Goal: Task Accomplishment & Management: Complete application form

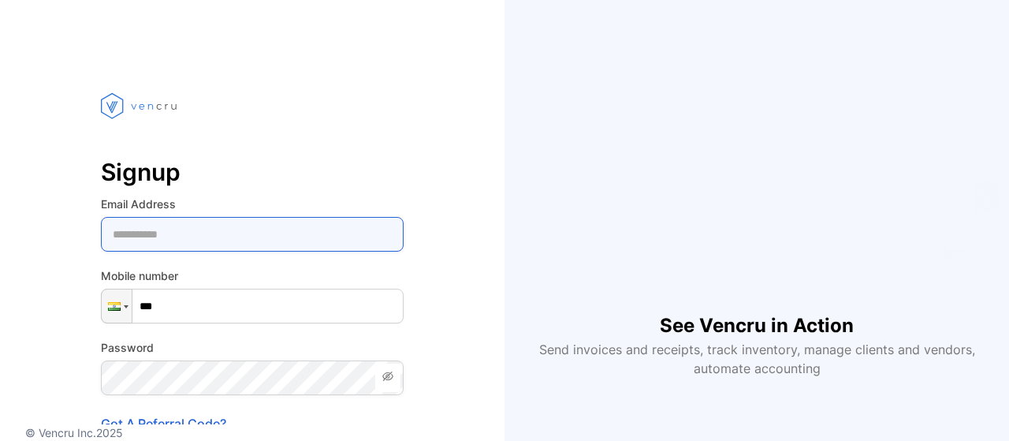
click at [182, 236] on Address-inputemail "email" at bounding box center [252, 234] width 303 height 35
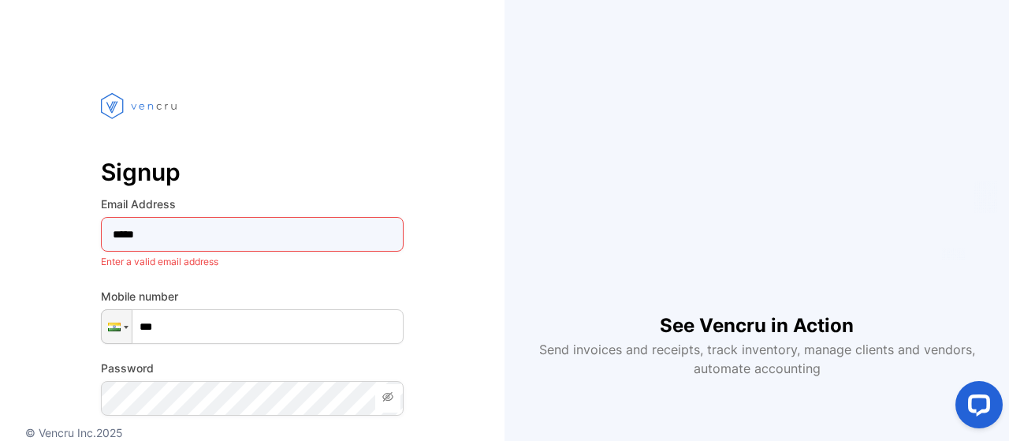
type Address-inputemail "**********"
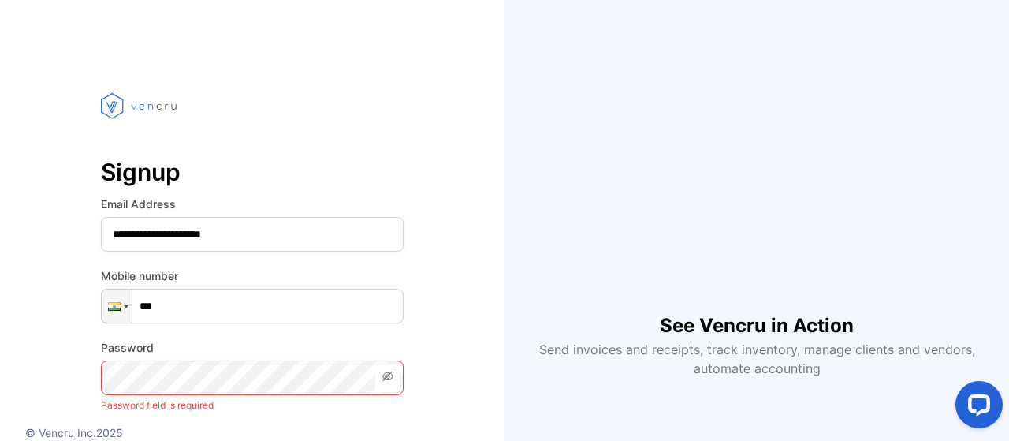
click at [203, 298] on input "***" at bounding box center [252, 305] width 303 height 35
type input "**********"
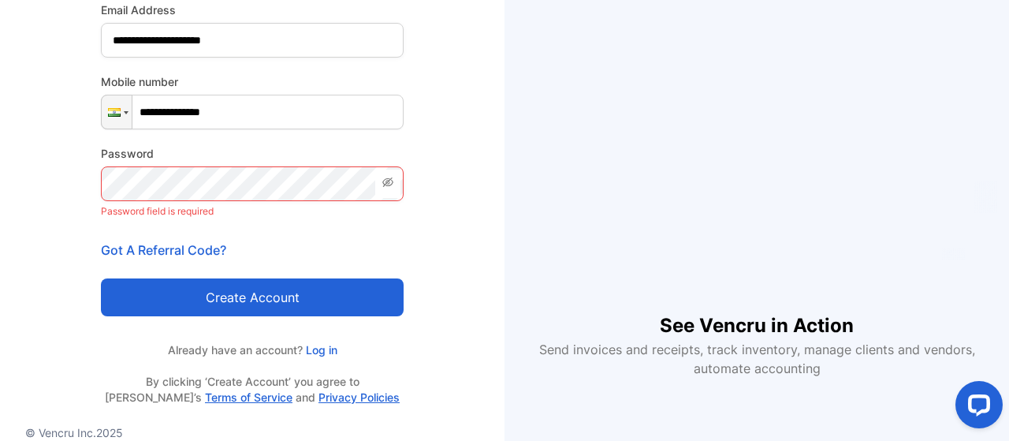
scroll to position [221, 0]
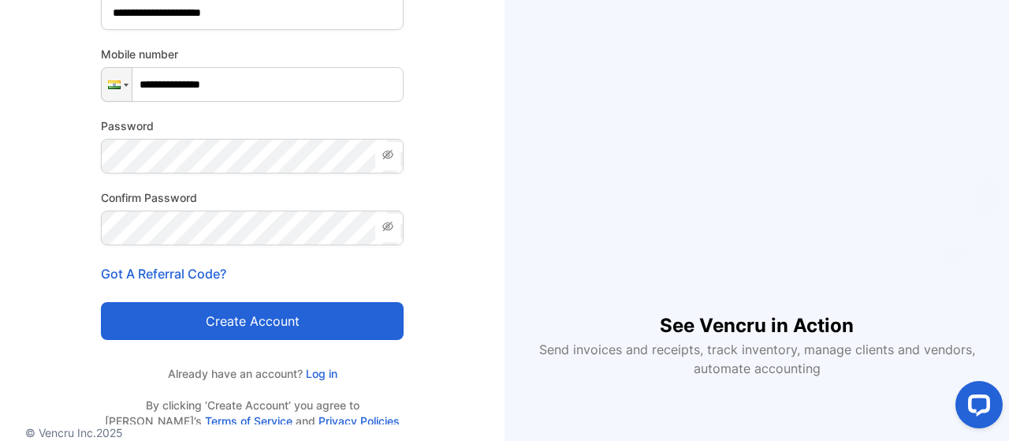
click at [252, 319] on button "Create account" at bounding box center [252, 321] width 303 height 38
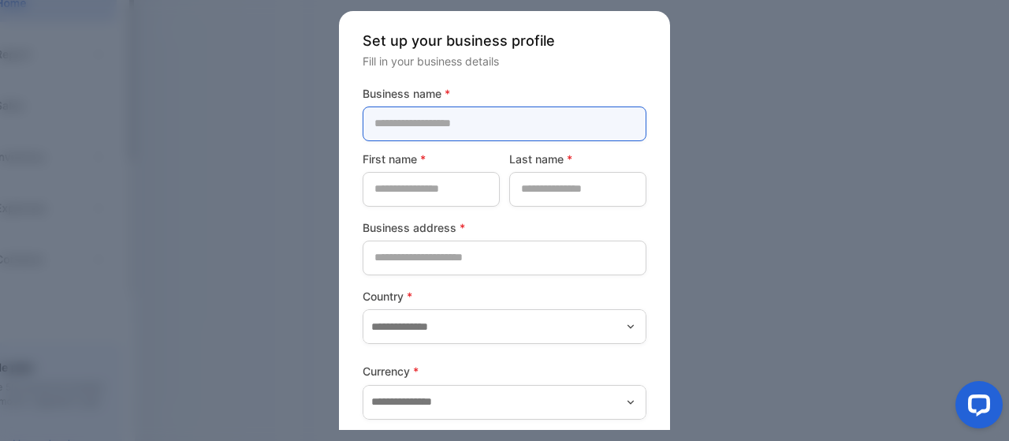
click at [420, 136] on name-inputcompanyname "text" at bounding box center [505, 123] width 284 height 35
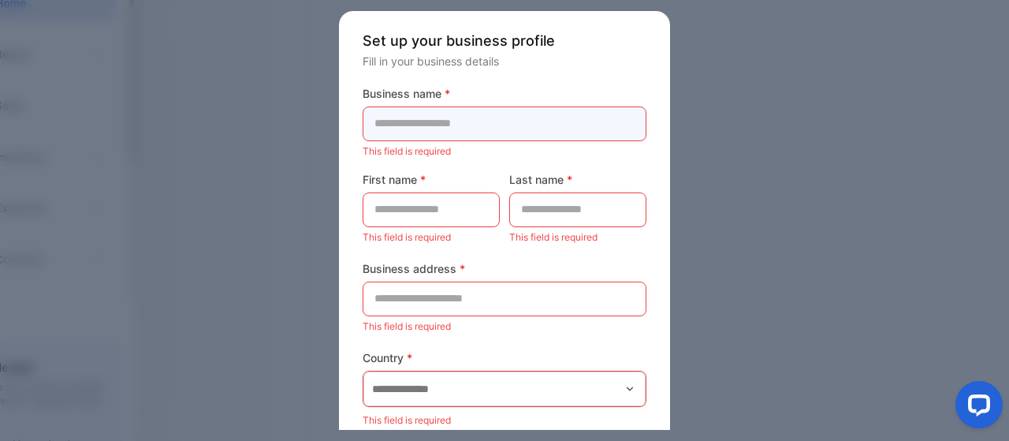
click at [437, 135] on name-inputcompanyname "text" at bounding box center [505, 123] width 284 height 35
click at [393, 125] on name-inputcompanyname "text" at bounding box center [505, 123] width 284 height 35
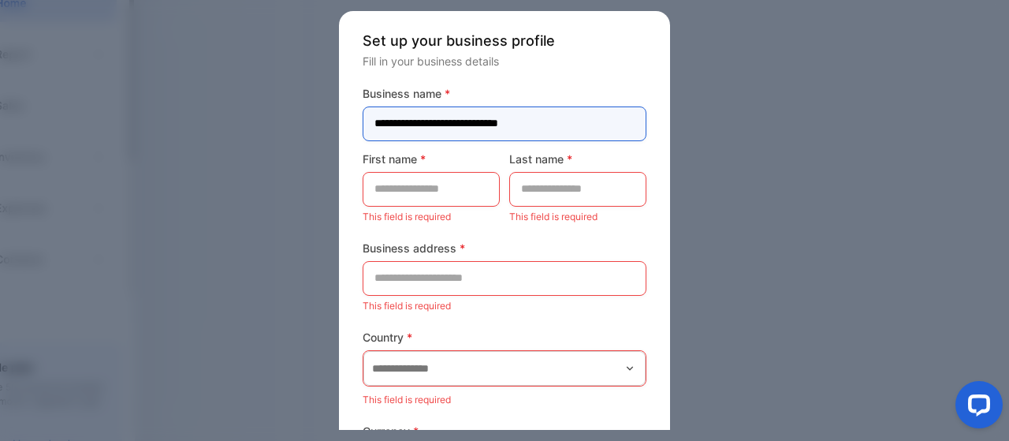
type name-inputcompanyname "**********"
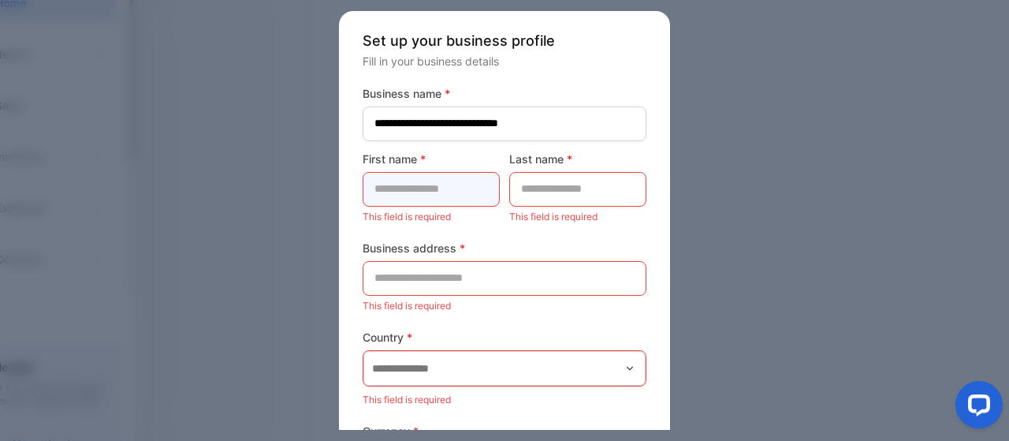
click at [415, 189] on name-inputfirstname "text" at bounding box center [431, 189] width 137 height 35
type name-inputfirstname "*****"
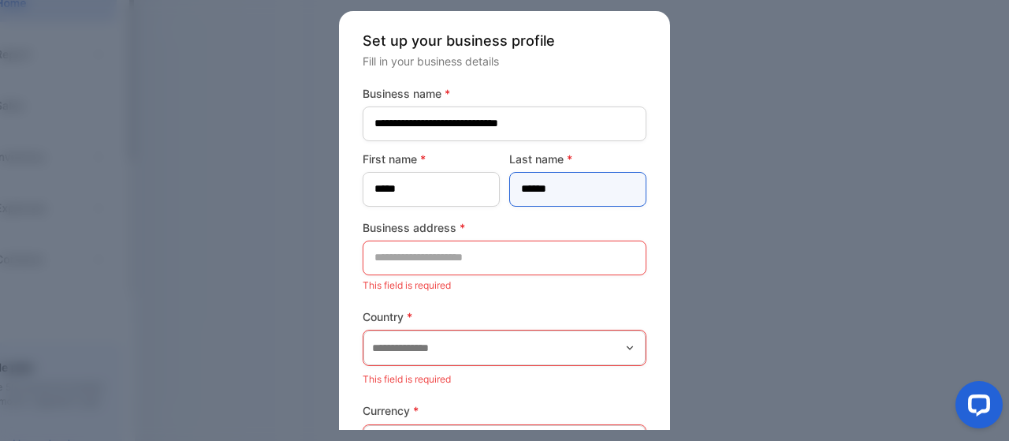
type name-inputlastname "******"
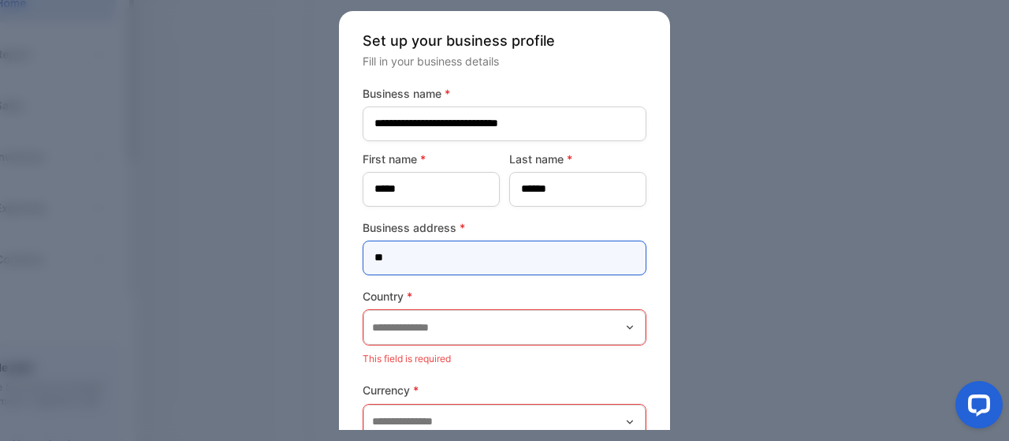
type address-inputaddress "*"
type address-inputaddress "***"
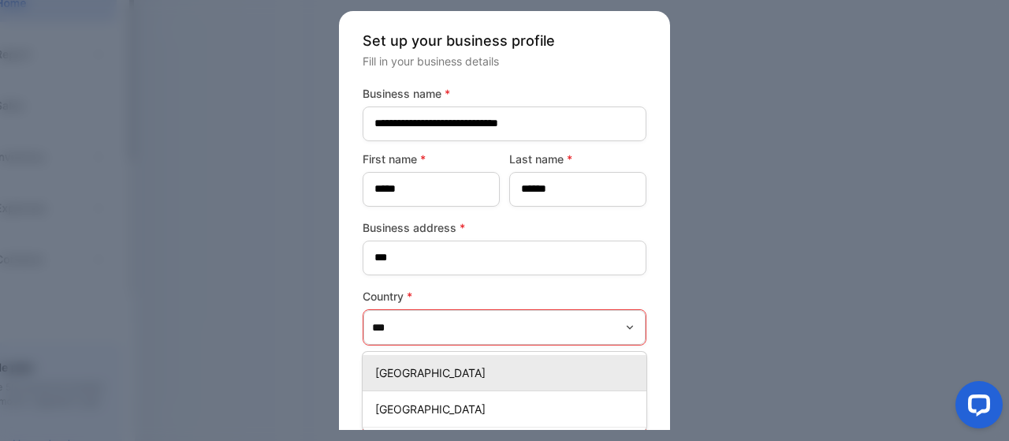
click at [392, 363] on div "[GEOGRAPHIC_DATA]" at bounding box center [505, 372] width 284 height 23
type input "*****"
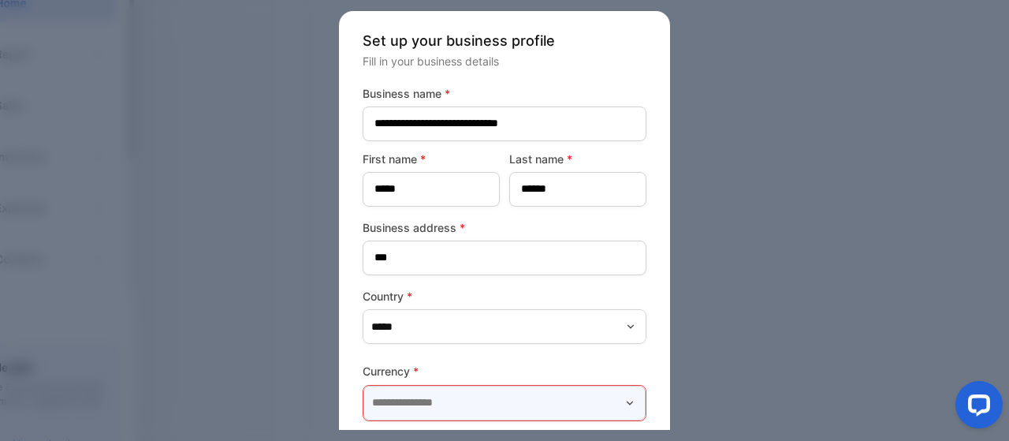
click at [447, 411] on input "text" at bounding box center [504, 402] width 282 height 35
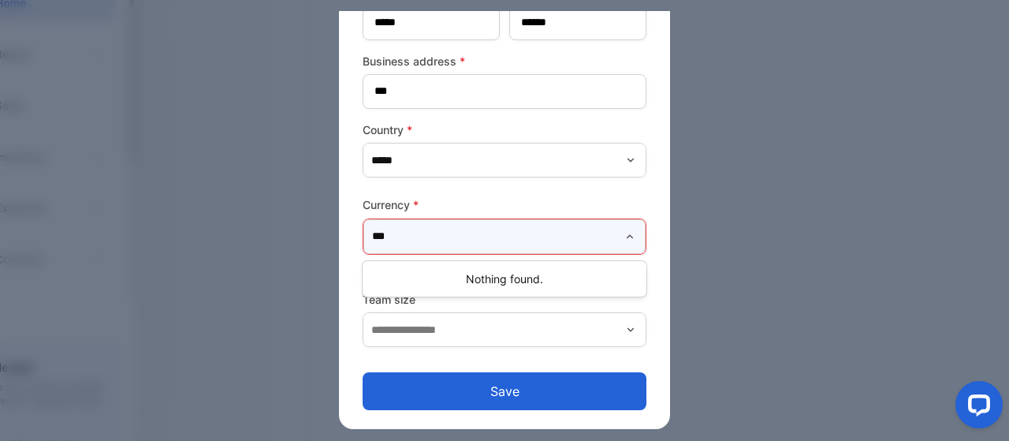
scroll to position [166, 0]
type input "***"
click at [620, 237] on input "***" at bounding box center [504, 236] width 282 height 35
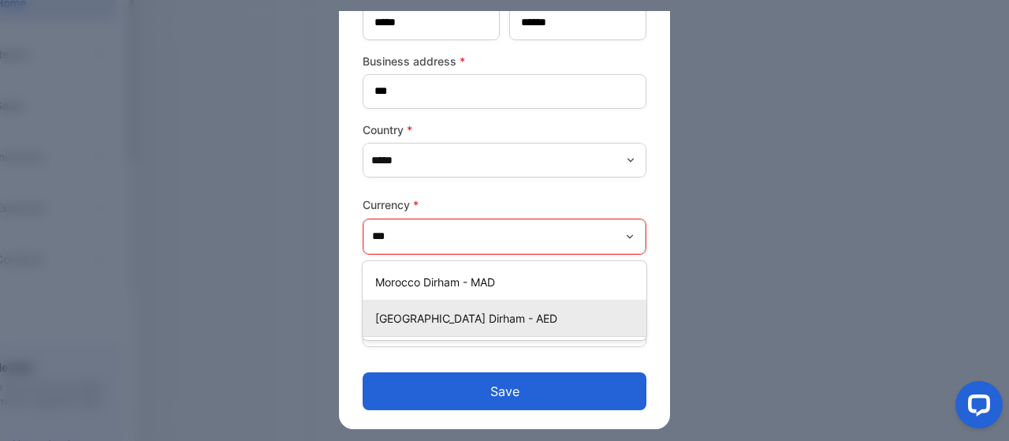
click at [549, 318] on p "[GEOGRAPHIC_DATA] Dirham - AED" at bounding box center [507, 318] width 265 height 17
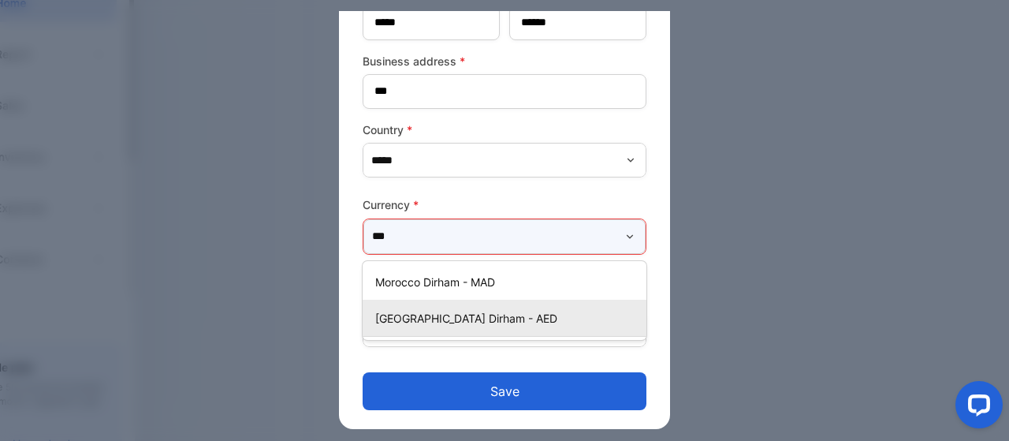
type input "**********"
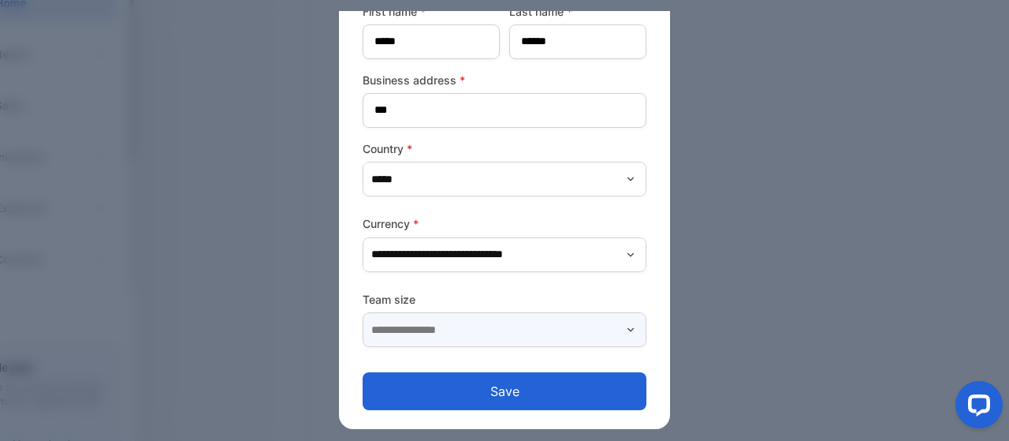
click at [464, 330] on input "text" at bounding box center [505, 329] width 284 height 35
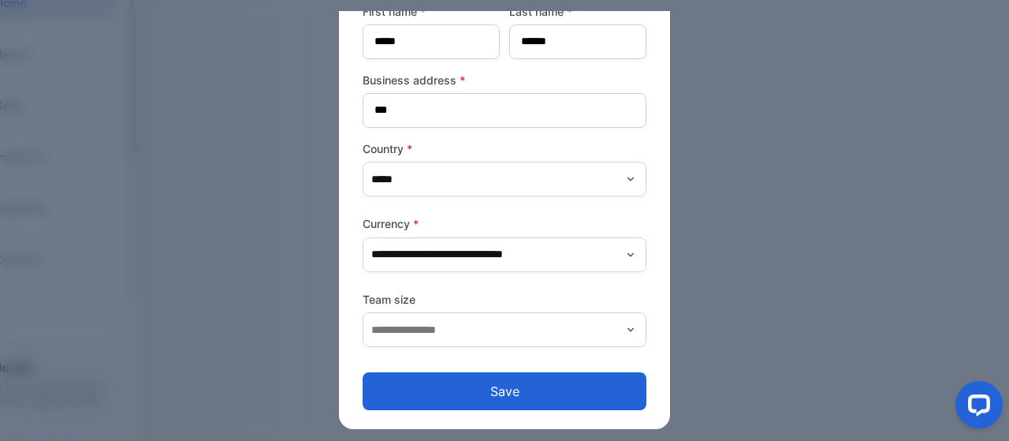
click at [762, 270] on div at bounding box center [504, 220] width 1009 height 441
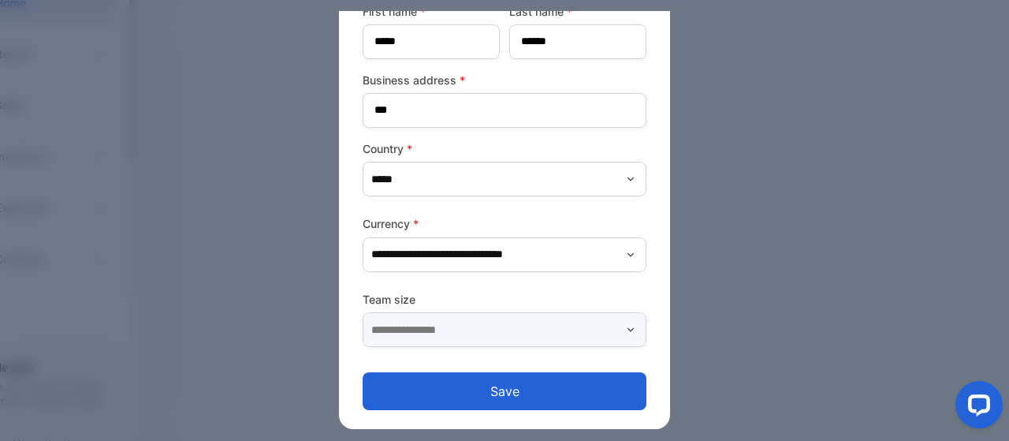
click at [412, 326] on input "text" at bounding box center [505, 329] width 284 height 35
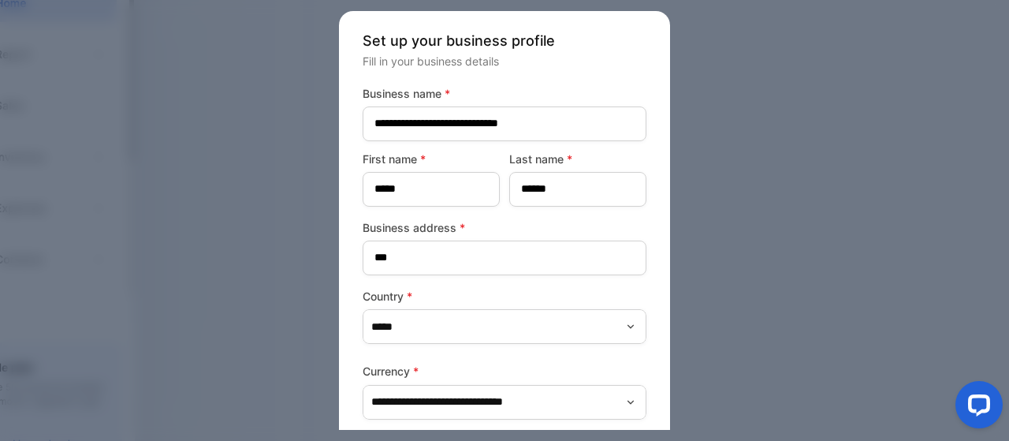
scroll to position [257, 0]
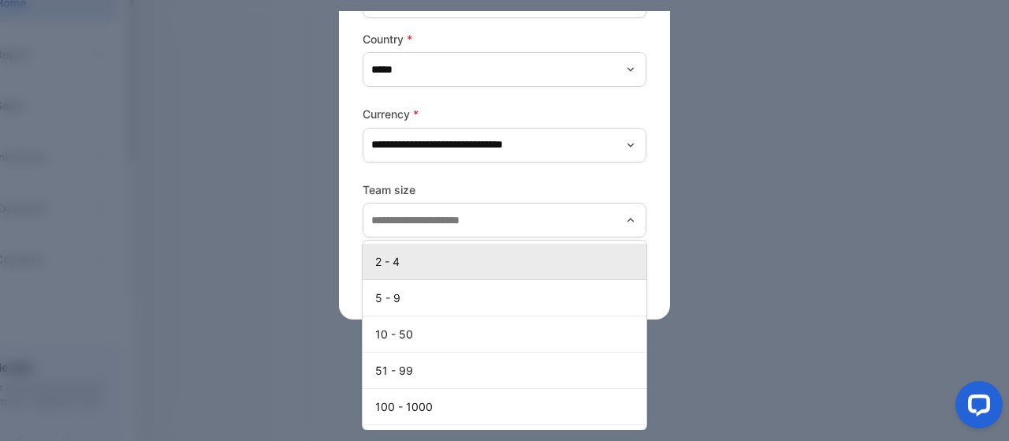
click at [412, 261] on p "2 - 4" at bounding box center [507, 261] width 265 height 17
type input "*****"
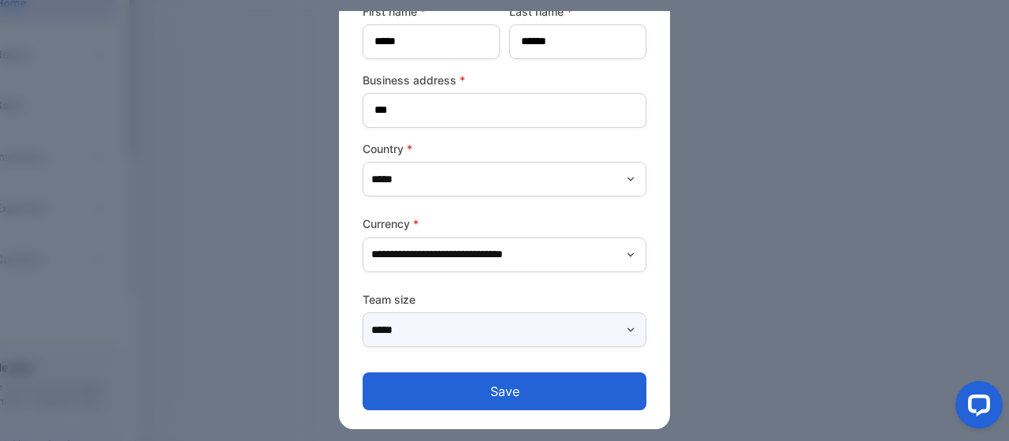
scroll to position [147, 0]
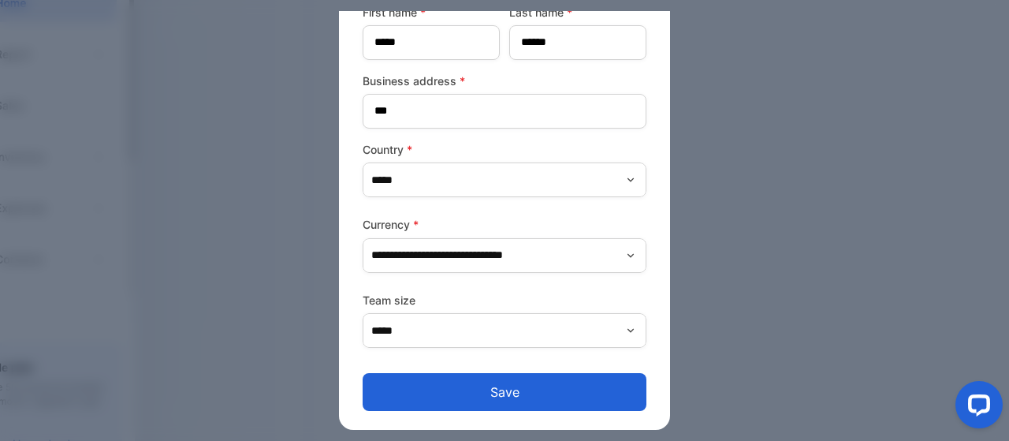
click at [525, 404] on button "Save" at bounding box center [505, 392] width 284 height 38
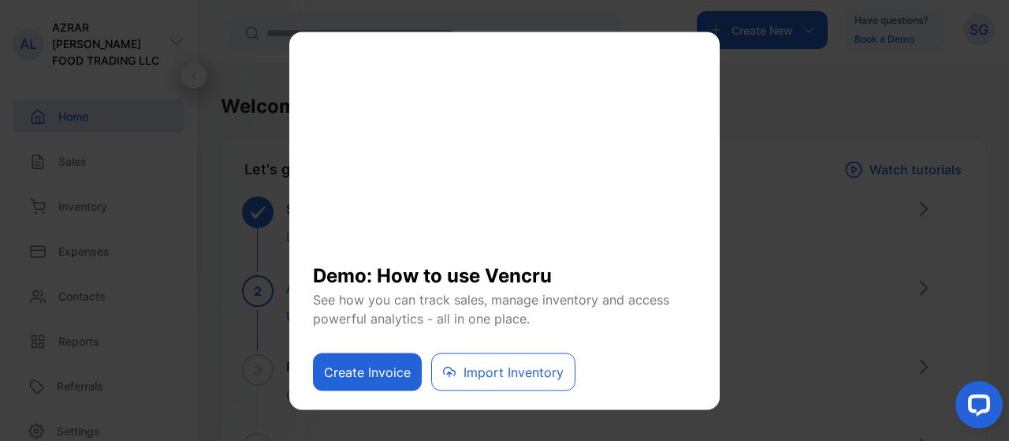
click at [368, 381] on button "Create Invoice" at bounding box center [367, 371] width 109 height 38
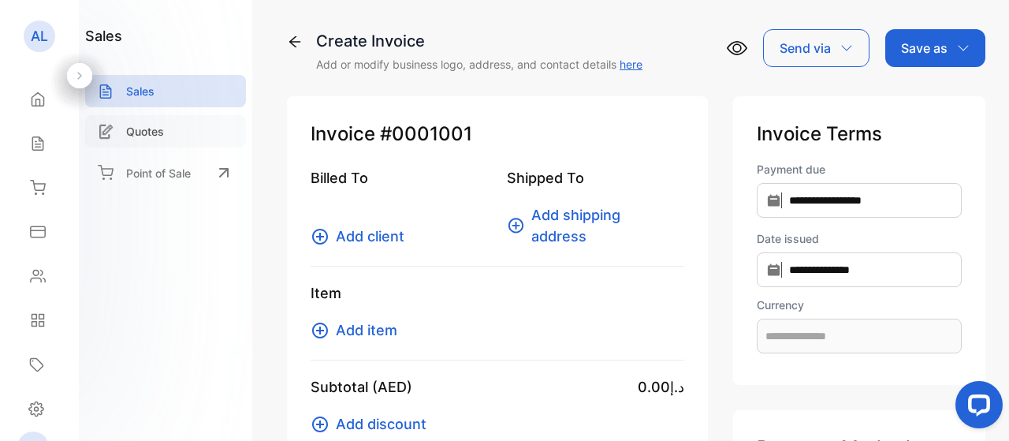
click at [186, 119] on div "Quotes" at bounding box center [165, 131] width 161 height 32
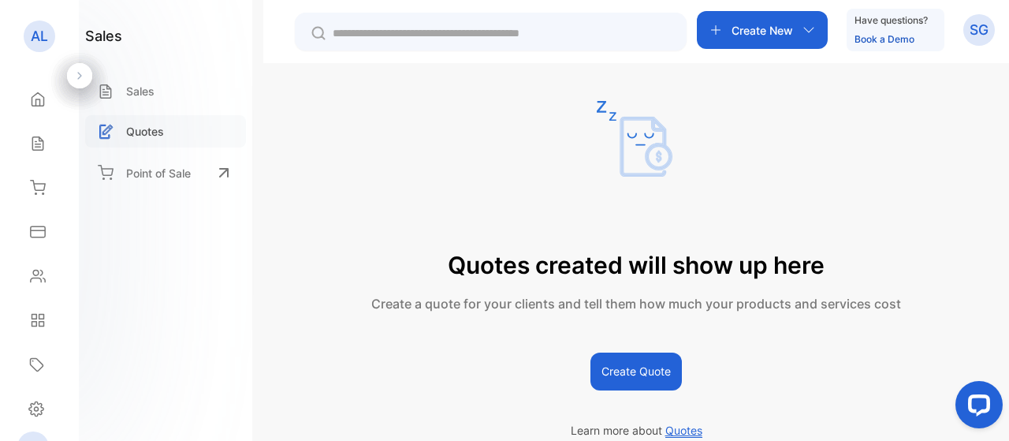
click at [184, 134] on div "Quotes" at bounding box center [165, 131] width 161 height 32
click at [180, 178] on p "Point of Sale" at bounding box center [158, 173] width 65 height 17
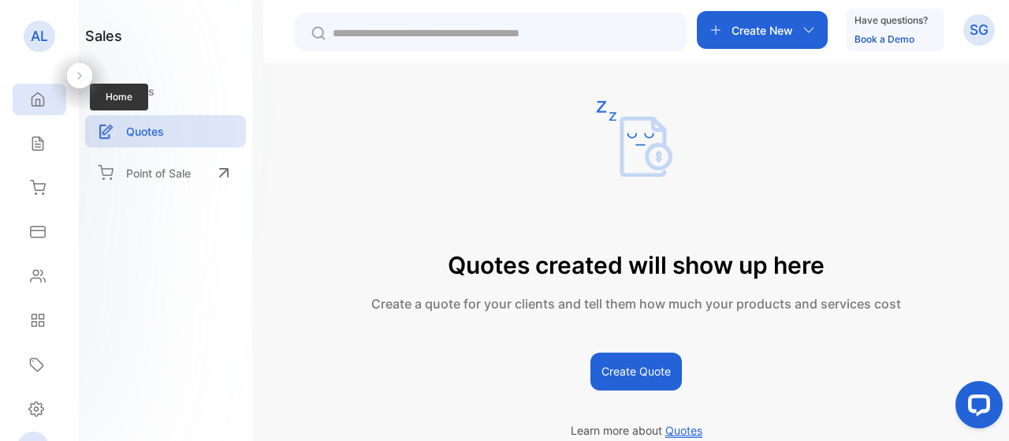
click at [35, 109] on div "Home" at bounding box center [40, 100] width 54 height 32
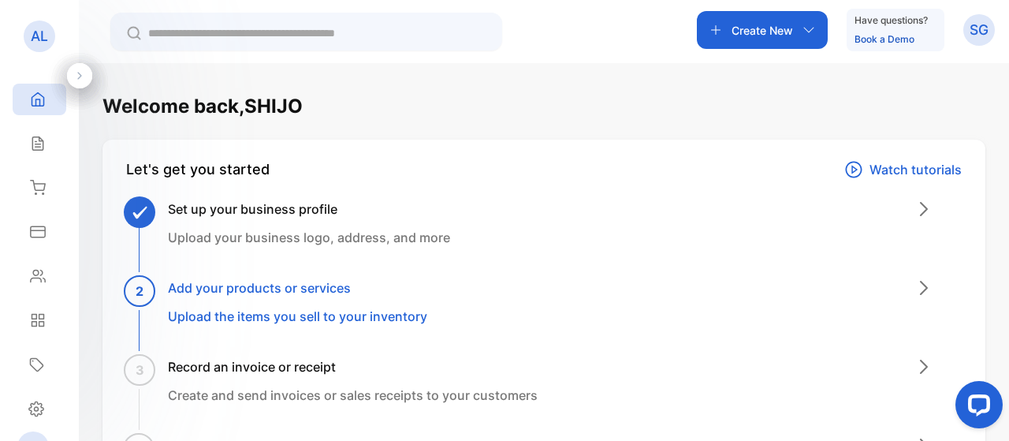
click at [299, 290] on h3 "Add your products or services" at bounding box center [297, 287] width 259 height 19
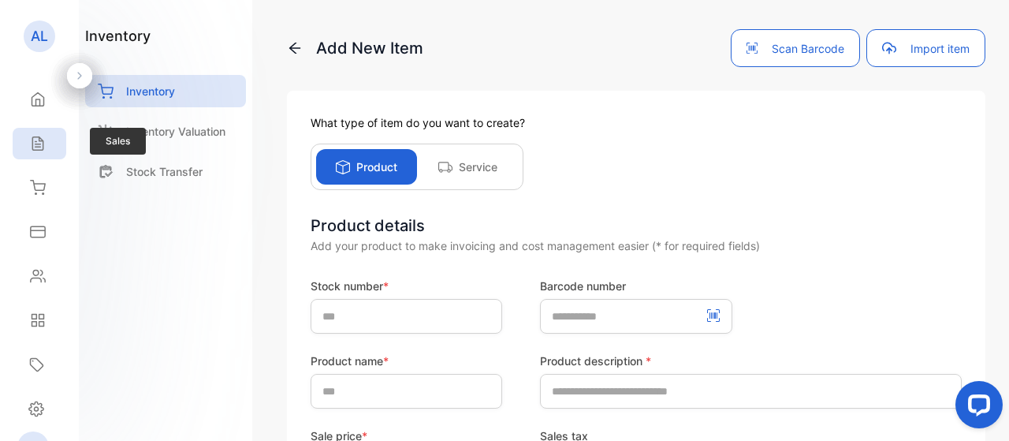
click at [26, 145] on div "Sales" at bounding box center [35, 144] width 20 height 16
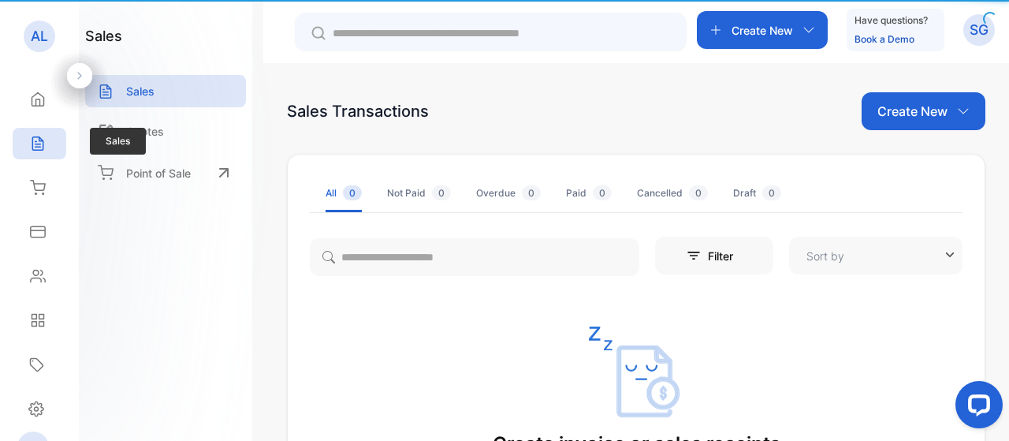
type input "**********"
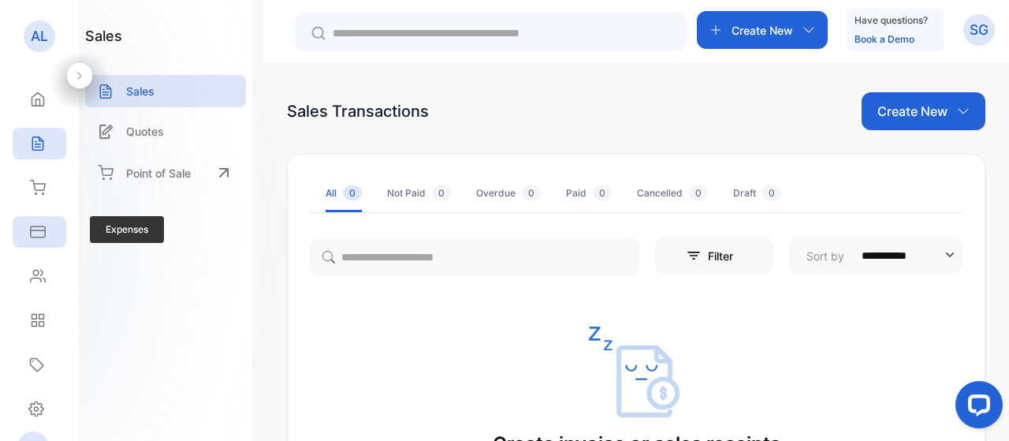
click at [41, 236] on icon at bounding box center [38, 232] width 16 height 16
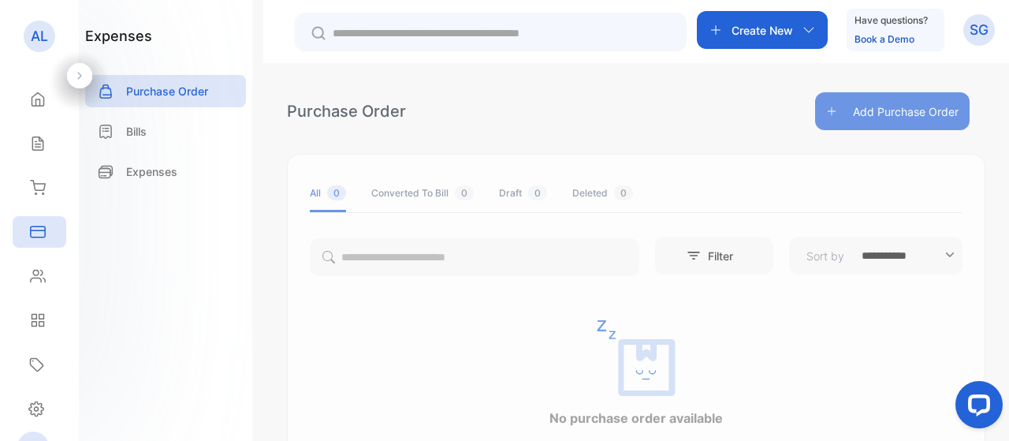
scroll to position [183, 0]
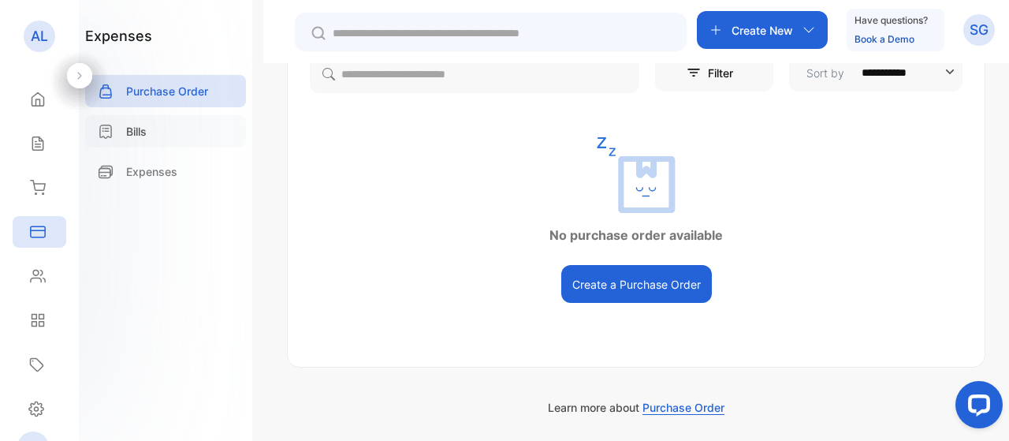
click at [150, 142] on div "Bills" at bounding box center [165, 131] width 161 height 32
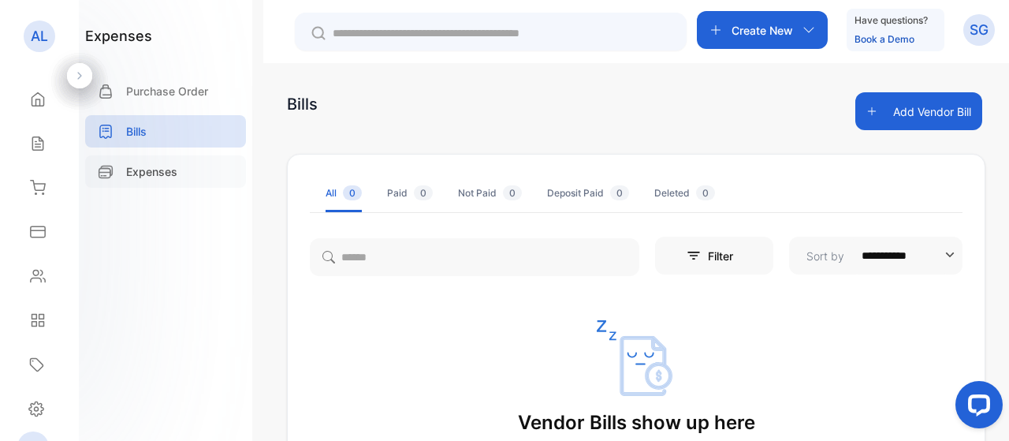
click at [162, 171] on p "Expenses" at bounding box center [151, 171] width 51 height 17
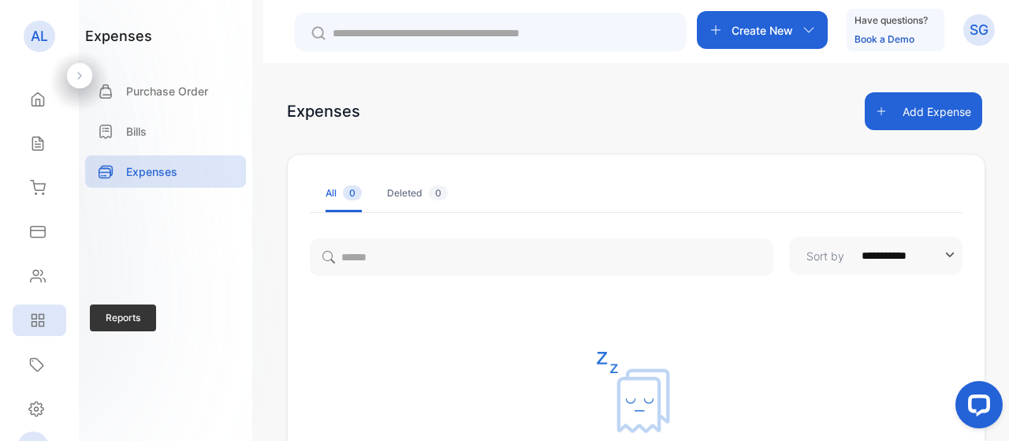
click at [32, 316] on icon at bounding box center [34, 316] width 5 height 5
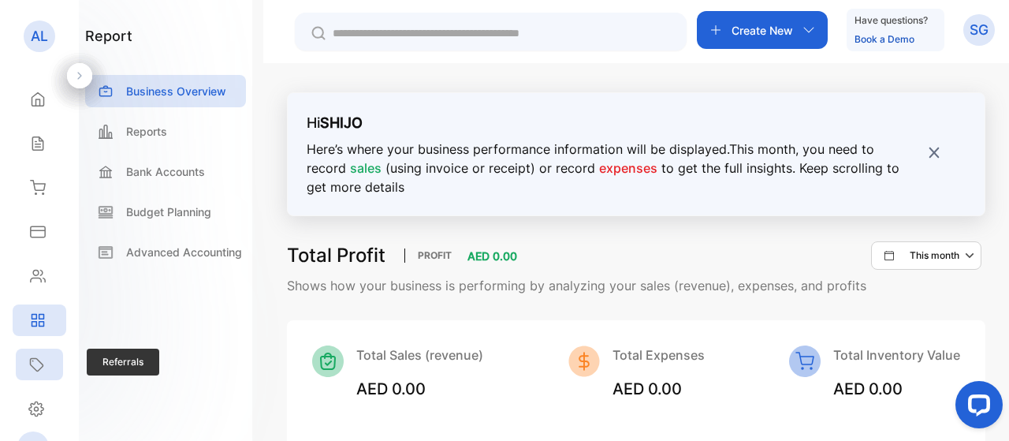
click at [36, 359] on icon at bounding box center [37, 365] width 13 height 13
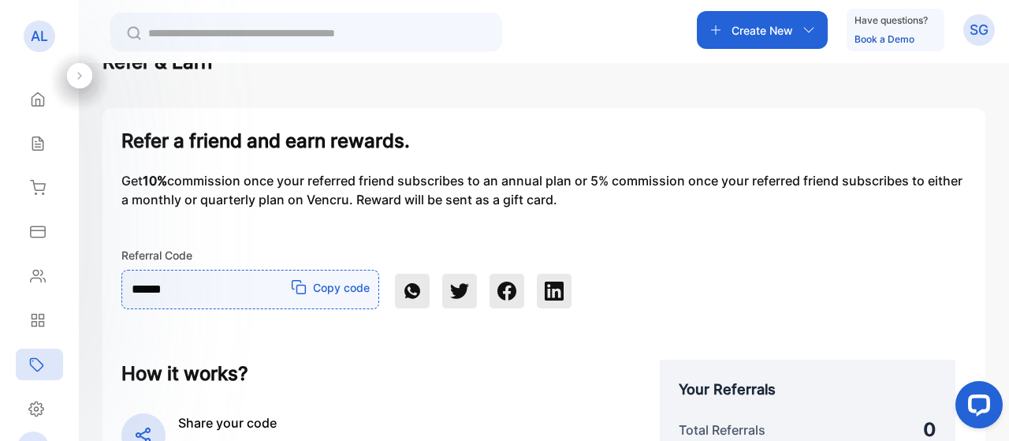
scroll to position [430, 0]
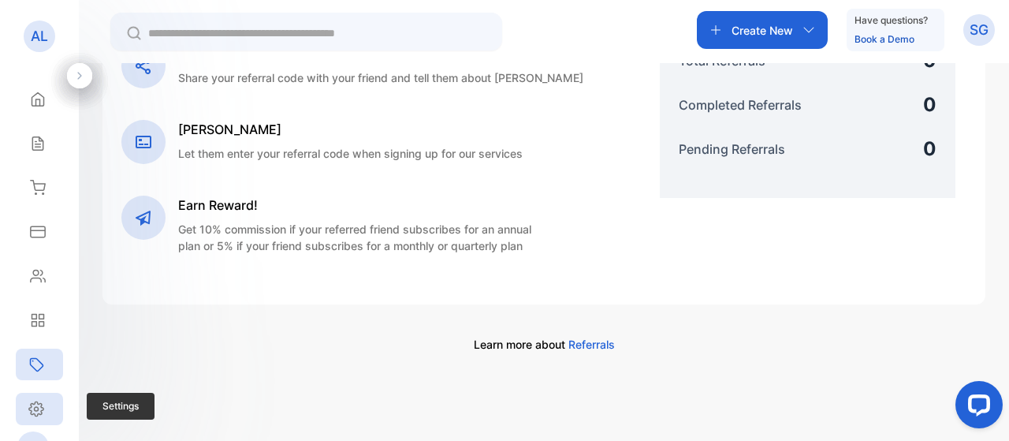
click at [40, 409] on icon at bounding box center [36, 408] width 16 height 17
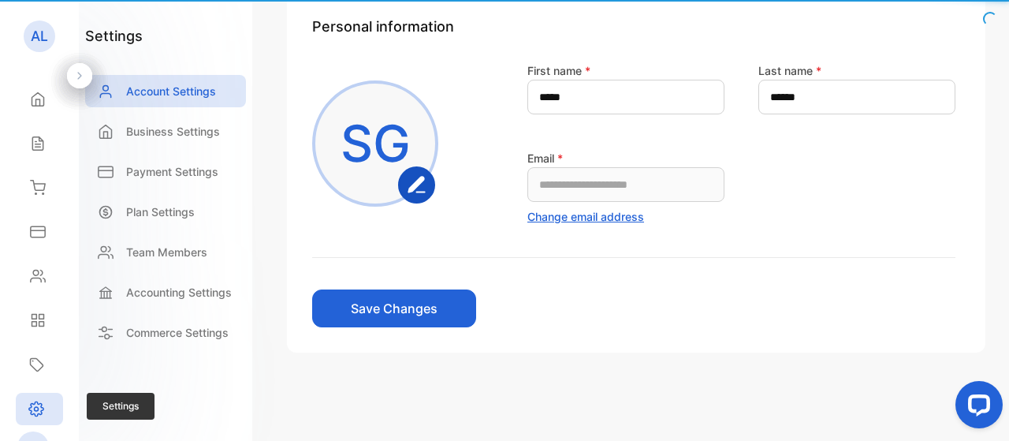
scroll to position [125, 0]
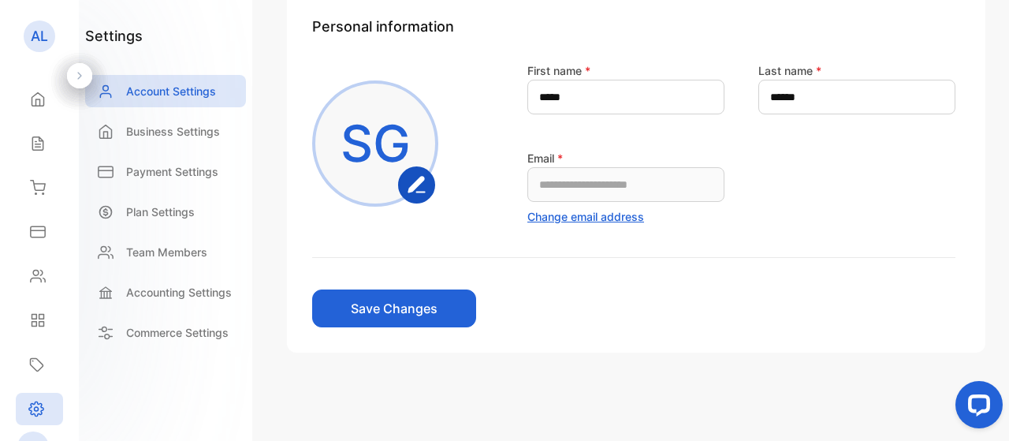
click at [389, 309] on button "Save Changes" at bounding box center [394, 308] width 164 height 38
click at [38, 187] on icon at bounding box center [38, 188] width 16 height 16
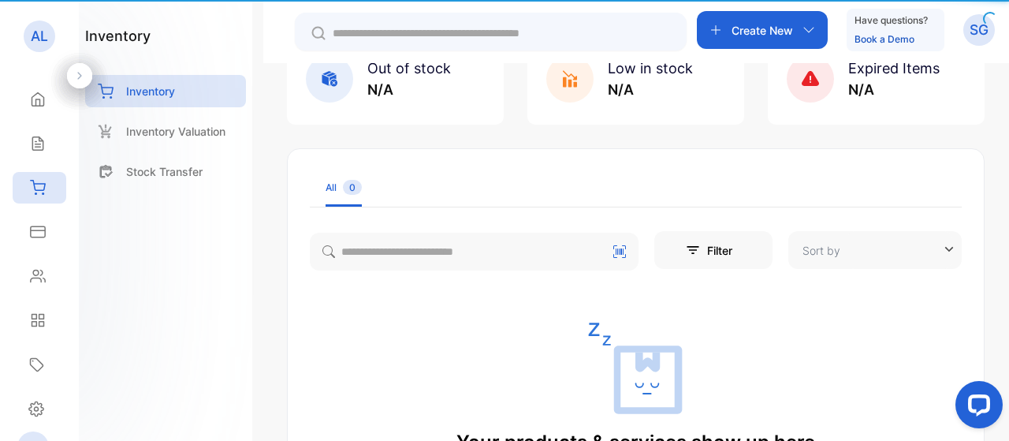
type input "**********"
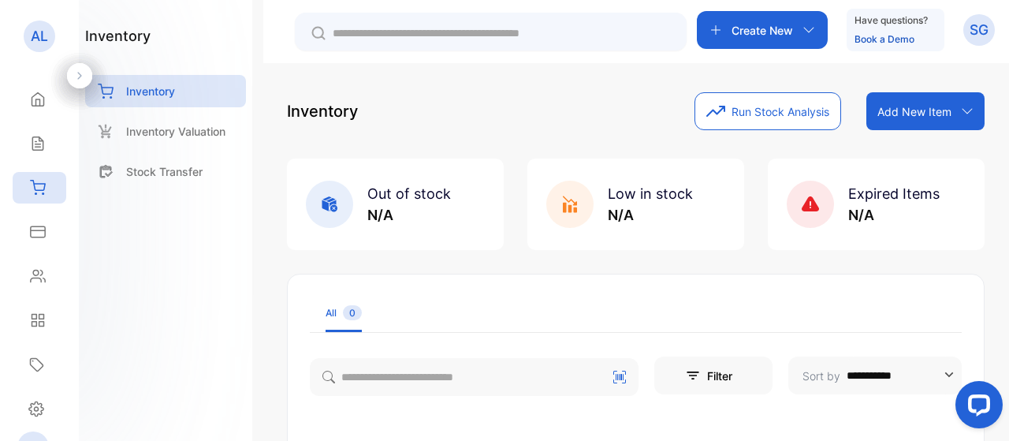
click at [753, 33] on p "Create New" at bounding box center [761, 30] width 61 height 17
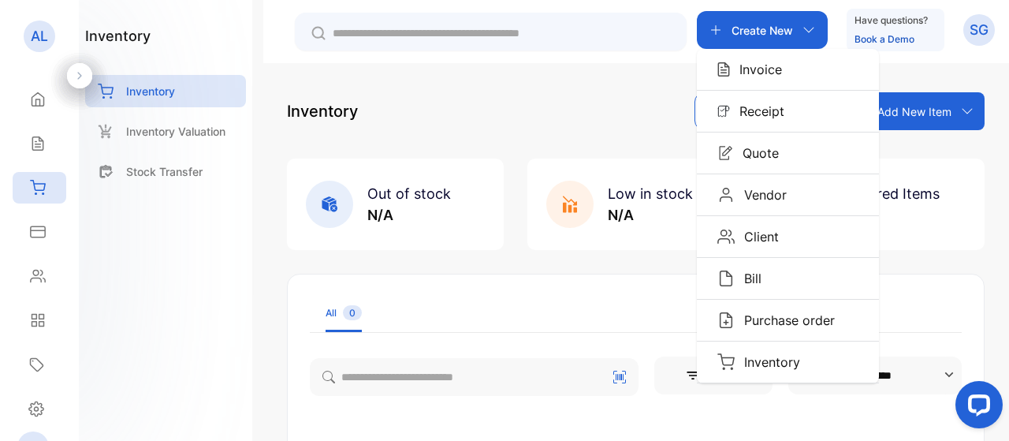
click at [492, 99] on div "Inventory Run Stock Analysis Add New Item Add item manually Import item Scan ba…" at bounding box center [636, 111] width 698 height 38
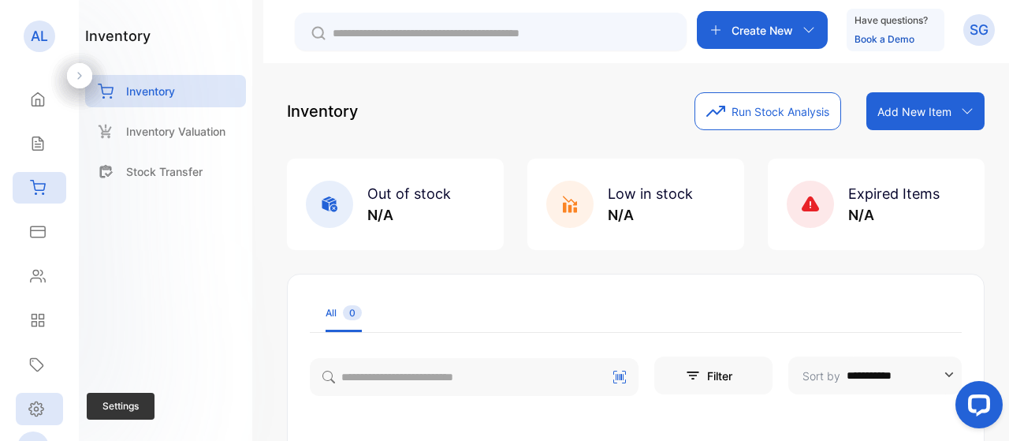
click at [40, 412] on icon at bounding box center [36, 408] width 16 height 17
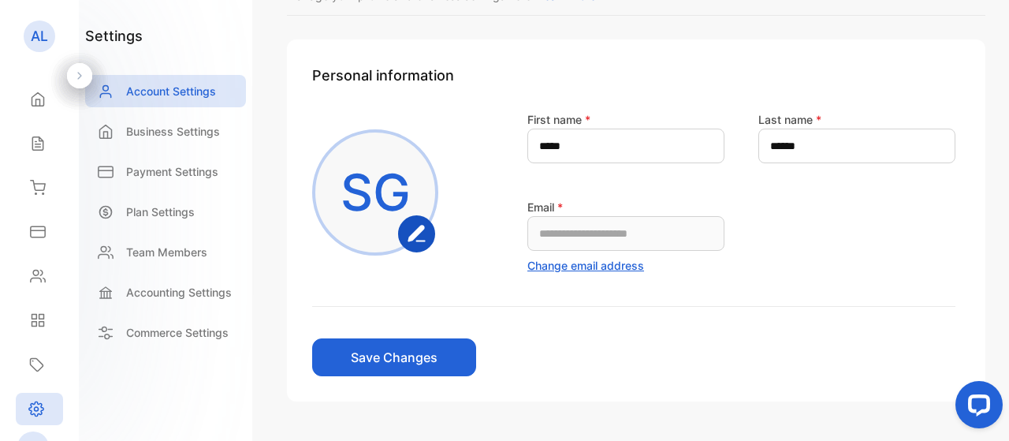
scroll to position [125, 0]
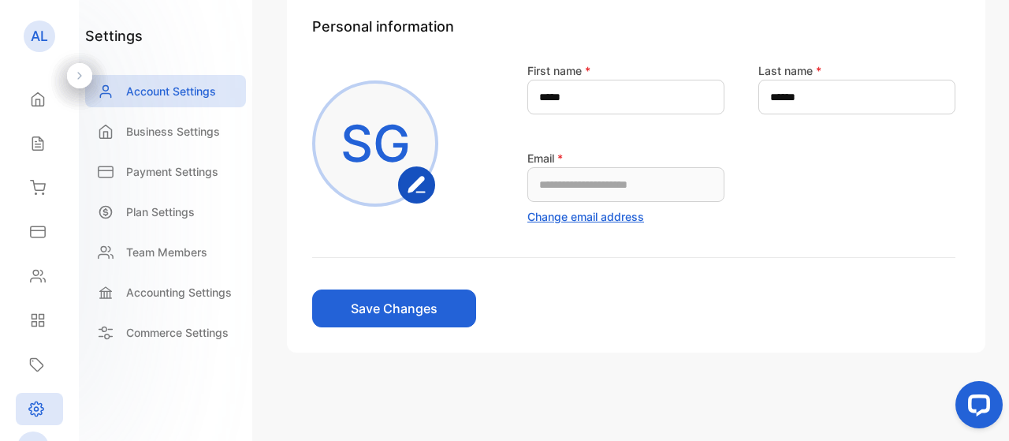
click at [372, 326] on button "Save Changes" at bounding box center [394, 308] width 164 height 38
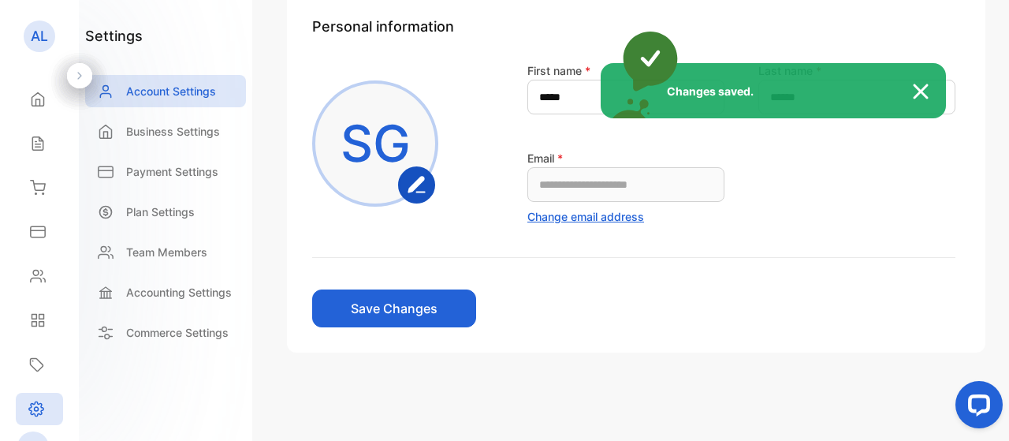
click at [177, 288] on div "Changes saved." at bounding box center [504, 220] width 1009 height 441
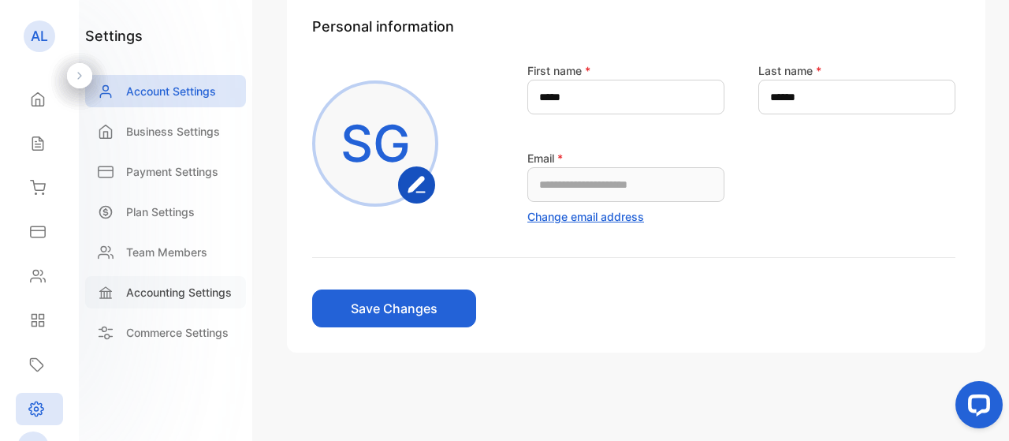
click at [176, 292] on p "Accounting Settings" at bounding box center [179, 292] width 106 height 17
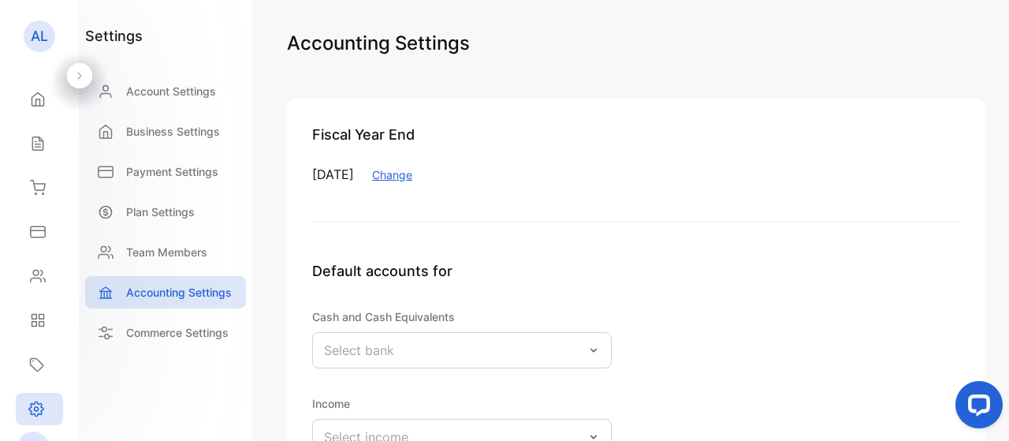
click at [412, 176] on button "Change" at bounding box center [392, 174] width 40 height 17
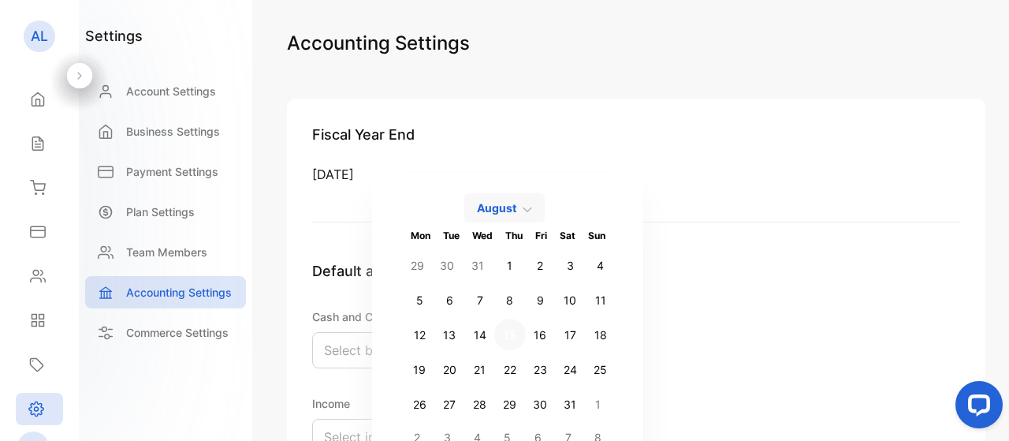
click at [652, 126] on p "Fiscal Year End" at bounding box center [636, 134] width 648 height 21
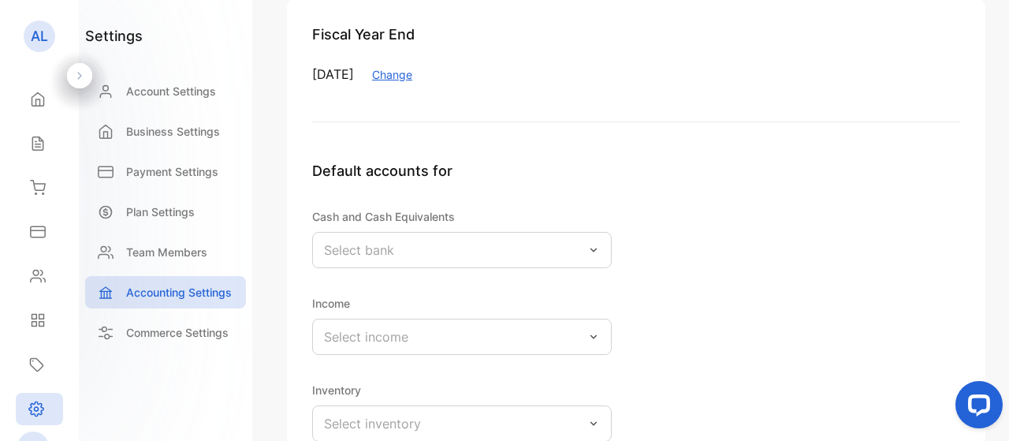
scroll to position [105, 0]
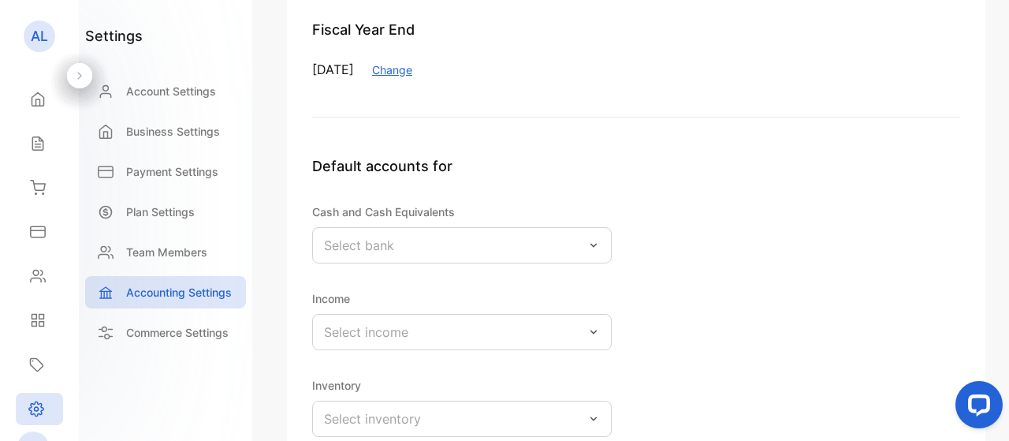
click at [412, 76] on button "Change" at bounding box center [392, 69] width 40 height 17
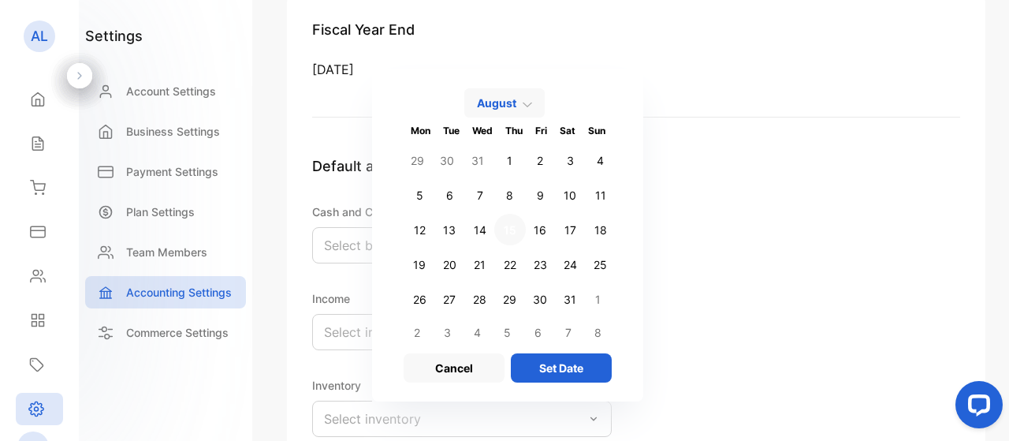
click at [532, 105] on img at bounding box center [527, 104] width 9 height 9
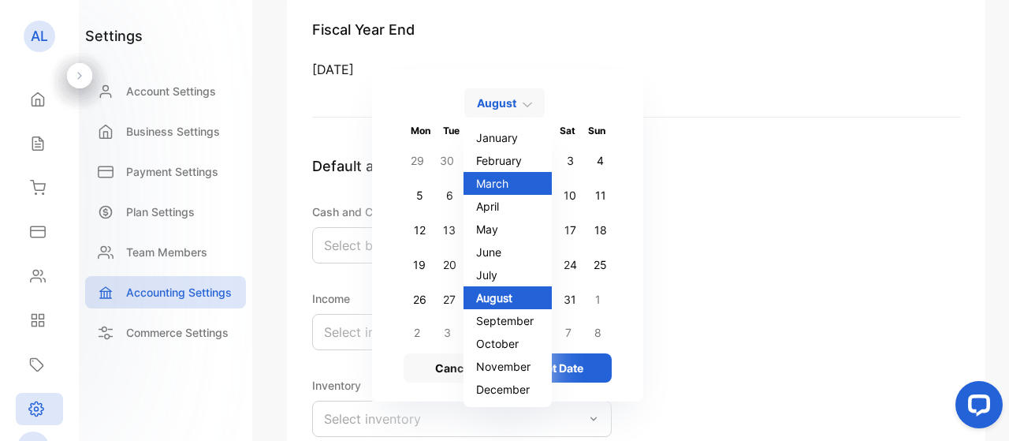
click at [547, 180] on button "March" at bounding box center [507, 183] width 88 height 23
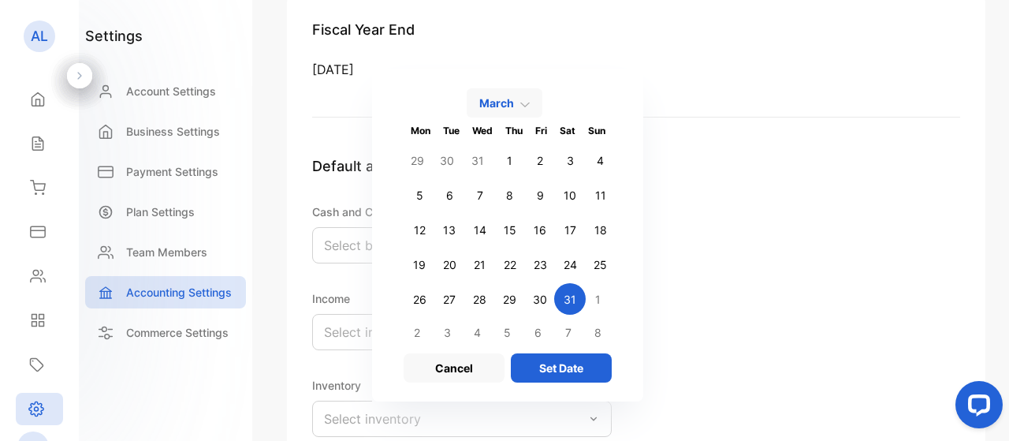
click at [586, 304] on button "31" at bounding box center [570, 299] width 32 height 32
click at [601, 370] on button "Set Date" at bounding box center [561, 367] width 101 height 29
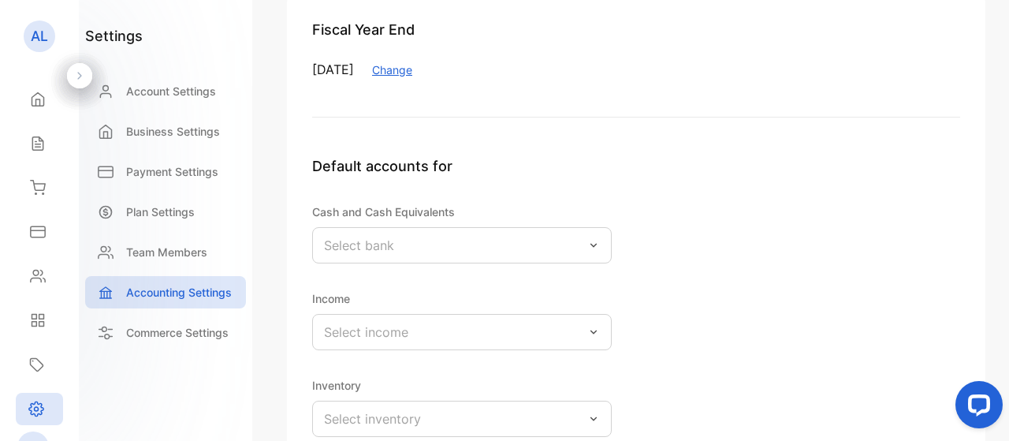
click at [487, 246] on div "Select bank" at bounding box center [461, 245] width 299 height 36
click at [869, 192] on div "Default accounts for" at bounding box center [636, 178] width 648 height 47
click at [452, 329] on div "Select income" at bounding box center [461, 332] width 299 height 36
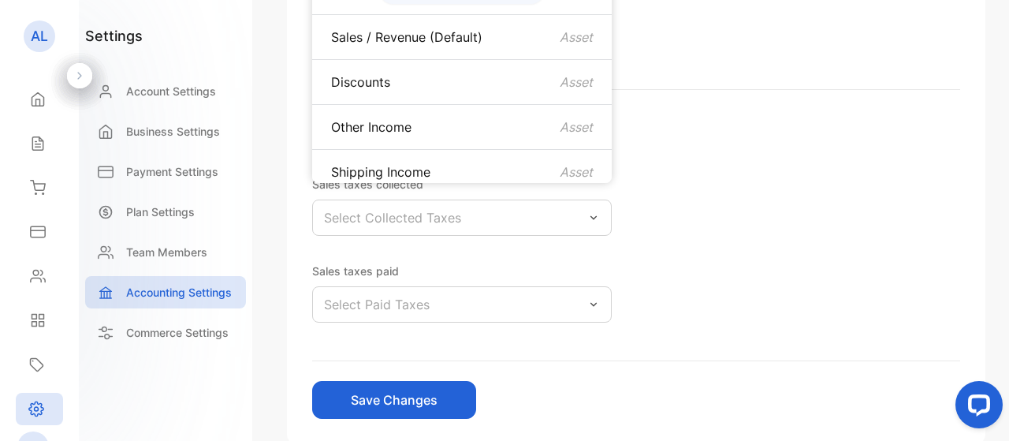
click at [788, 209] on div "Default accounts for sales taxes Sales taxes collected Select Collected Taxes S…" at bounding box center [636, 244] width 648 height 233
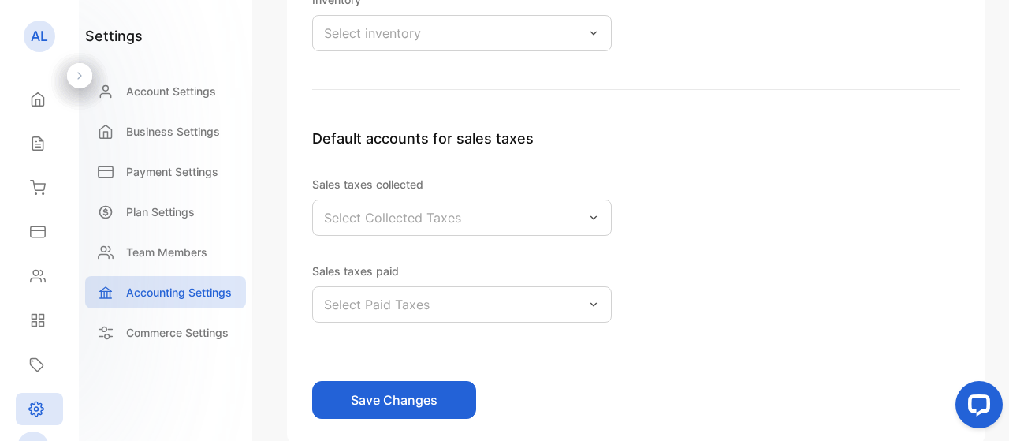
click at [443, 219] on p "Select Collected Taxes" at bounding box center [392, 217] width 137 height 19
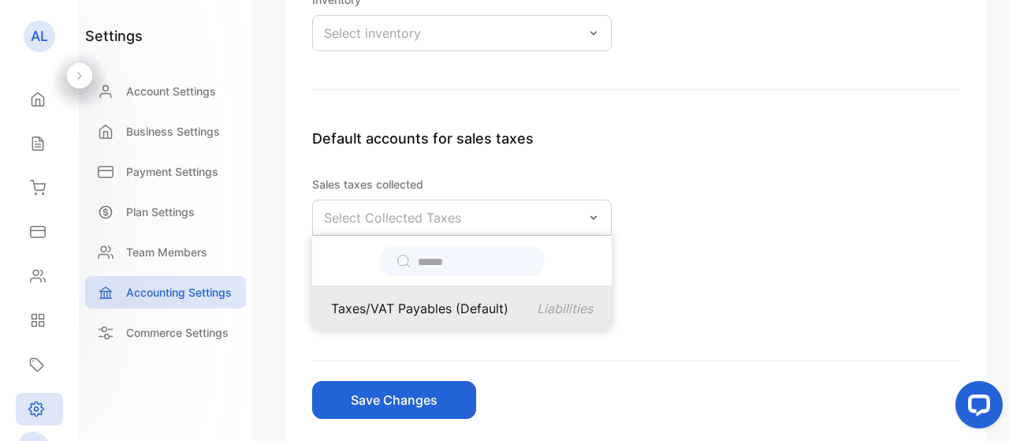
click at [456, 305] on p "Taxes/VAT Payables (Default)" at bounding box center [419, 308] width 177 height 19
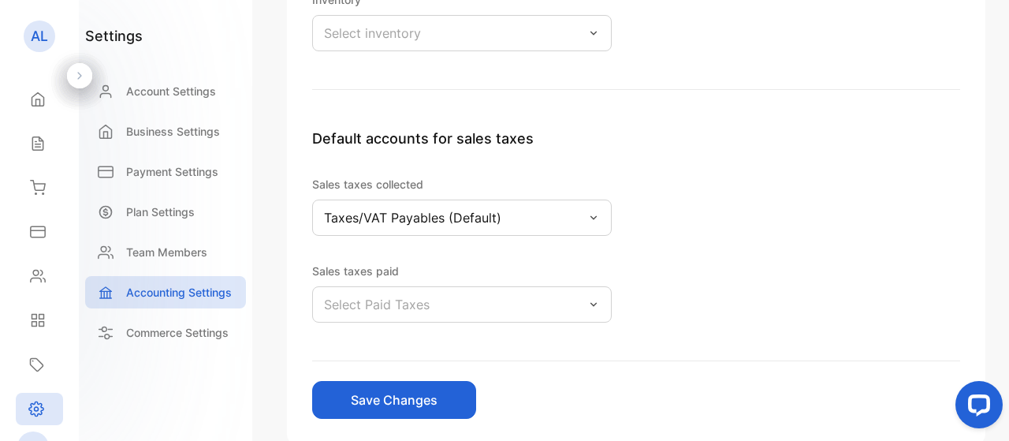
click at [467, 301] on div "Select Paid Taxes" at bounding box center [461, 304] width 299 height 36
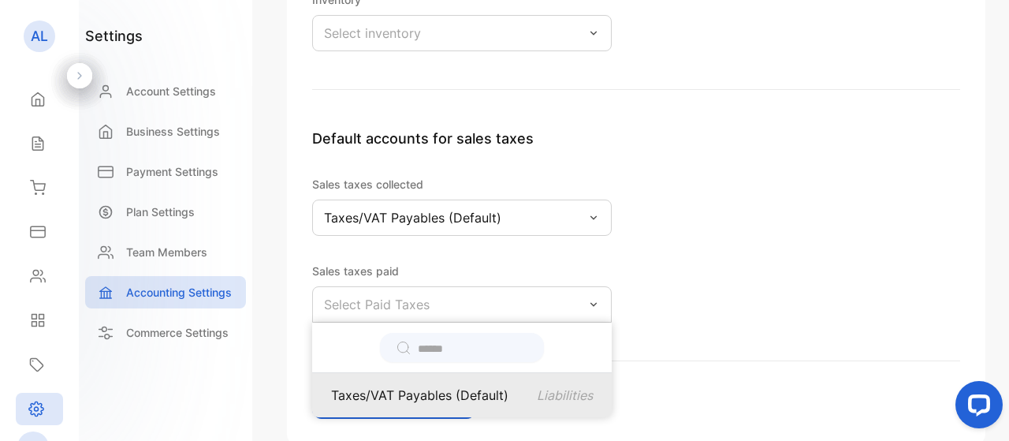
click at [471, 394] on p "Taxes/VAT Payables (Default)" at bounding box center [419, 394] width 177 height 19
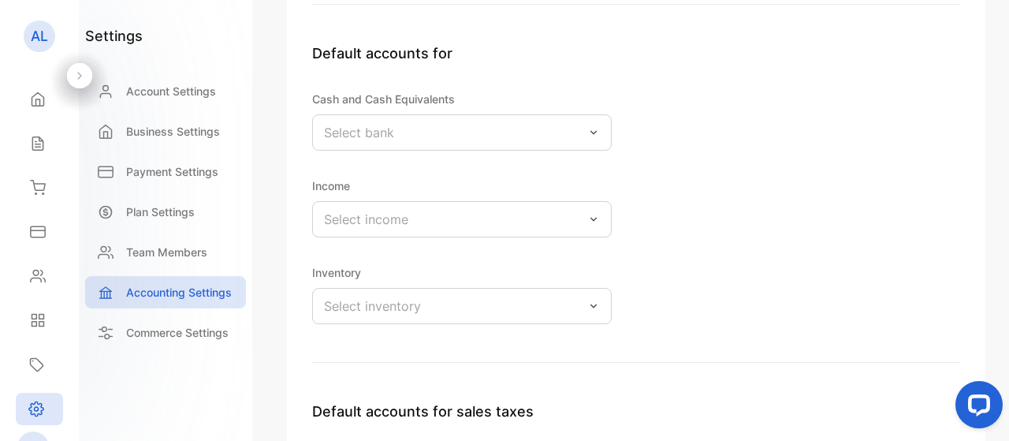
scroll to position [214, 0]
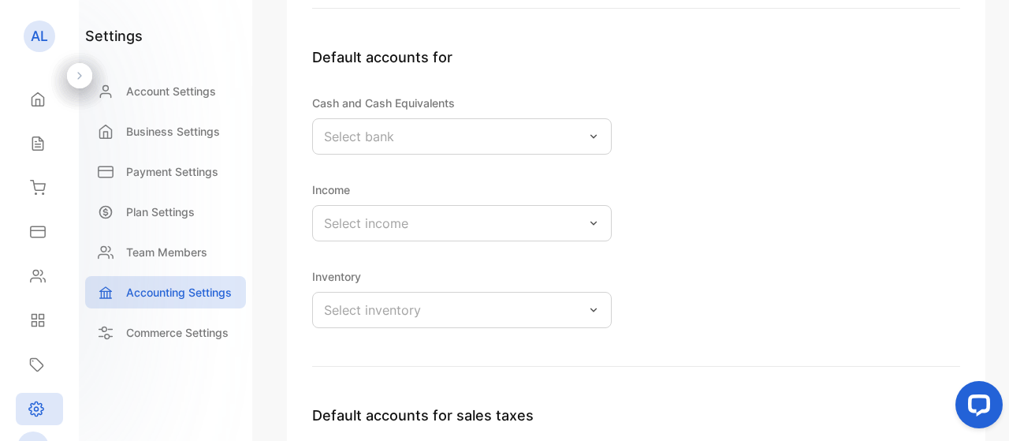
click at [430, 310] on div "Select inventory" at bounding box center [461, 310] width 299 height 36
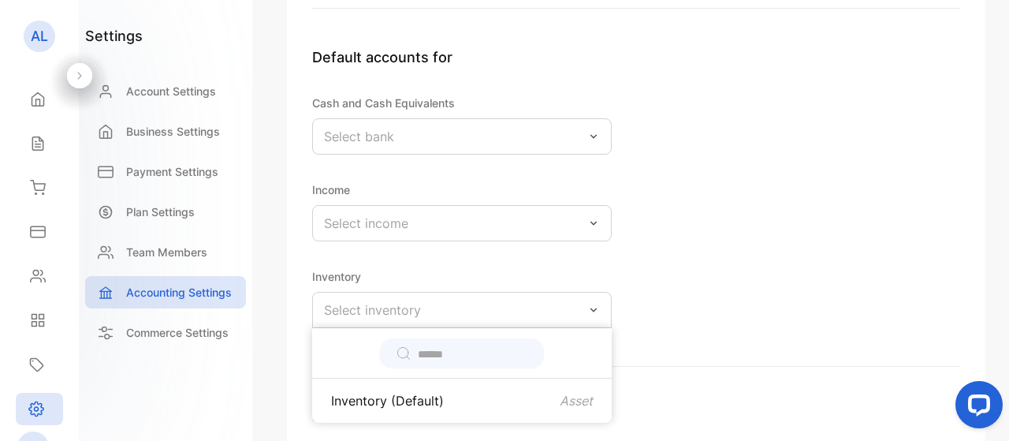
click at [454, 400] on div "Inventory (Default) Asset" at bounding box center [462, 400] width 262 height 19
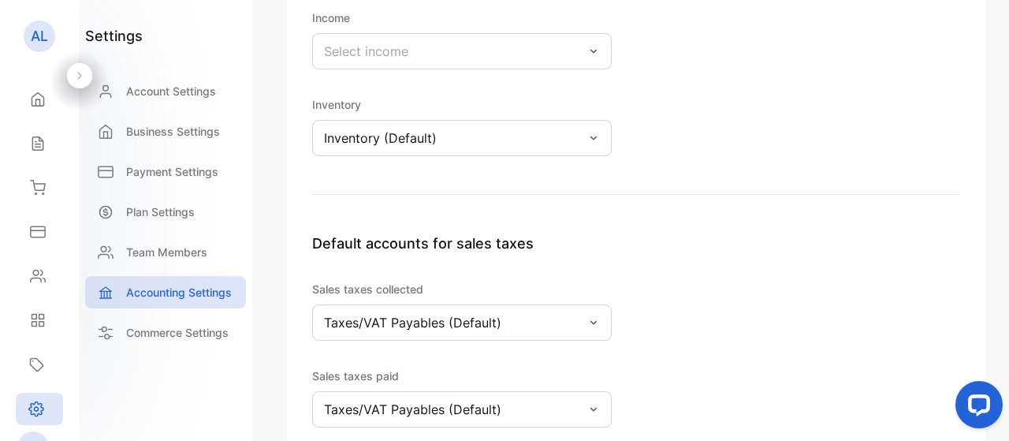
scroll to position [0, 0]
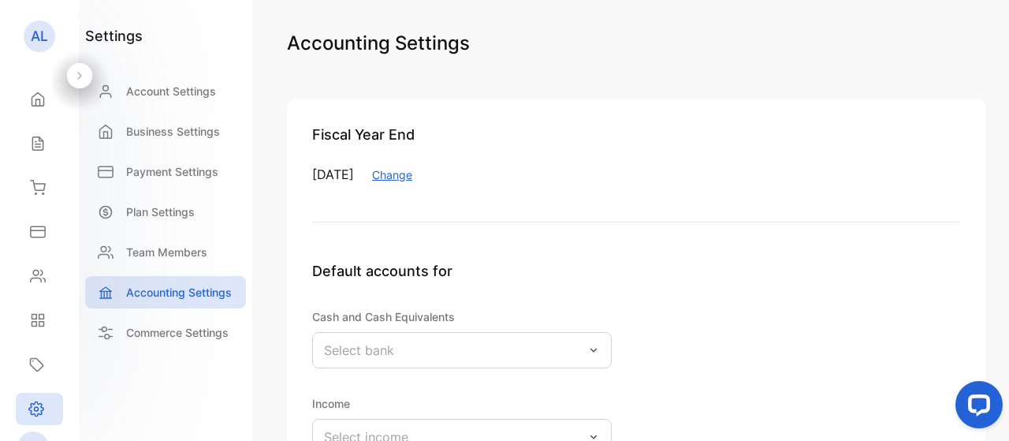
click at [420, 350] on div "Select bank" at bounding box center [461, 350] width 299 height 36
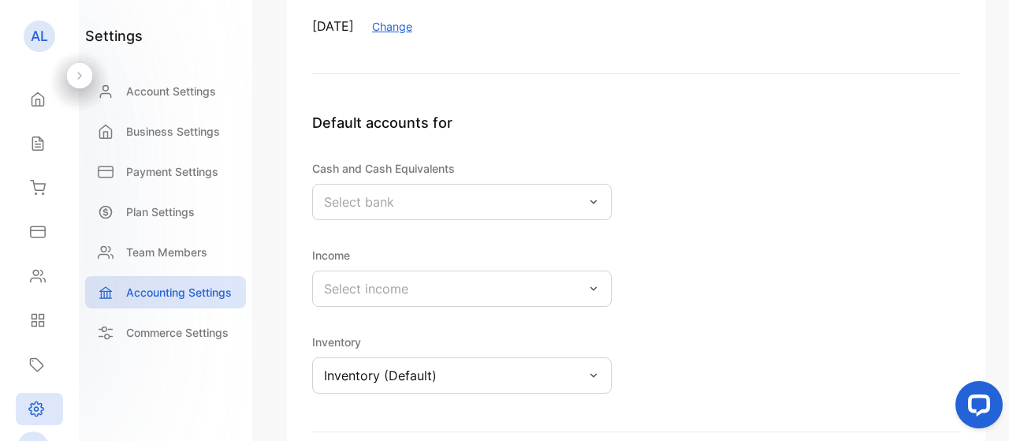
scroll to position [188, 0]
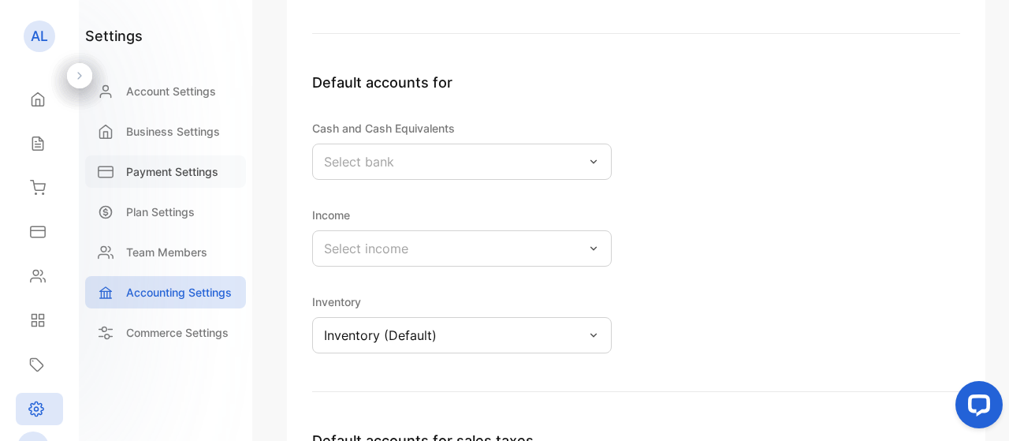
click at [180, 167] on p "Payment Settings" at bounding box center [172, 171] width 92 height 17
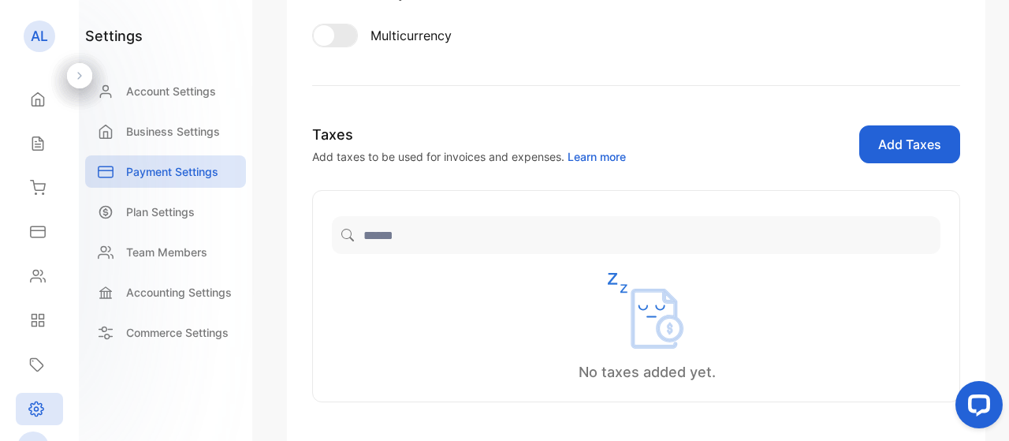
scroll to position [337, 0]
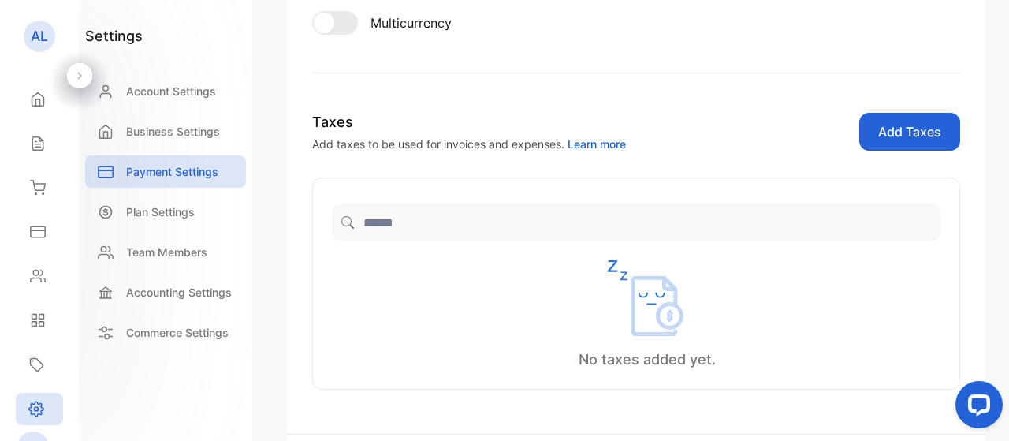
click at [887, 128] on button "Add Taxes" at bounding box center [909, 132] width 101 height 38
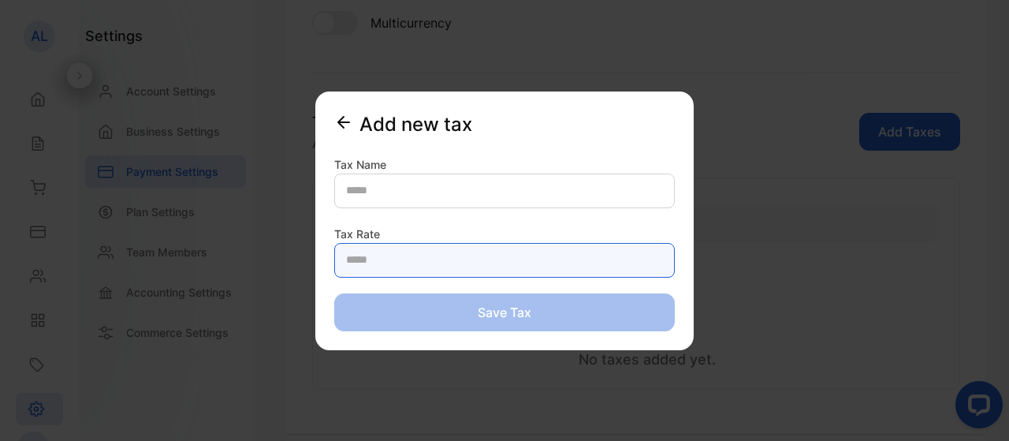
drag, startPoint x: 354, startPoint y: 259, endPoint x: 325, endPoint y: 264, distance: 29.5
click at [325, 264] on div "Add new tax Tax Name Tax Rate Save tax" at bounding box center [504, 220] width 378 height 259
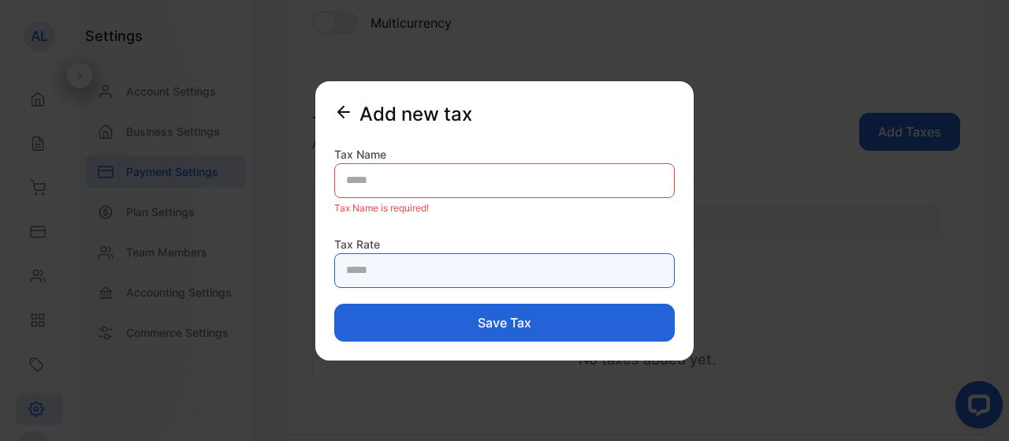
type Rate-inputTaxPercentage "*"
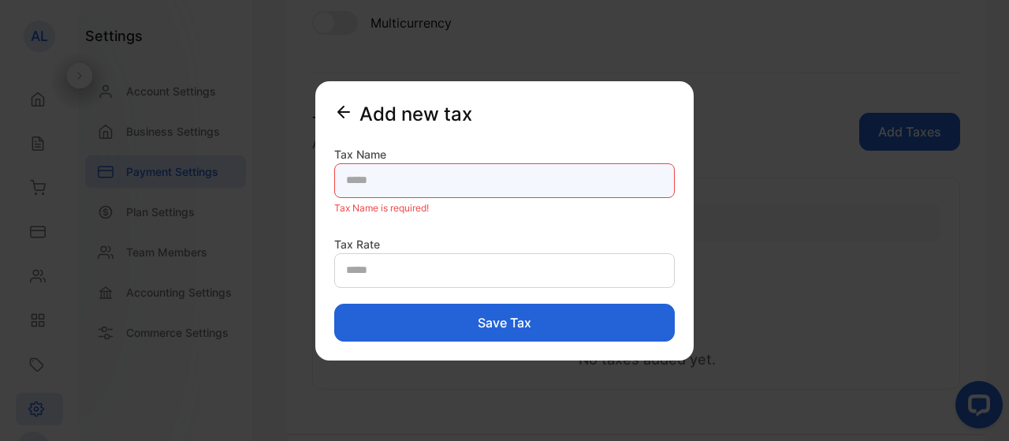
click at [381, 178] on Name-inputTaxName "text" at bounding box center [504, 180] width 340 height 35
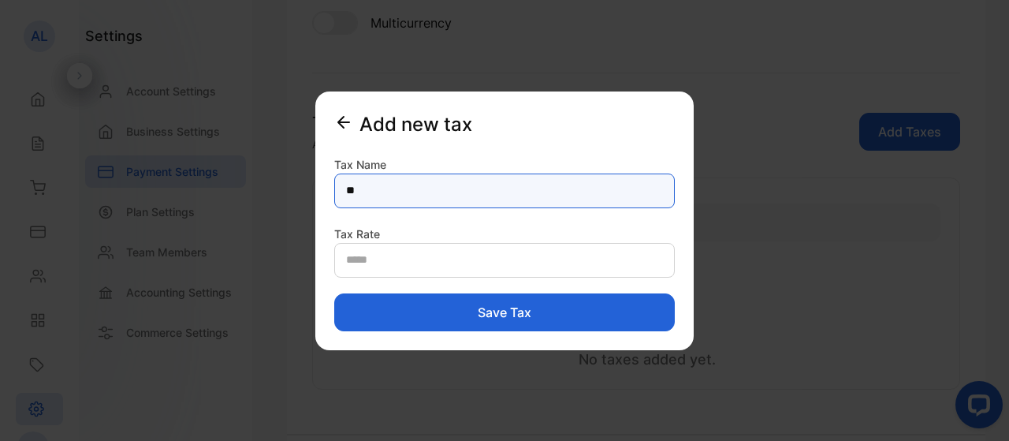
type Name-inputTaxName "*"
type Name-inputTaxName "***"
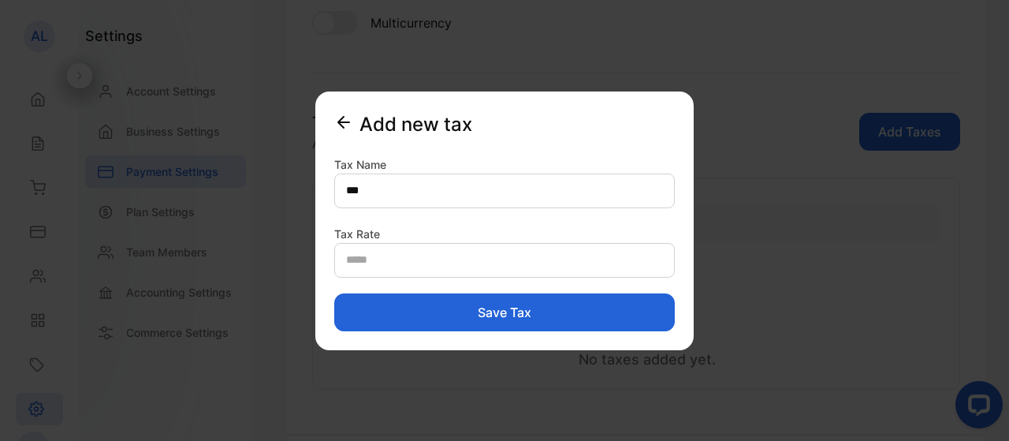
click at [500, 315] on button "Save tax" at bounding box center [504, 312] width 340 height 38
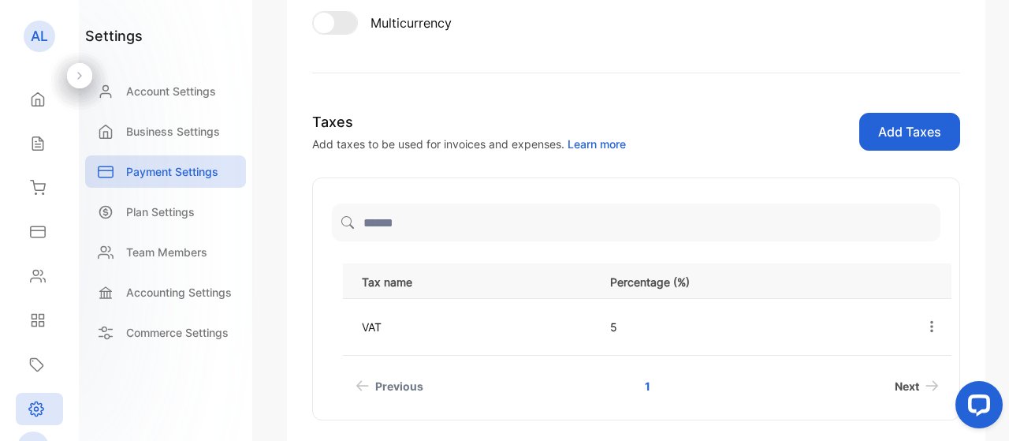
click at [909, 384] on span "Next" at bounding box center [907, 386] width 24 height 17
click at [647, 390] on link "1" at bounding box center [647, 385] width 43 height 29
click at [644, 382] on link "1" at bounding box center [647, 385] width 43 height 29
click at [162, 96] on p "Account Settings" at bounding box center [171, 91] width 90 height 17
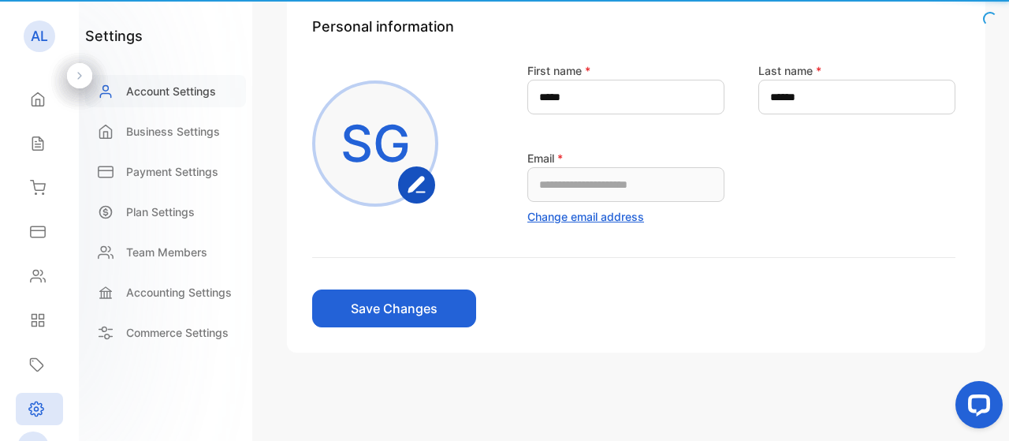
scroll to position [125, 0]
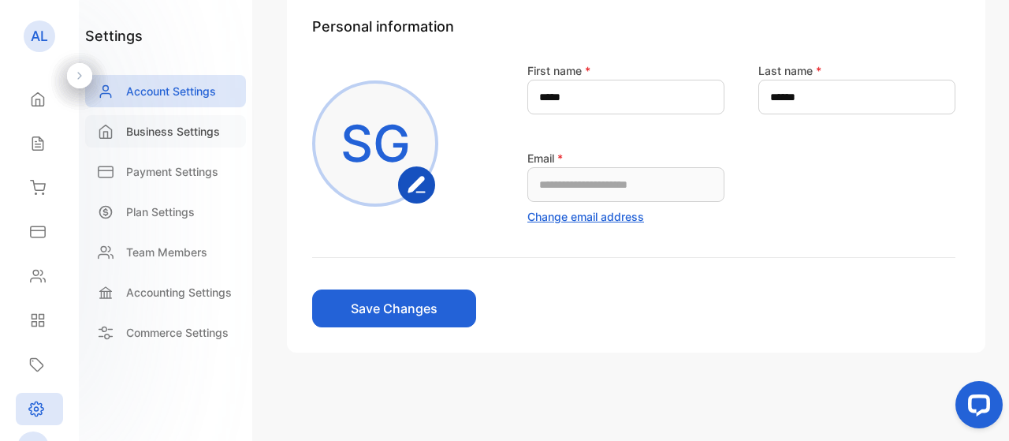
click at [166, 129] on p "Business Settings" at bounding box center [173, 131] width 94 height 17
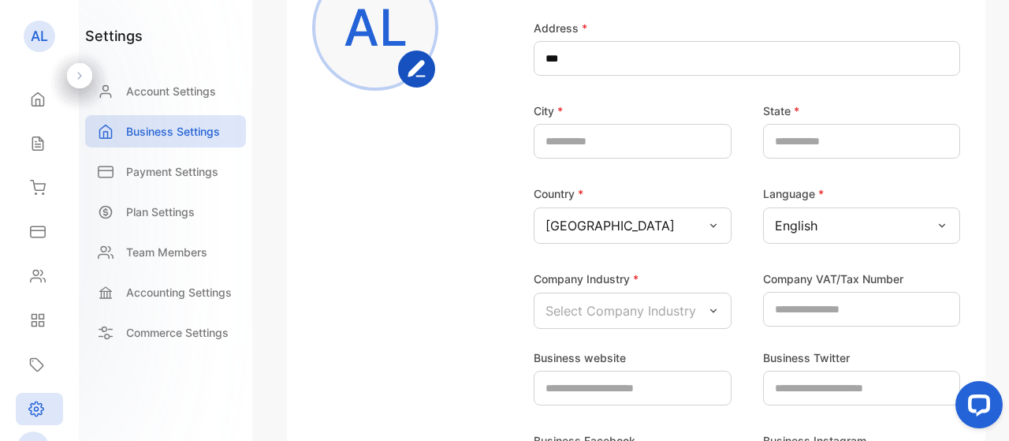
scroll to position [288, 0]
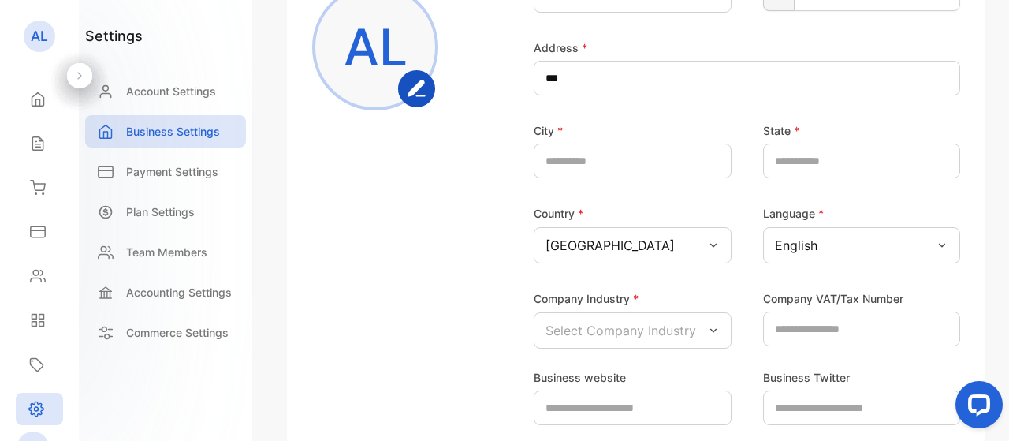
click at [571, 254] on p "[GEOGRAPHIC_DATA]" at bounding box center [609, 245] width 129 height 19
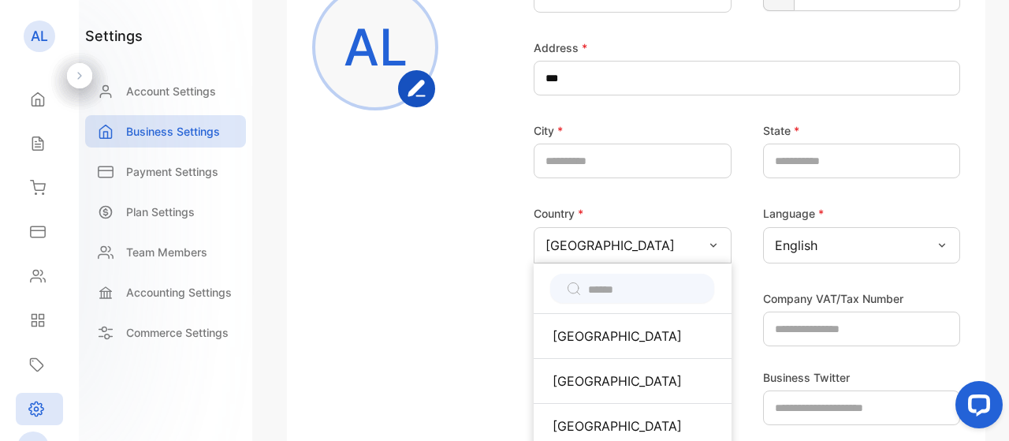
click at [593, 291] on input "text" at bounding box center [643, 289] width 110 height 17
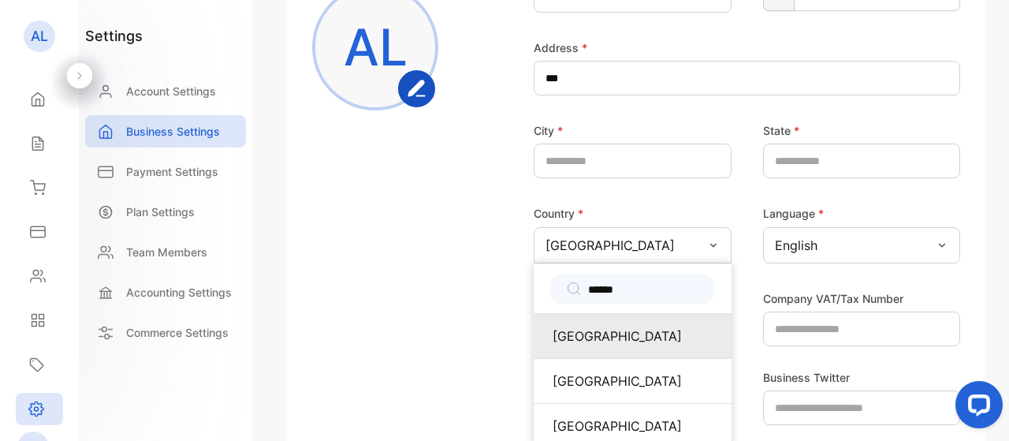
type input "******"
click at [597, 335] on p "[GEOGRAPHIC_DATA]" at bounding box center [632, 335] width 160 height 19
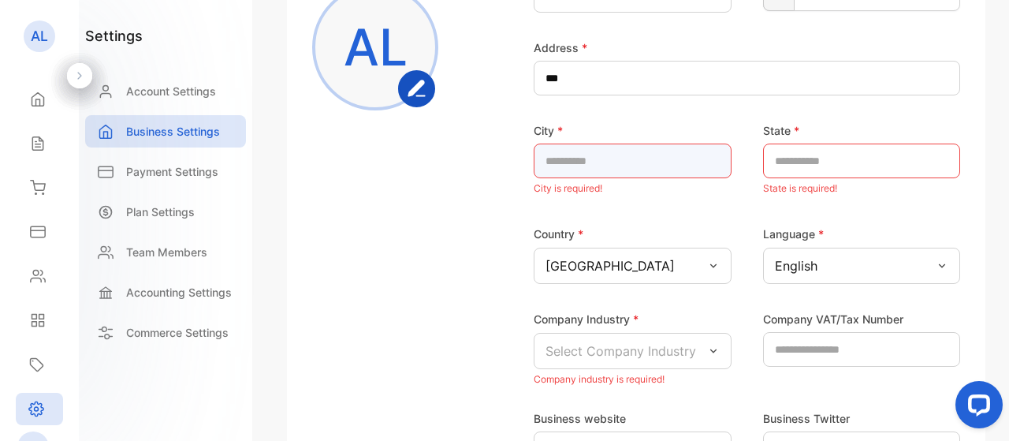
click at [623, 169] on input "text" at bounding box center [633, 160] width 198 height 35
type input "***"
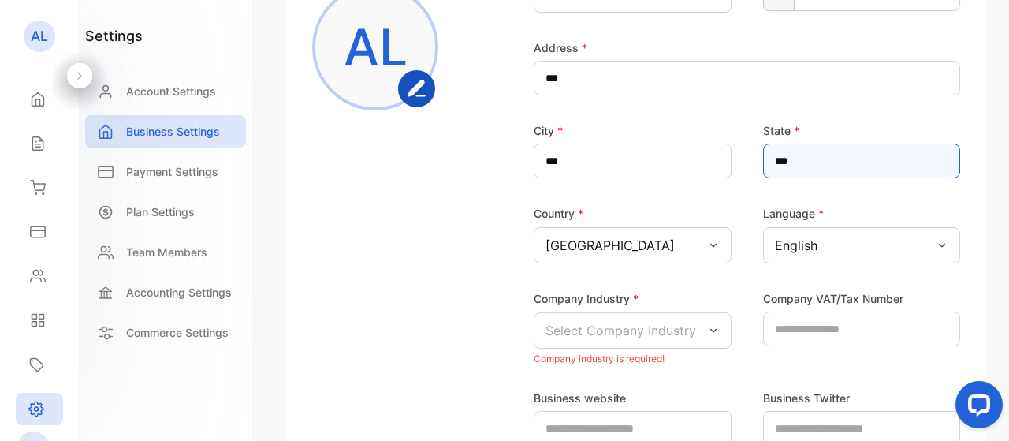
type input "***"
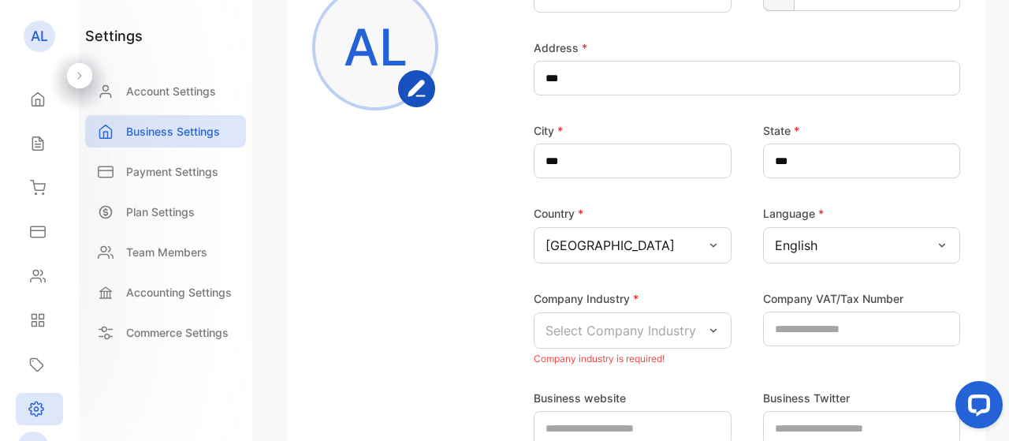
click at [599, 336] on p "Select Company Industry" at bounding box center [620, 330] width 151 height 19
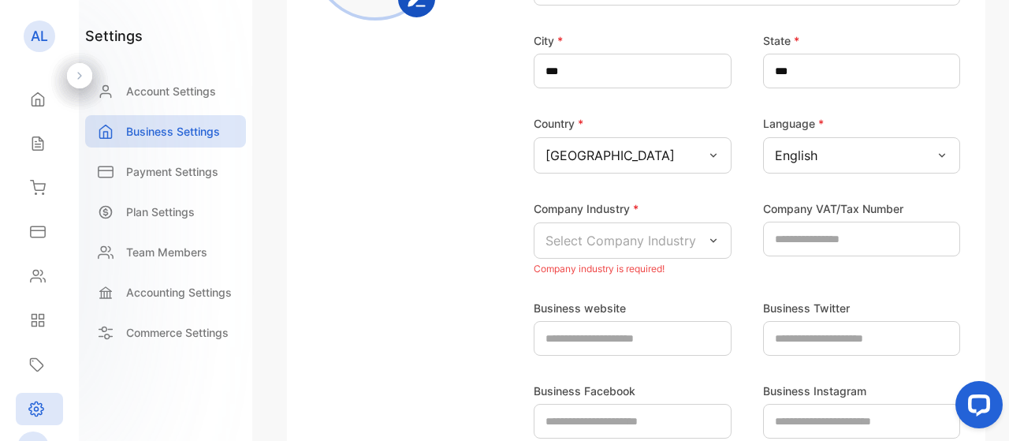
scroll to position [389, 0]
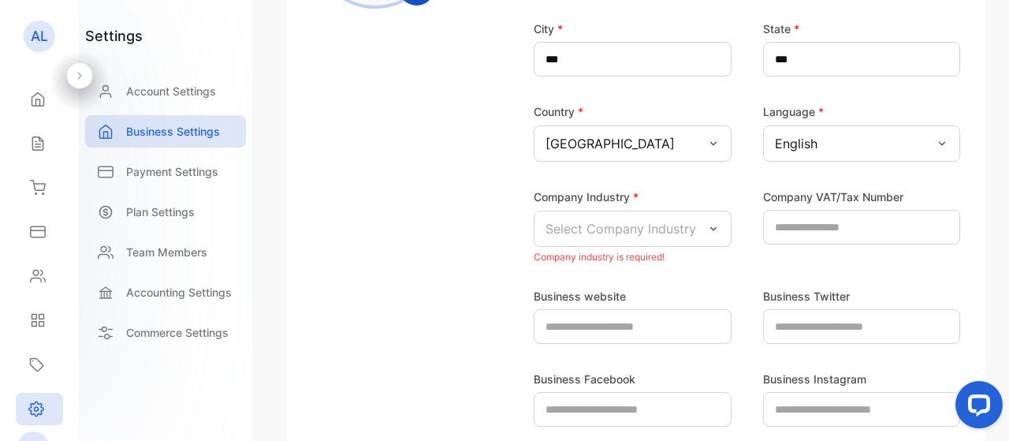
click at [638, 224] on p "Select Company Industry" at bounding box center [620, 228] width 151 height 19
click at [729, 273] on div "Business website Business Twitter Business Facebook Business Instagram" at bounding box center [636, 346] width 648 height 159
click at [608, 236] on p "Select Company Industry" at bounding box center [620, 228] width 151 height 19
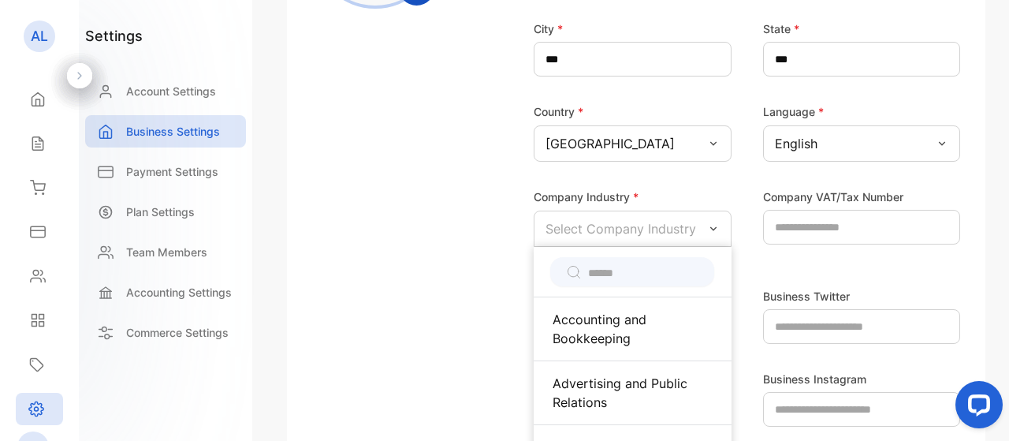
click at [638, 273] on input "text" at bounding box center [643, 273] width 110 height 17
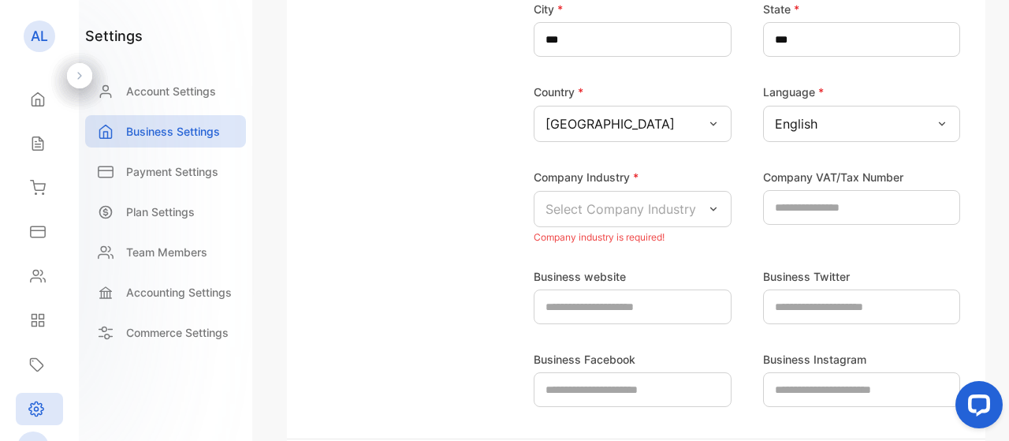
scroll to position [417, 0]
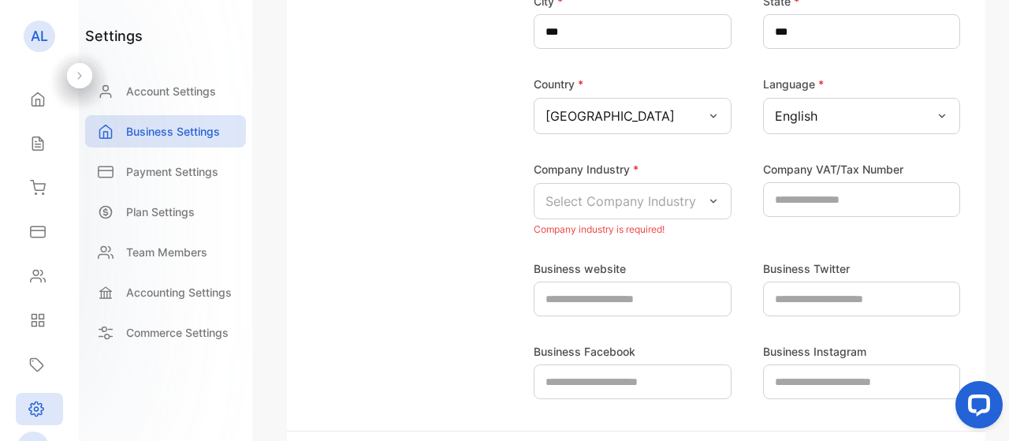
click at [650, 211] on div "Select Company Industry" at bounding box center [633, 201] width 198 height 36
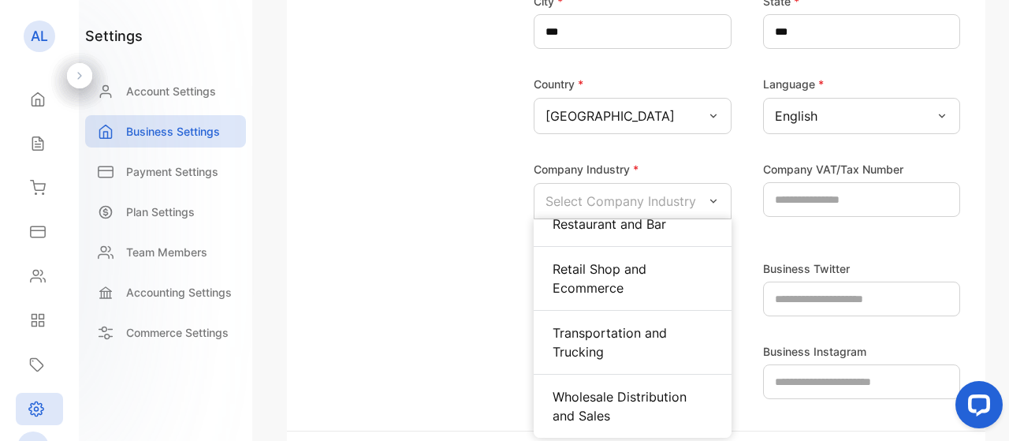
scroll to position [961, 0]
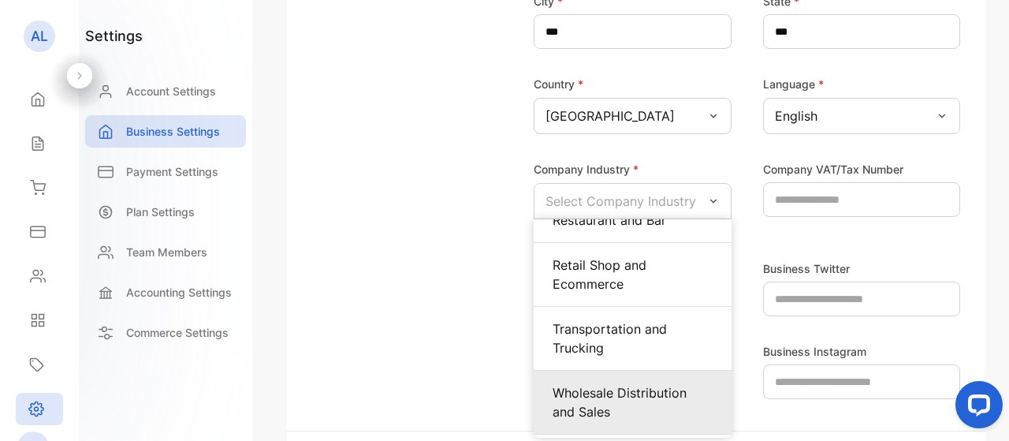
click at [635, 384] on p "Wholesale Distribution and Sales" at bounding box center [632, 402] width 160 height 38
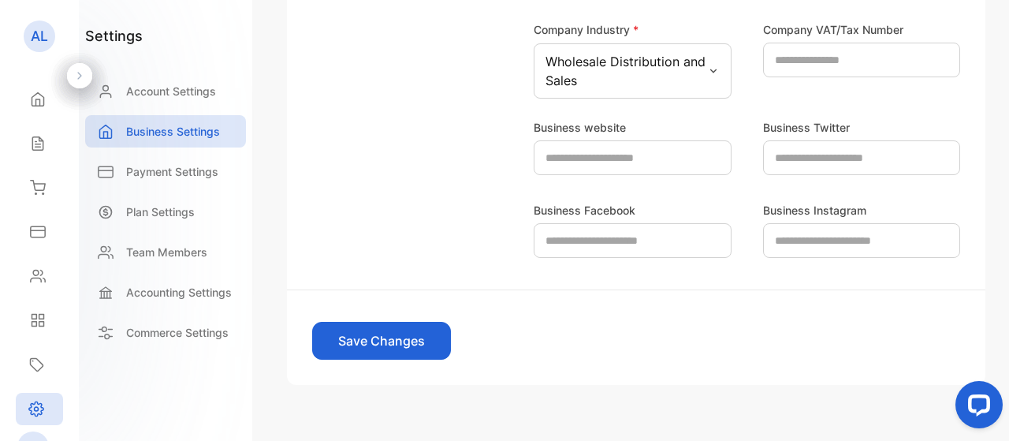
scroll to position [589, 0]
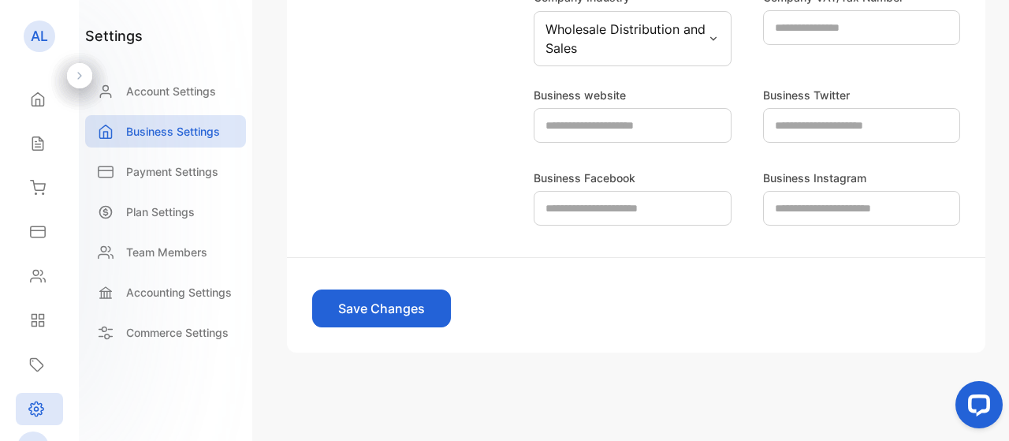
click at [390, 311] on button "Save Changes" at bounding box center [381, 308] width 139 height 38
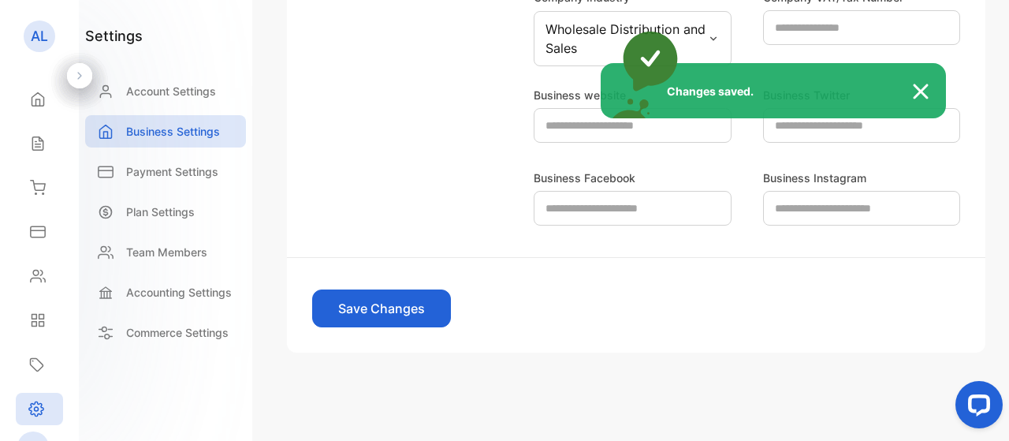
click at [339, 117] on div "Changes saved." at bounding box center [504, 220] width 1009 height 441
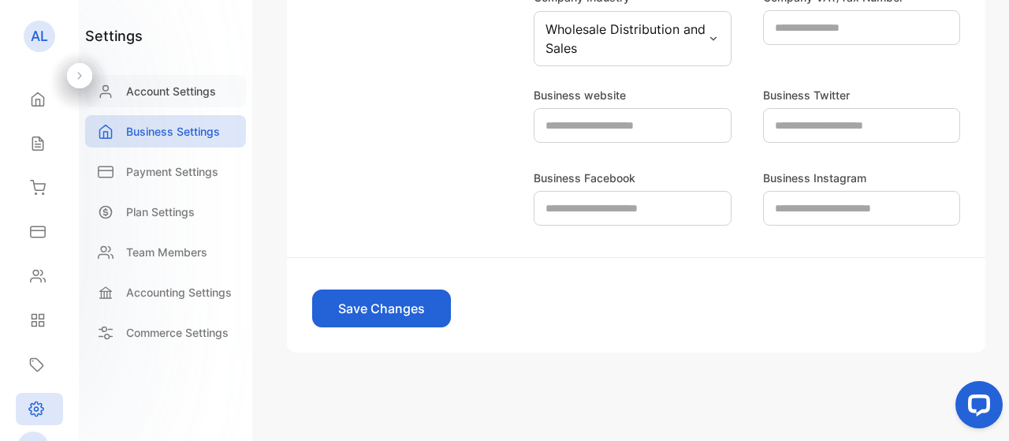
click at [155, 88] on p "Account Settings" at bounding box center [171, 91] width 90 height 17
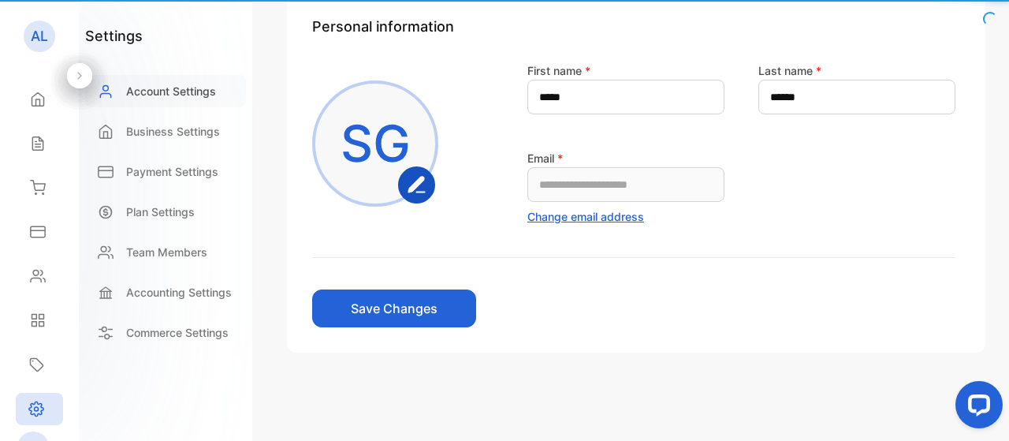
scroll to position [125, 0]
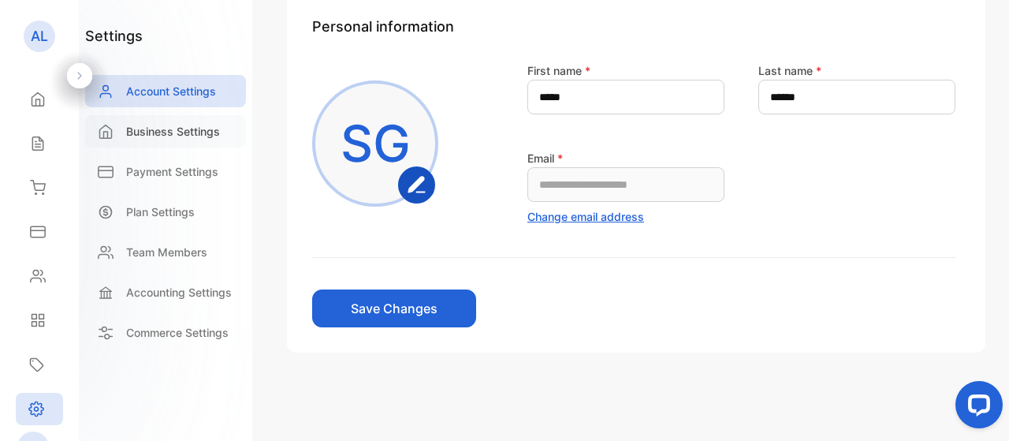
click at [135, 132] on p "Business Settings" at bounding box center [173, 131] width 94 height 17
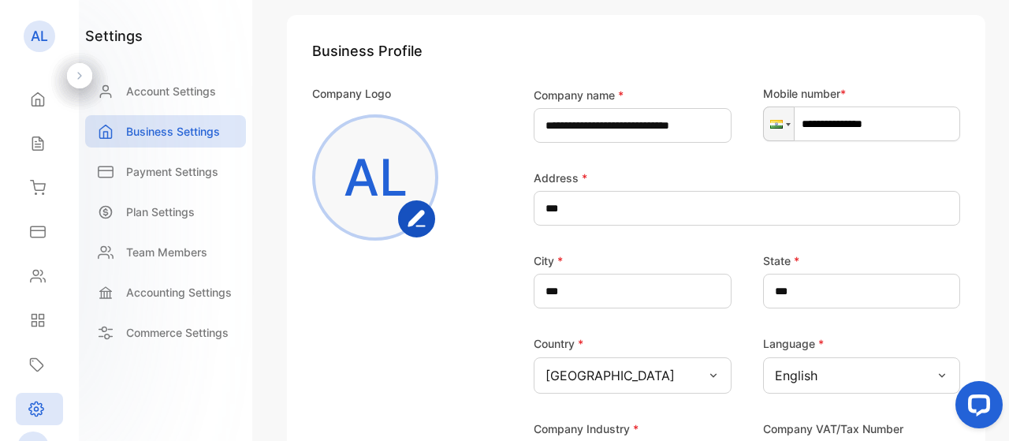
scroll to position [589, 0]
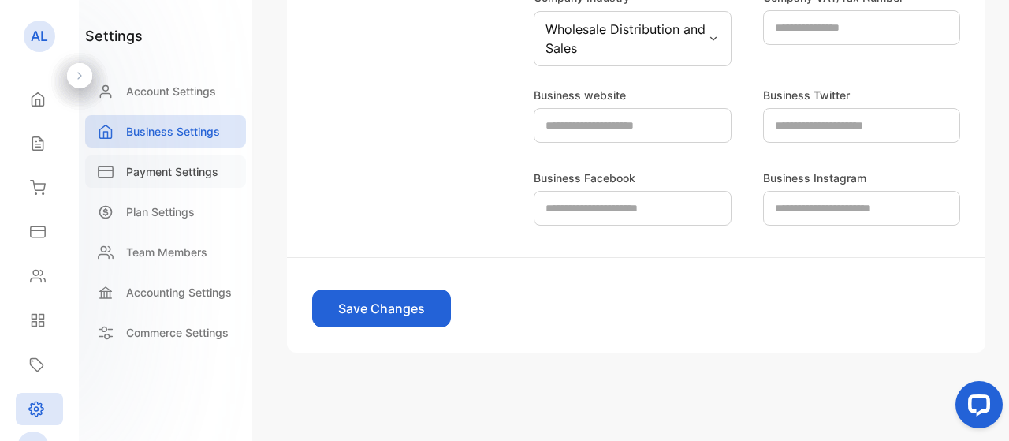
click at [172, 181] on div "Payment Settings" at bounding box center [165, 171] width 161 height 32
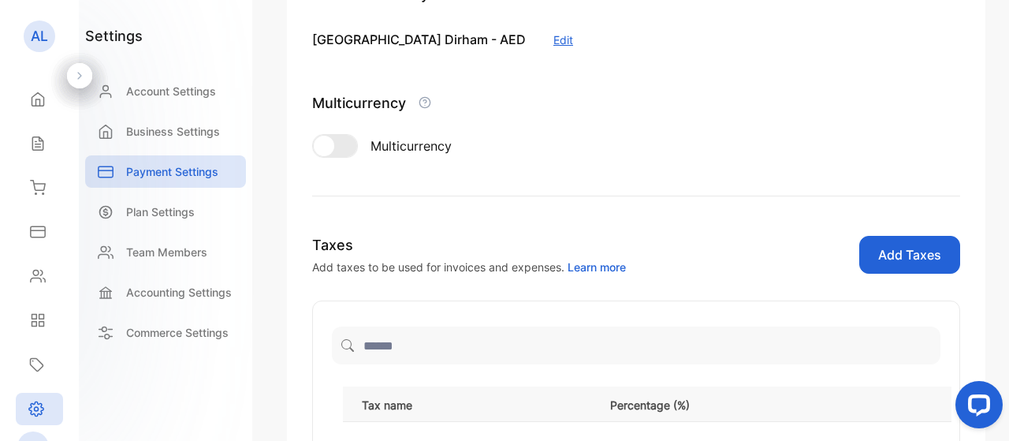
scroll to position [600, 0]
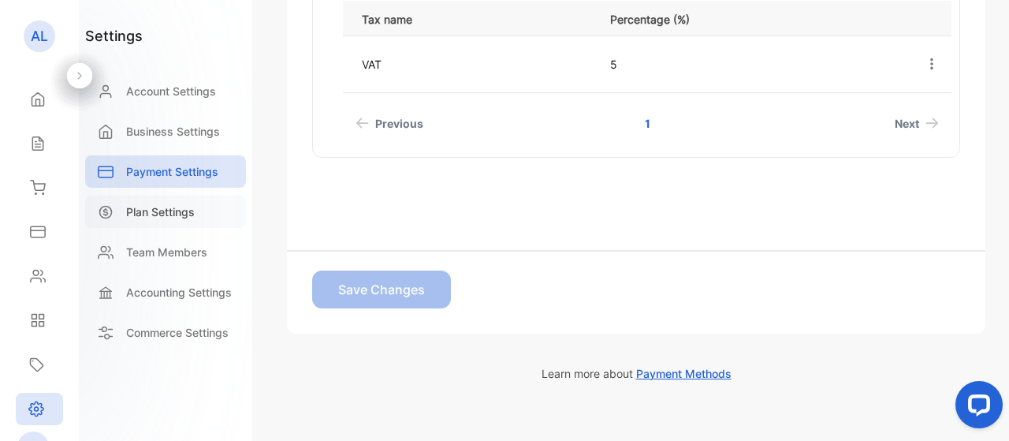
click at [169, 218] on p "Plan Settings" at bounding box center [160, 211] width 69 height 17
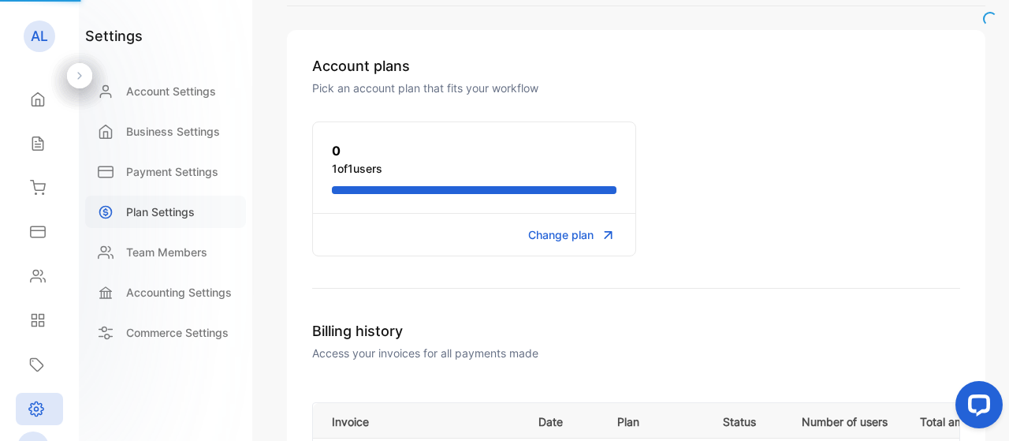
scroll to position [115, 0]
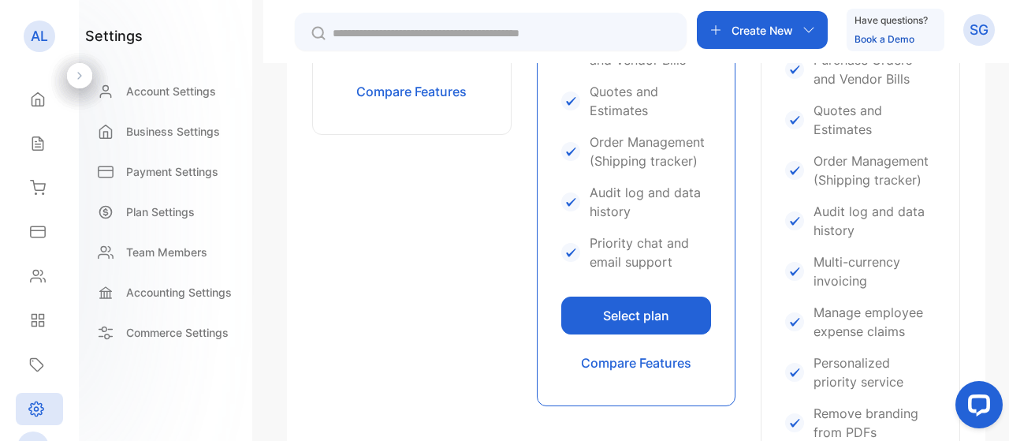
scroll to position [500, 0]
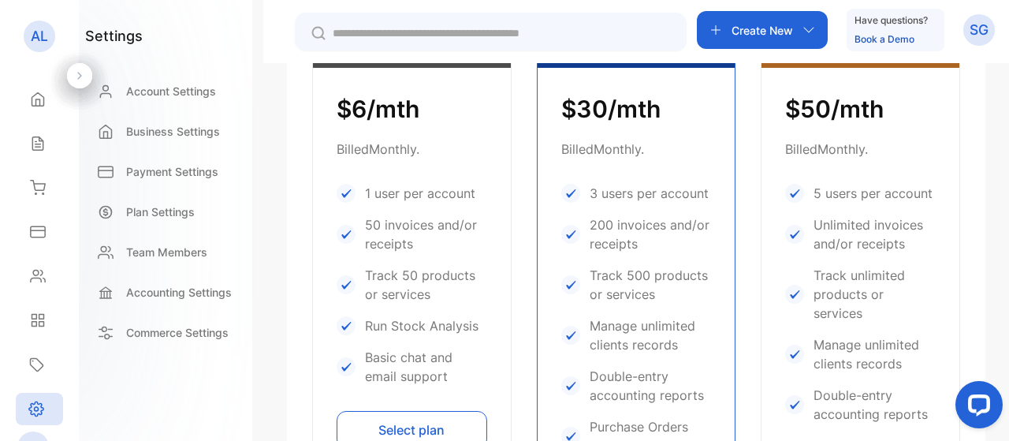
click at [421, 416] on button "Select plan" at bounding box center [412, 430] width 151 height 38
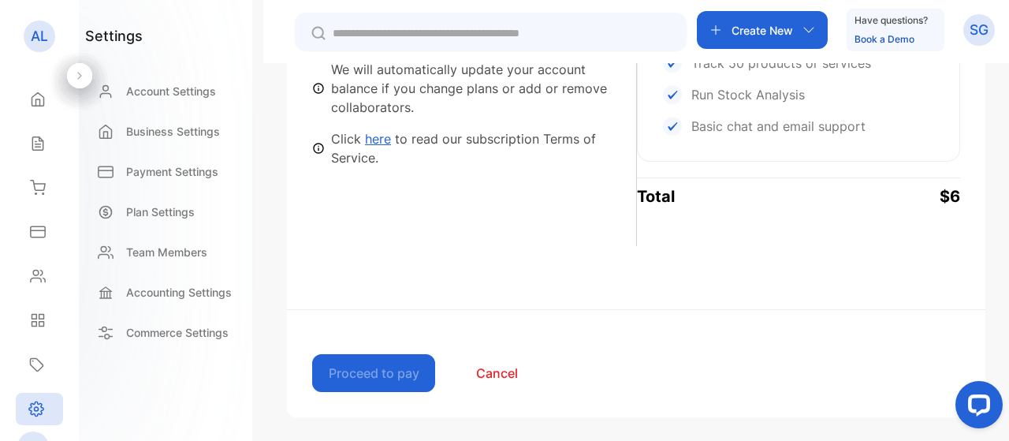
scroll to position [571, 0]
drag, startPoint x: 1007, startPoint y: 312, endPoint x: 52, endPoint y: 19, distance: 999.2
click at [497, 372] on button "Cancel" at bounding box center [496, 371] width 123 height 38
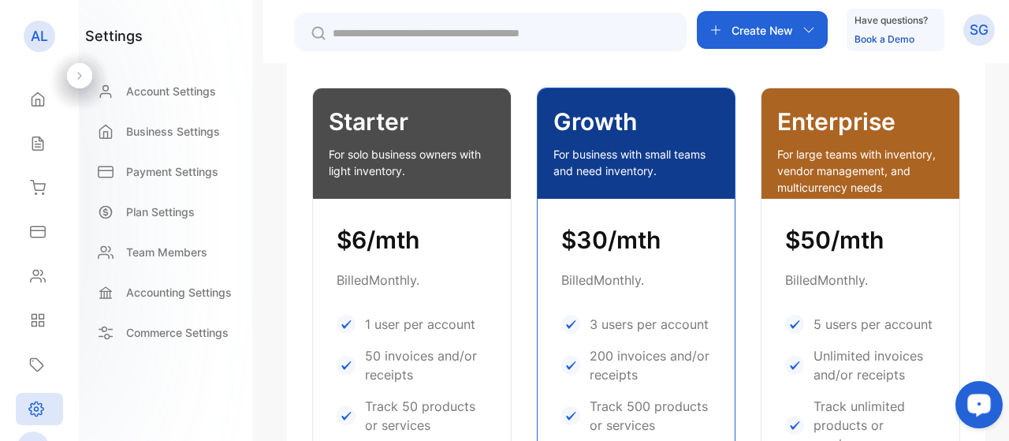
scroll to position [363, 0]
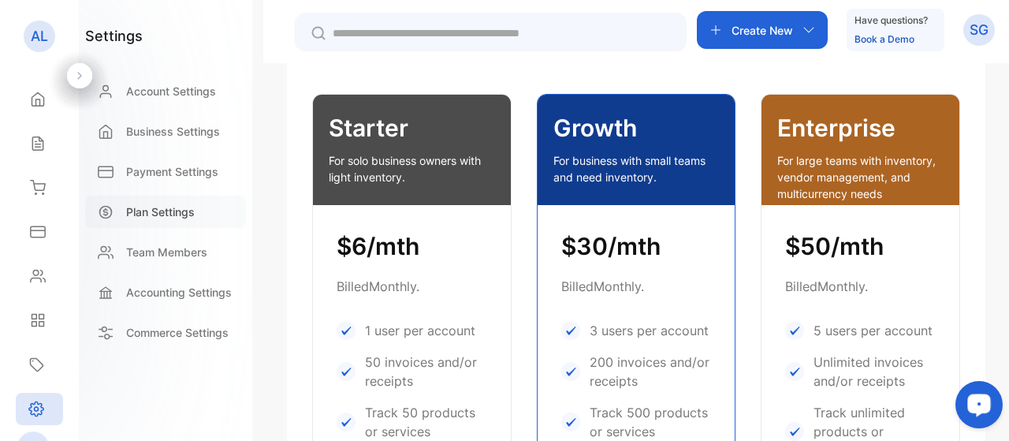
click at [169, 213] on p "Plan Settings" at bounding box center [160, 211] width 69 height 17
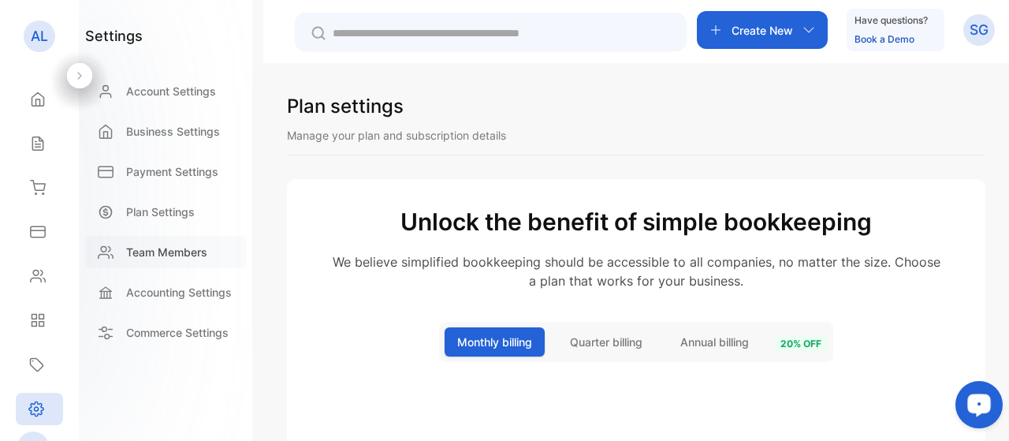
click at [204, 255] on p "Team Members" at bounding box center [166, 252] width 81 height 17
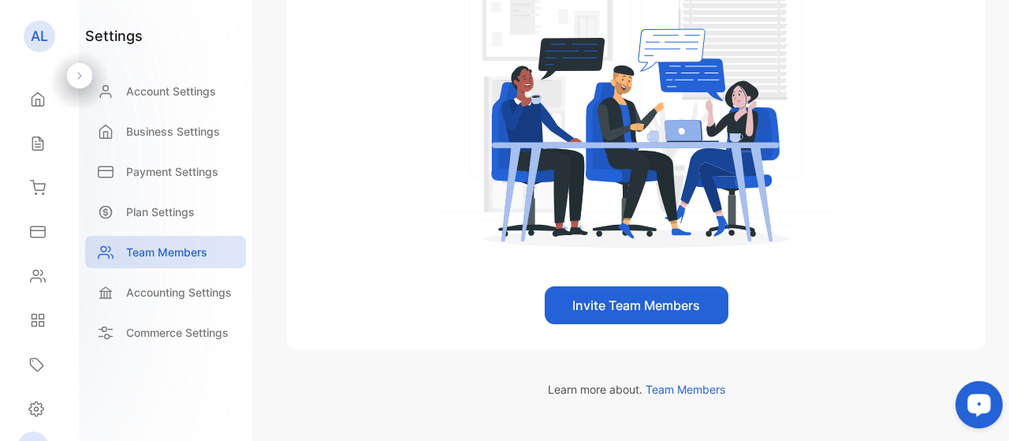
scroll to position [355, 0]
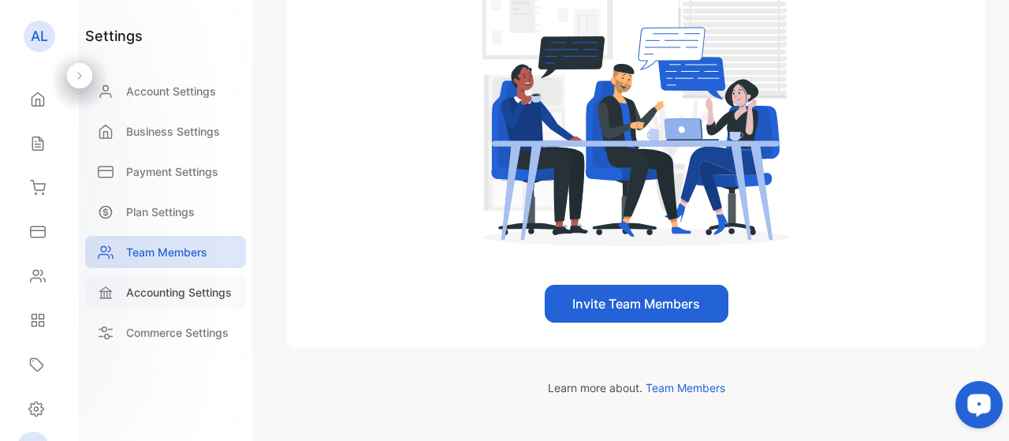
click at [187, 301] on div "Accounting Settings" at bounding box center [165, 292] width 161 height 32
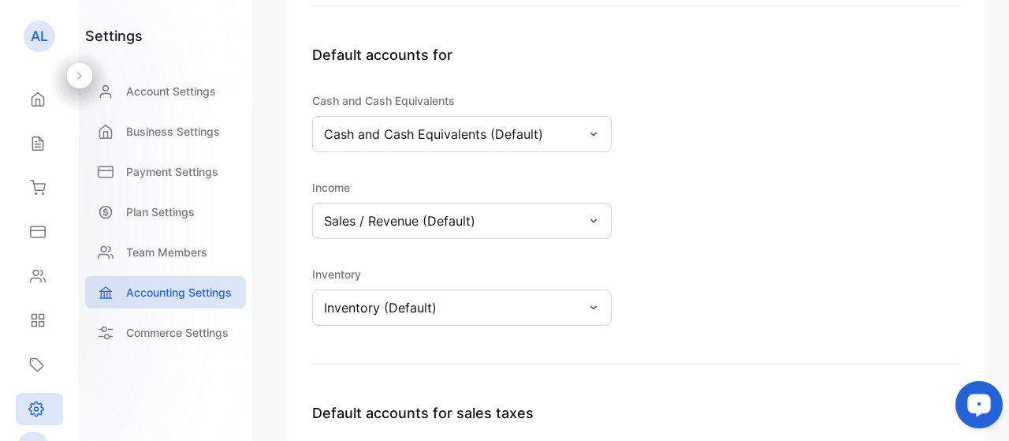
scroll to position [218, 0]
click at [475, 219] on div "Sales / Revenue (Default)" at bounding box center [461, 219] width 299 height 36
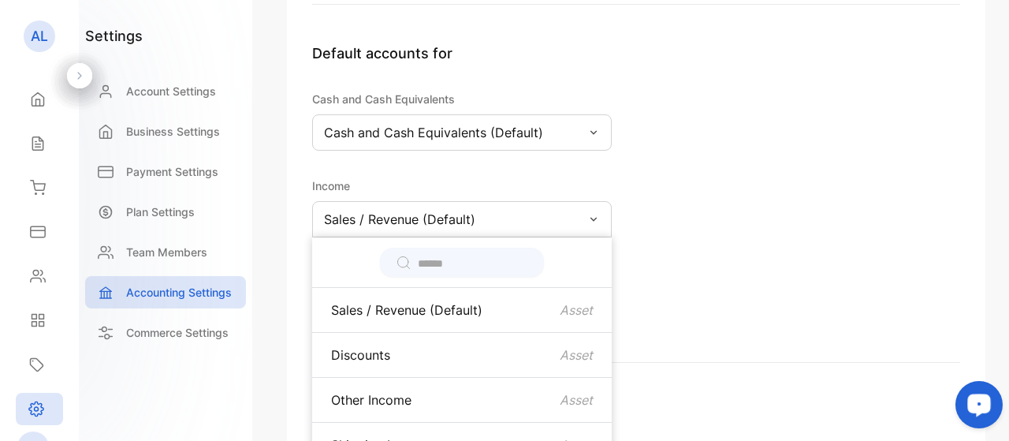
click at [475, 219] on div "Sales / Revenue (Default)" at bounding box center [461, 219] width 299 height 36
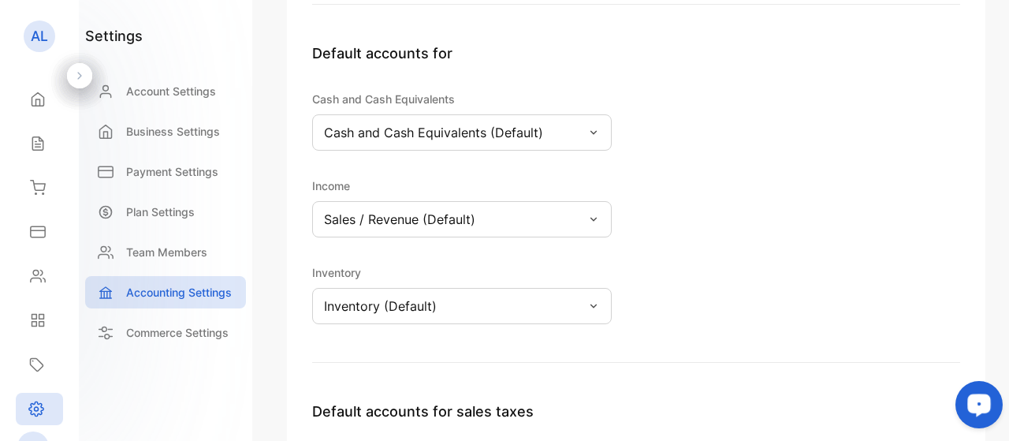
click at [456, 132] on p "Cash and Cash Equivalents (Default)" at bounding box center [433, 132] width 219 height 19
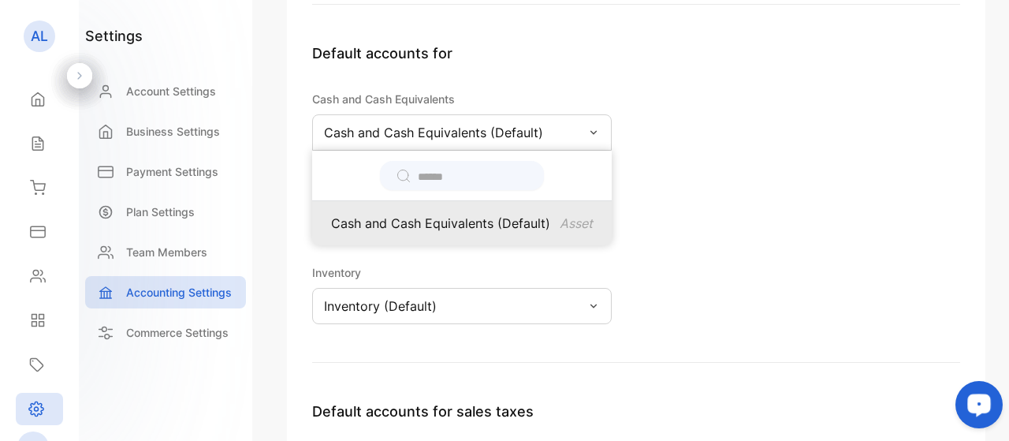
click at [574, 223] on p "Asset" at bounding box center [576, 223] width 33 height 19
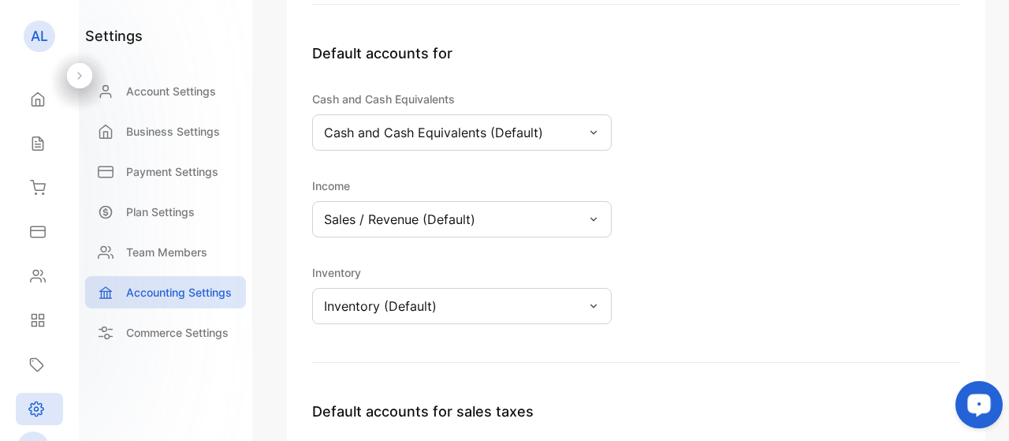
click at [574, 223] on div "Sales / Revenue (Default)" at bounding box center [461, 219] width 299 height 36
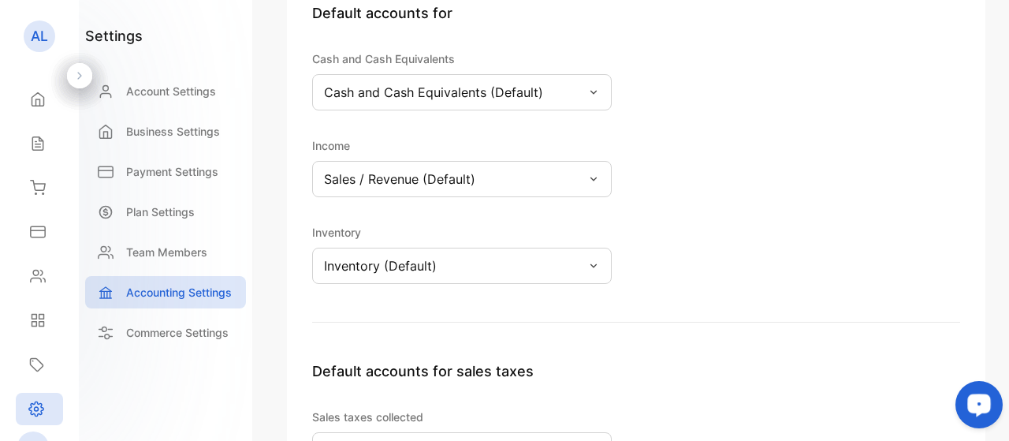
scroll to position [262, 0]
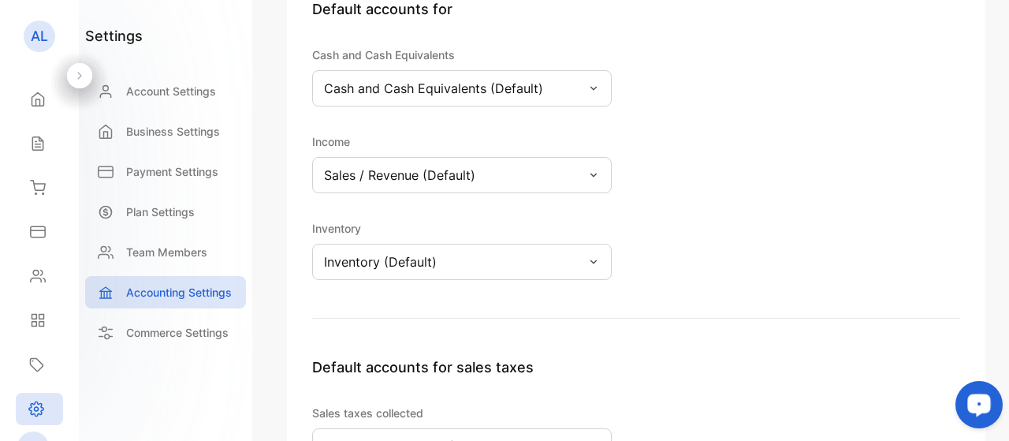
click at [489, 85] on p "Cash and Cash Equivalents (Default)" at bounding box center [433, 88] width 219 height 19
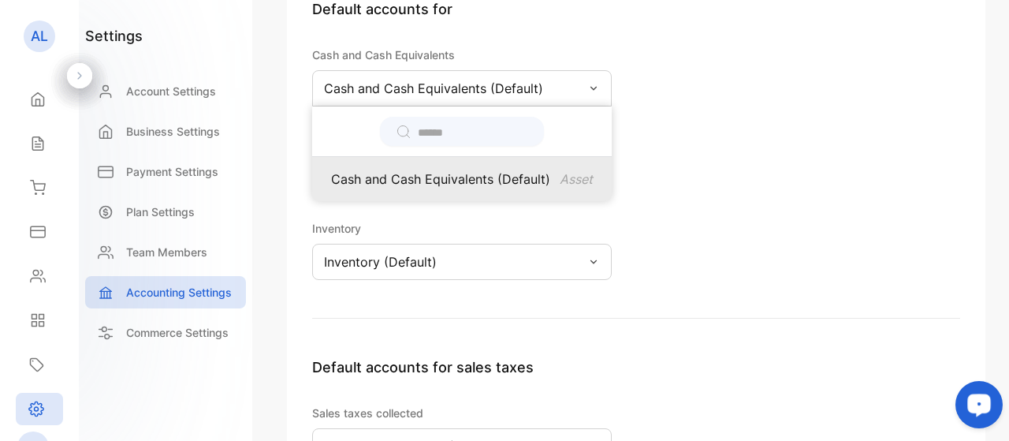
click at [582, 186] on p "Asset" at bounding box center [576, 178] width 33 height 19
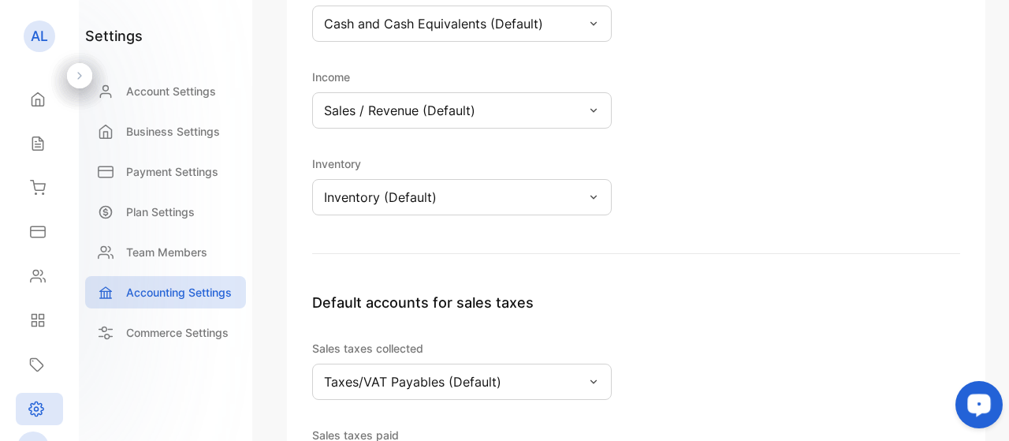
scroll to position [317, 0]
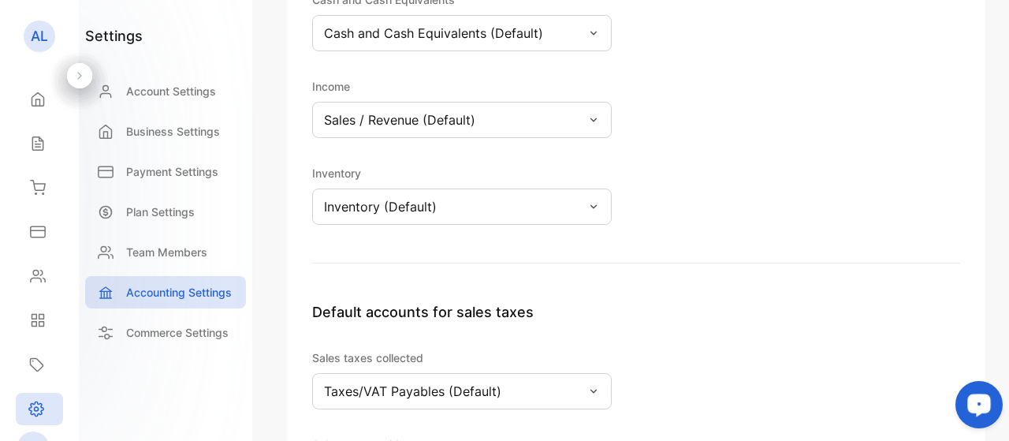
click at [573, 38] on div "Cash and Cash Equivalents (Default)" at bounding box center [461, 33] width 299 height 36
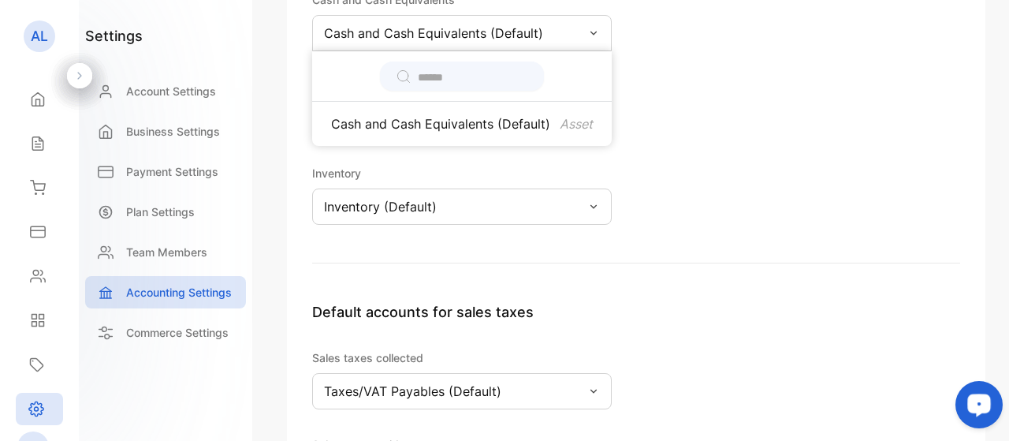
click at [458, 79] on input "text" at bounding box center [473, 77] width 110 height 17
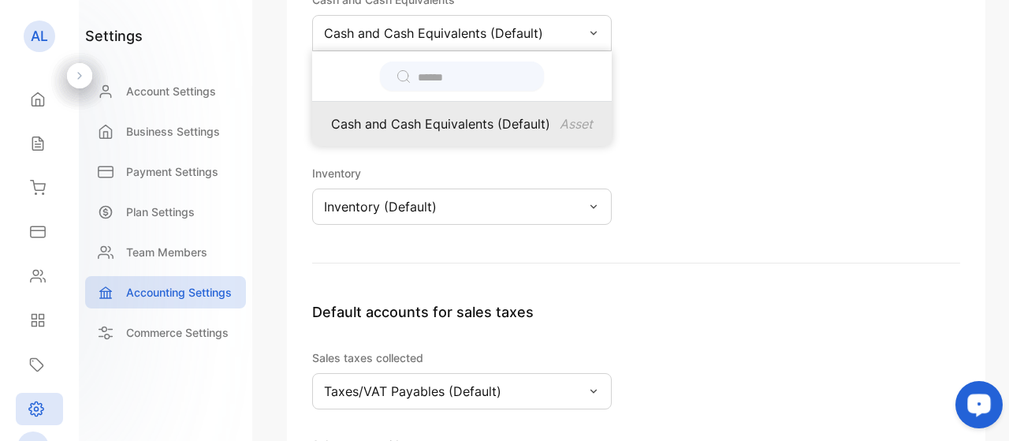
click at [560, 121] on p "Asset" at bounding box center [576, 123] width 33 height 19
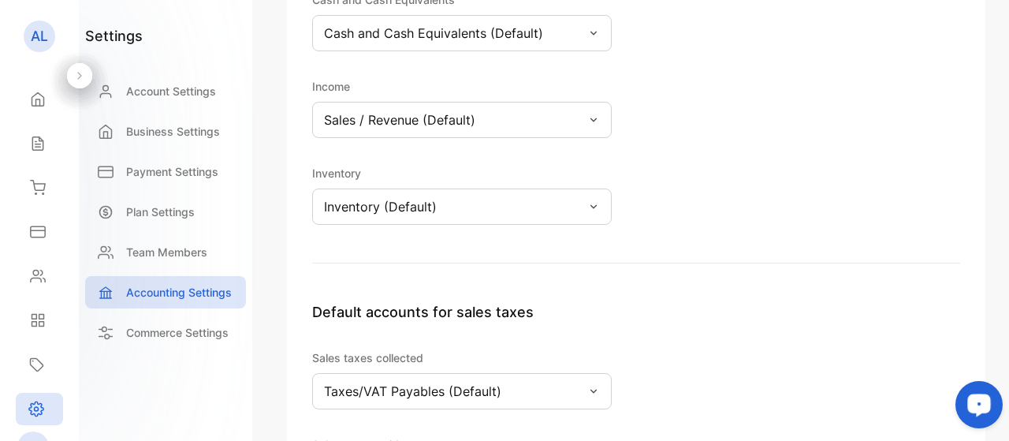
click at [499, 47] on div "Cash and Cash Equivalents (Default)" at bounding box center [461, 33] width 299 height 36
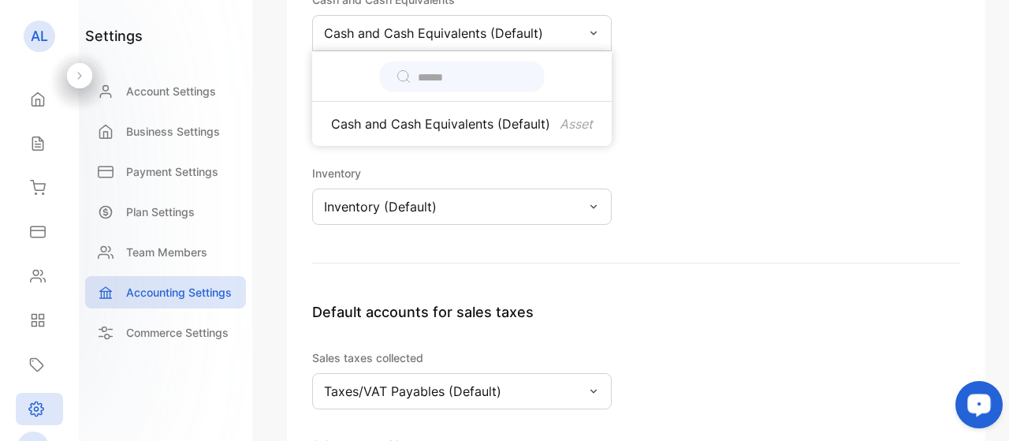
click at [432, 62] on div at bounding box center [462, 75] width 164 height 29
click at [424, 73] on input "text" at bounding box center [473, 77] width 110 height 17
type input "**"
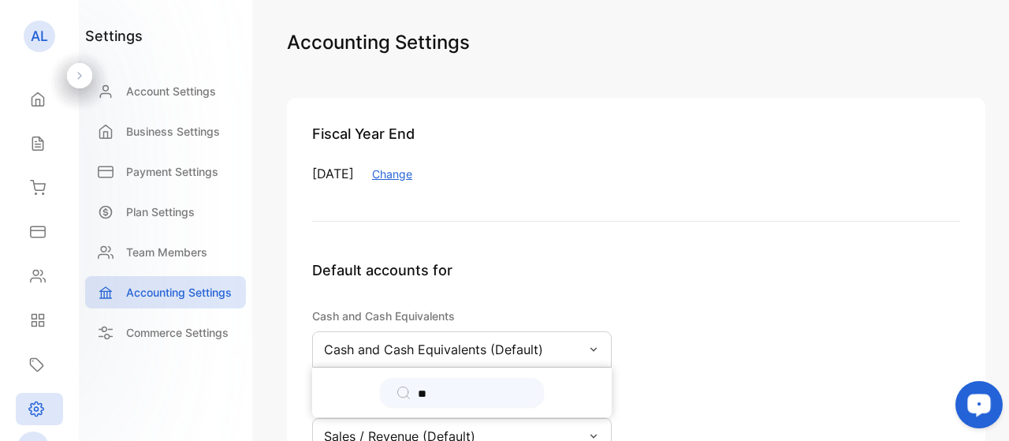
scroll to position [0, 0]
click at [626, 362] on div "Default accounts for Cash and Cash Equivalents Cash and Cash Equivalents (Defau…" at bounding box center [636, 420] width 648 height 320
click at [589, 341] on div "Cash and Cash Equivalents (Default)" at bounding box center [461, 350] width 299 height 36
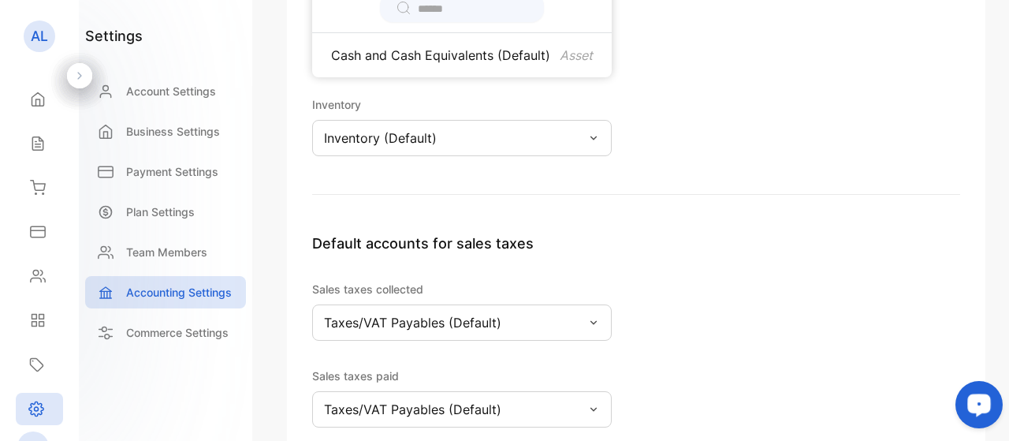
click at [491, 143] on div "Inventory (Default)" at bounding box center [461, 138] width 299 height 36
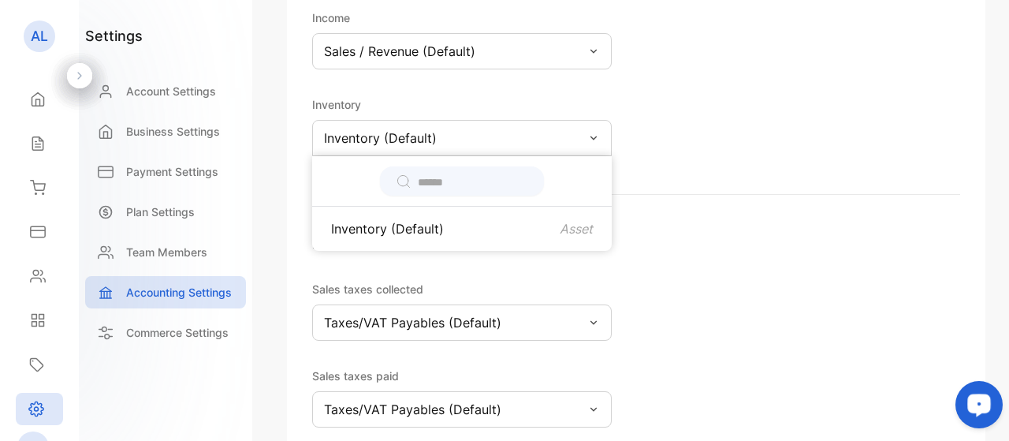
click at [739, 138] on div "Default accounts for Cash and Cash Equivalents Cash and Cash Equivalents (Defau…" at bounding box center [636, 35] width 648 height 320
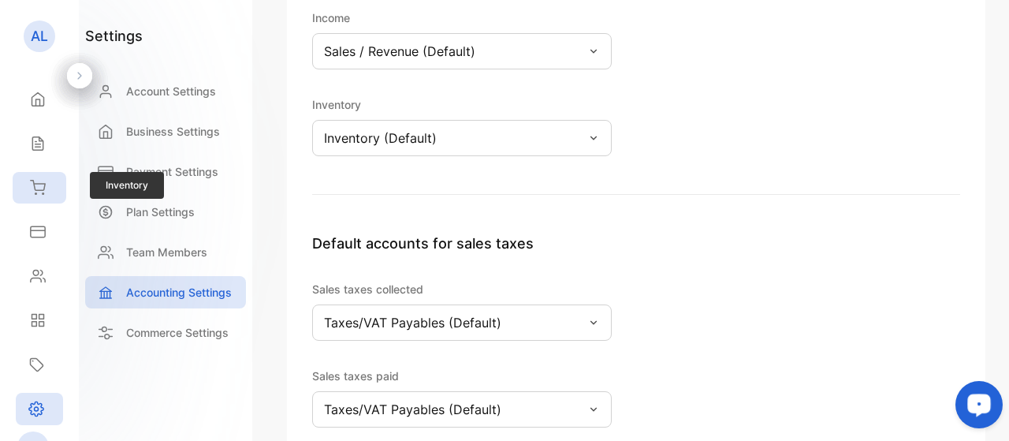
click at [46, 191] on div "Inventory" at bounding box center [40, 188] width 54 height 32
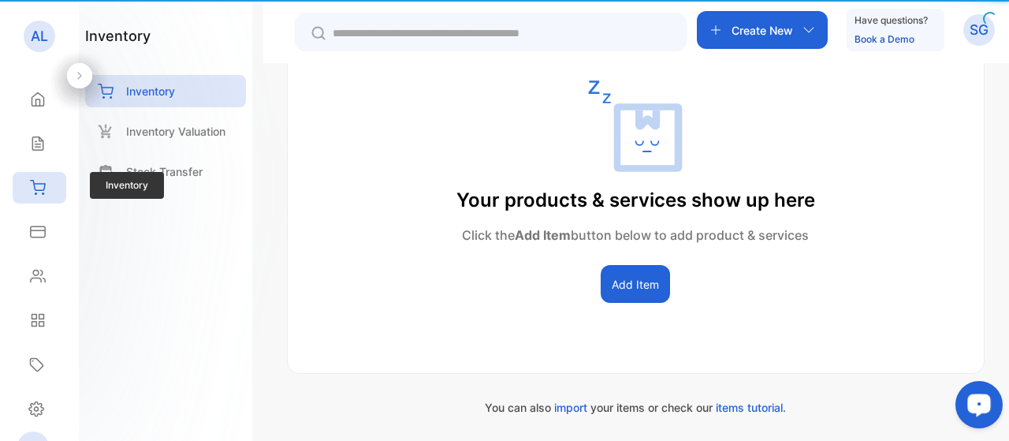
scroll to position [359, 0]
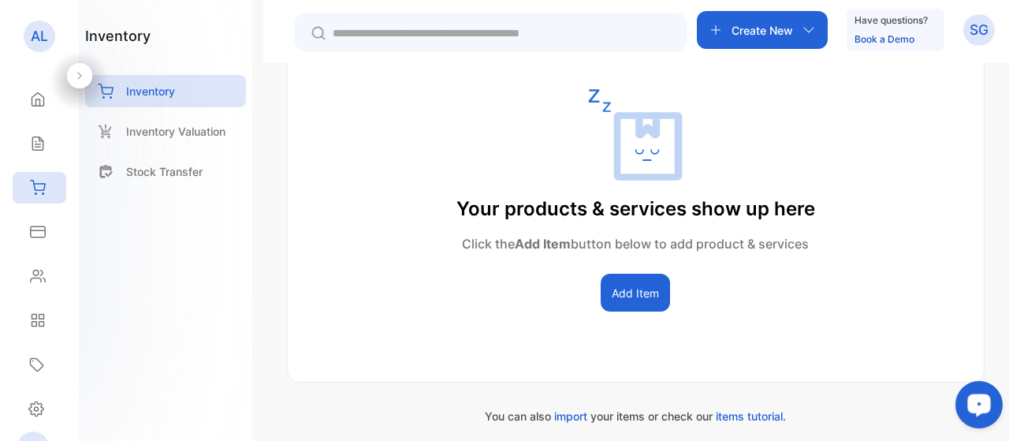
click at [638, 299] on button "Add Item" at bounding box center [635, 292] width 69 height 38
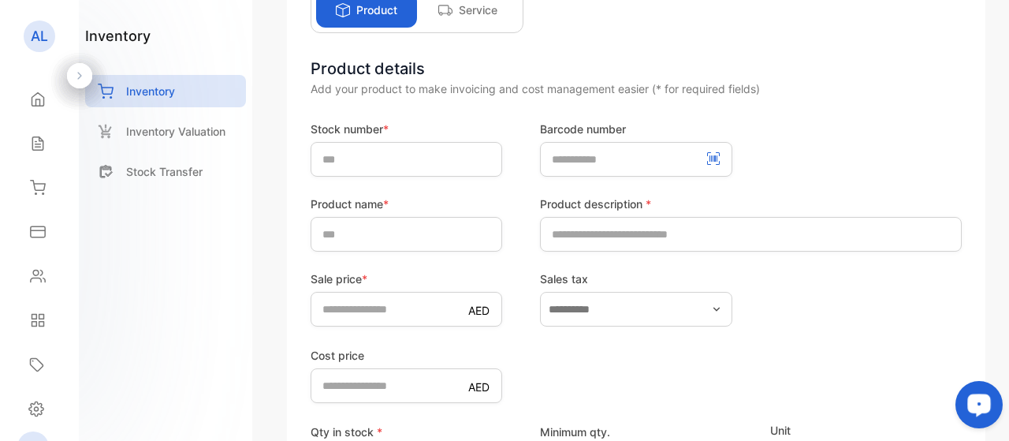
scroll to position [73, 0]
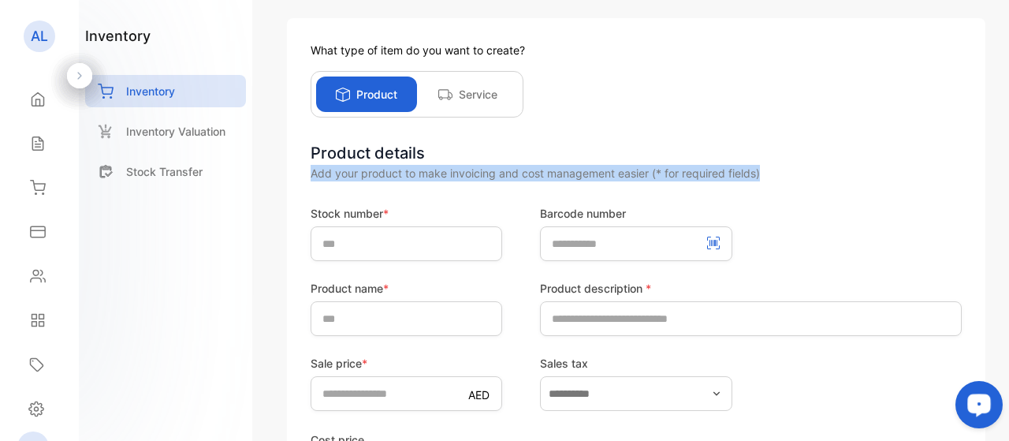
drag, startPoint x: 1003, startPoint y: 179, endPoint x: 1008, endPoint y: 144, distance: 35.0
click at [1008, 143] on div "Add New Item Scan Barcode Import item What type of item do you want to create? …" at bounding box center [636, 220] width 746 height 441
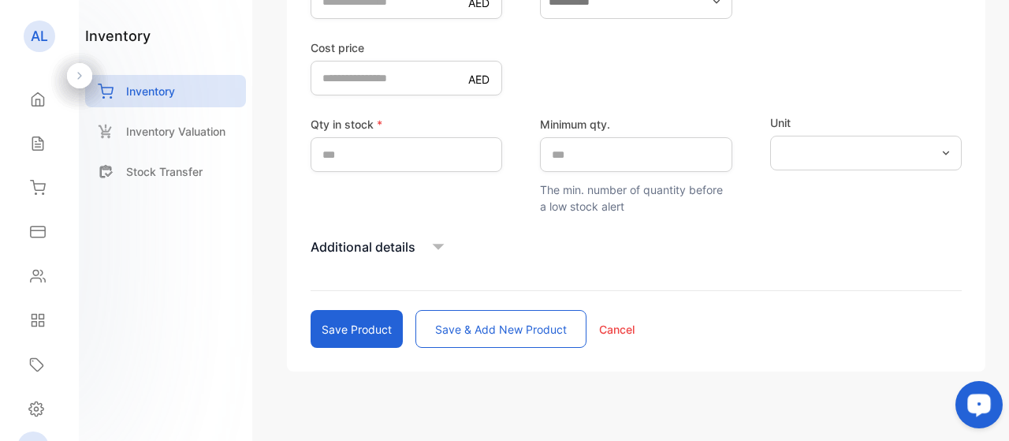
scroll to position [483, 0]
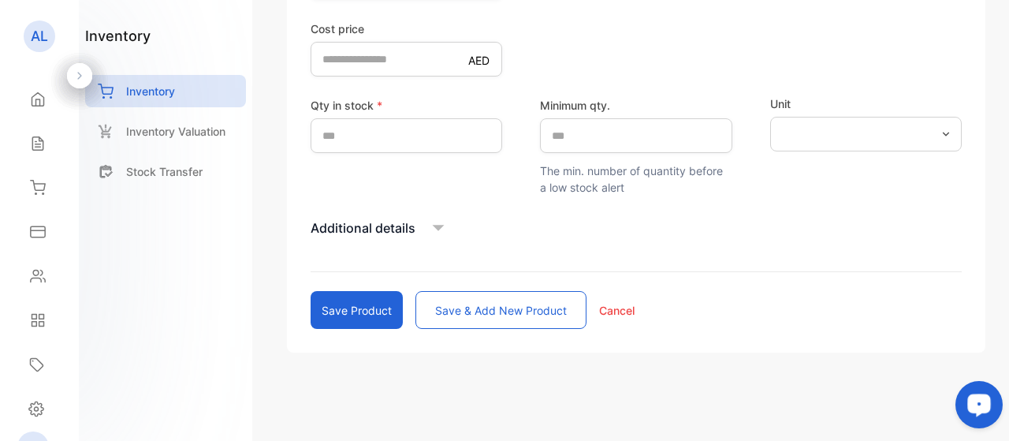
click at [363, 319] on button "Save product" at bounding box center [357, 310] width 92 height 38
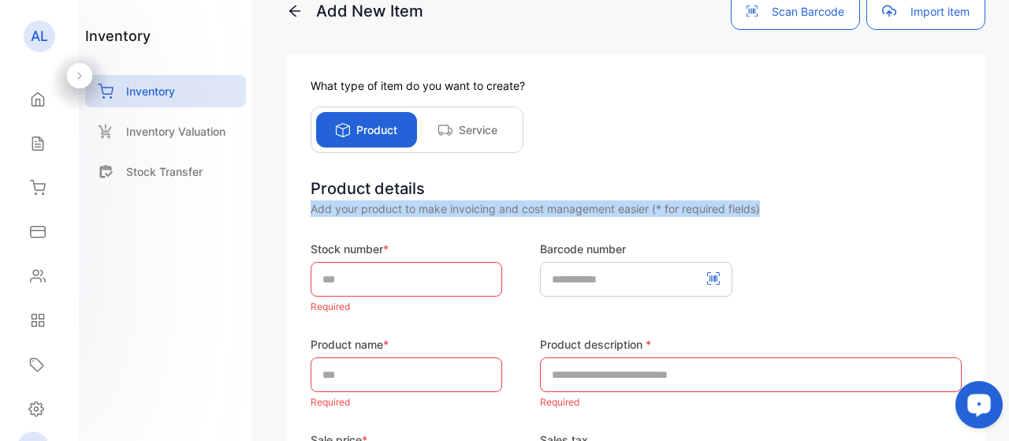
scroll to position [0, 0]
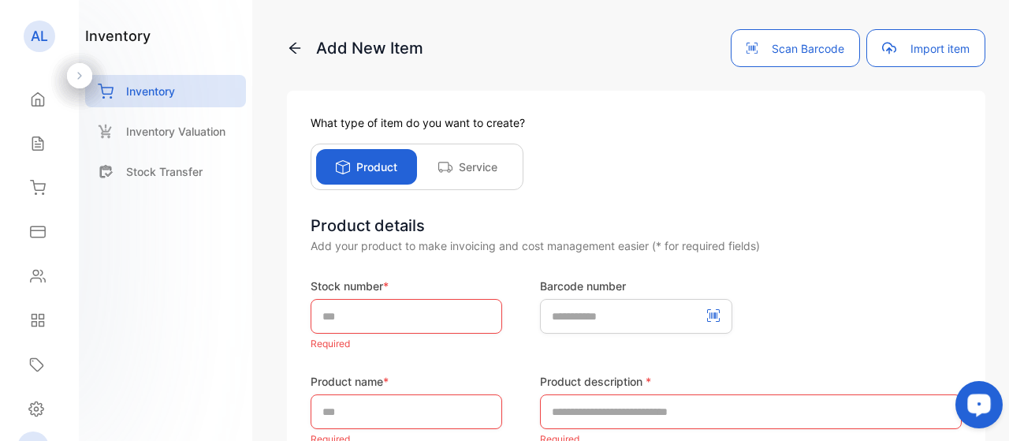
click at [40, 32] on p "AL" at bounding box center [39, 36] width 17 height 20
click at [33, 101] on icon at bounding box center [38, 99] width 16 height 16
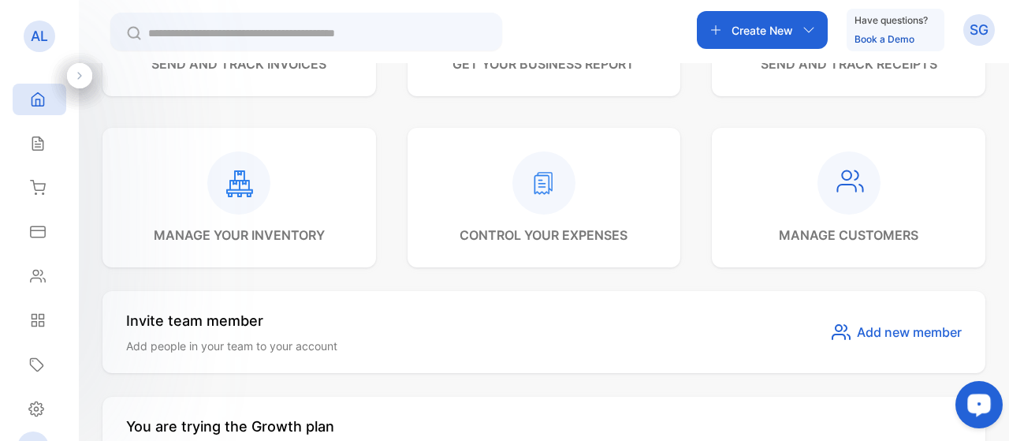
scroll to position [512, 0]
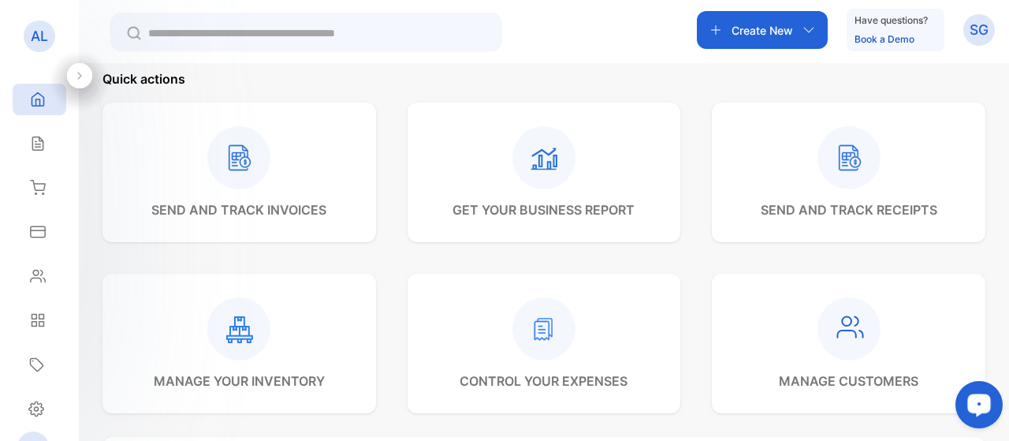
click at [761, 214] on p "send and track receipts" at bounding box center [849, 209] width 177 height 19
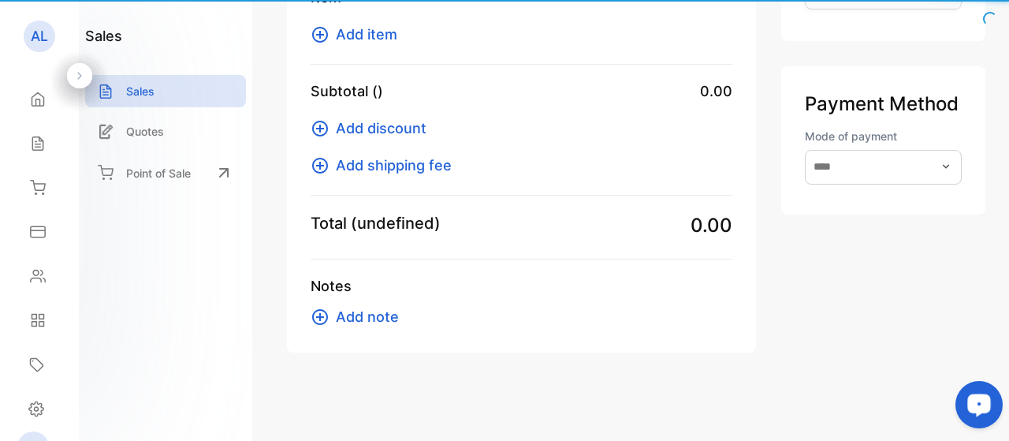
scroll to position [274, 0]
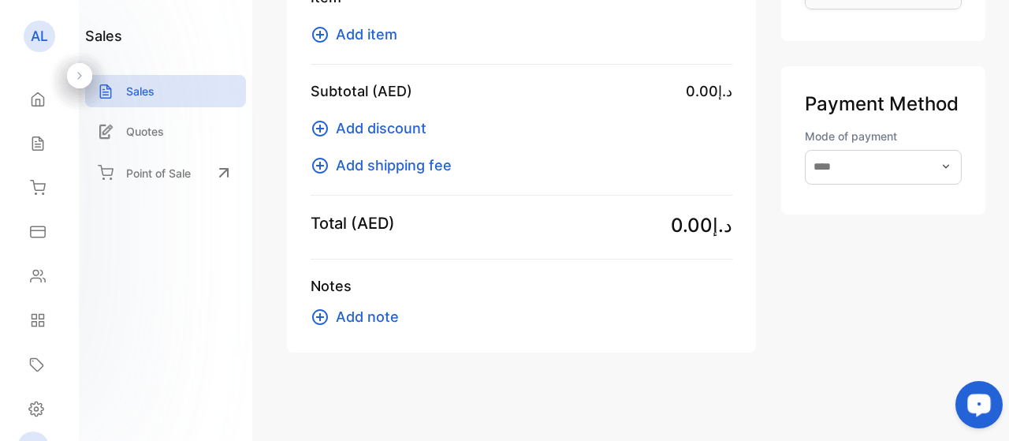
type input "**********"
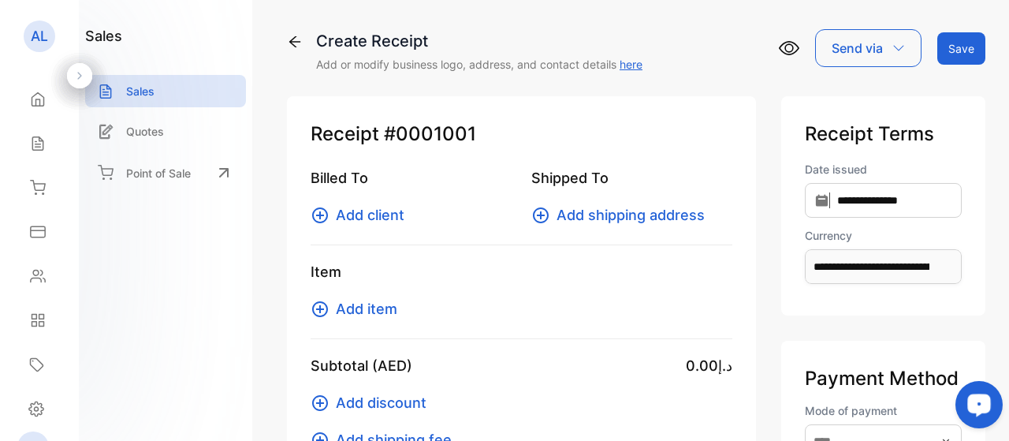
click at [294, 40] on icon at bounding box center [295, 42] width 16 height 16
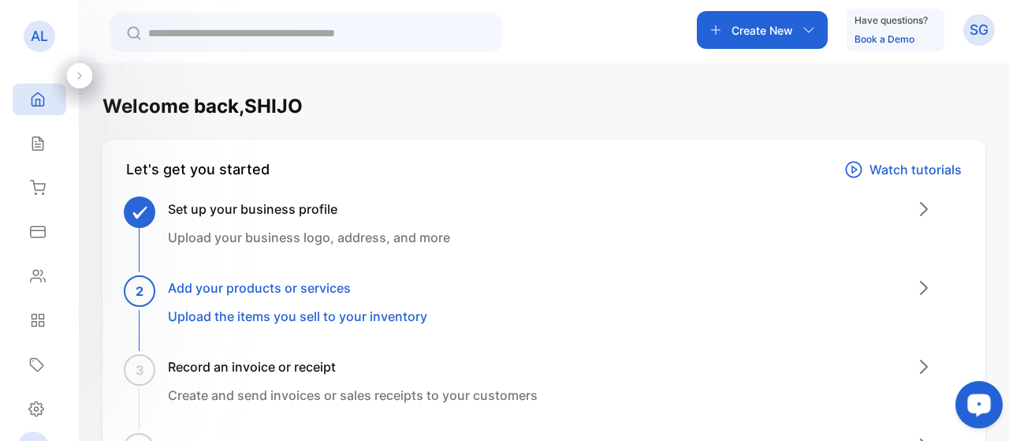
click at [259, 288] on h3 "Add your products or services" at bounding box center [297, 287] width 259 height 19
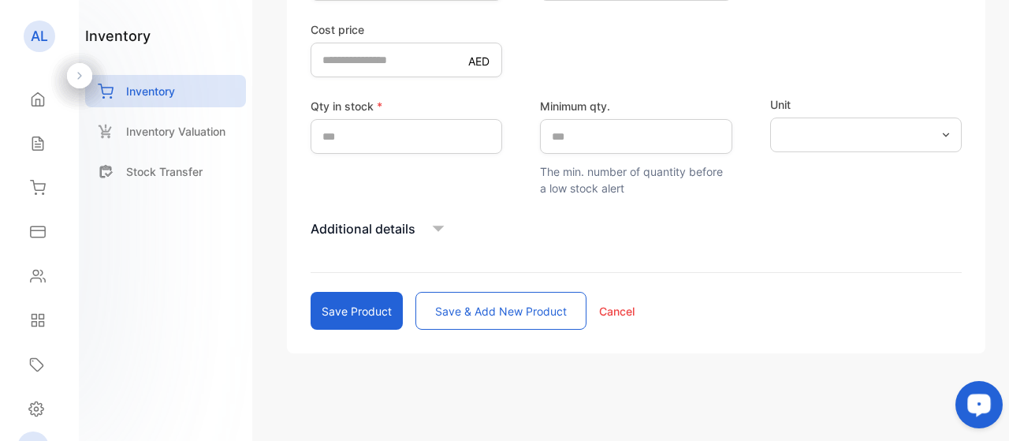
scroll to position [483, 0]
click at [374, 235] on p "Additional details" at bounding box center [363, 227] width 105 height 19
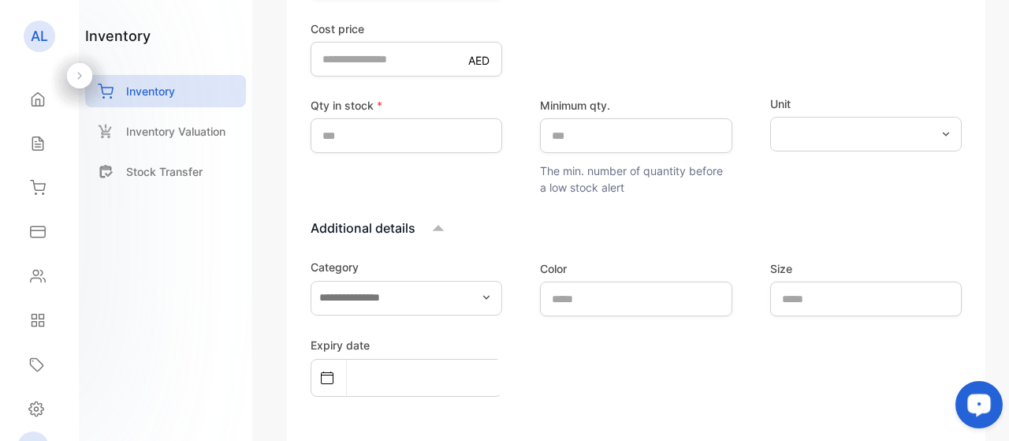
click at [443, 224] on icon at bounding box center [438, 228] width 24 height 24
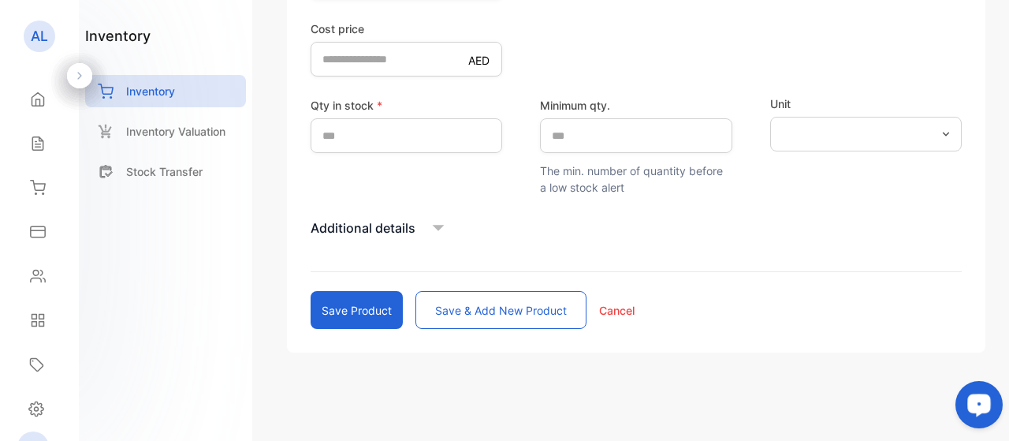
scroll to position [0, 0]
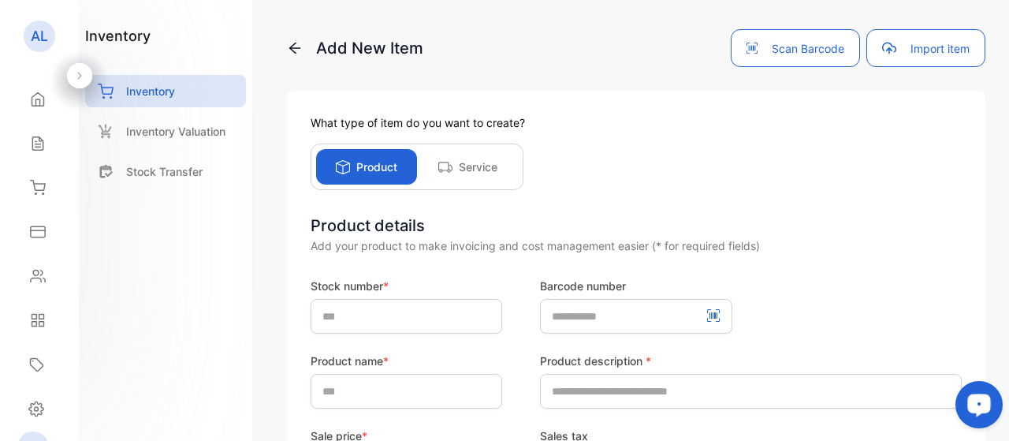
click at [206, 131] on p "Inventory Valuation" at bounding box center [175, 131] width 99 height 17
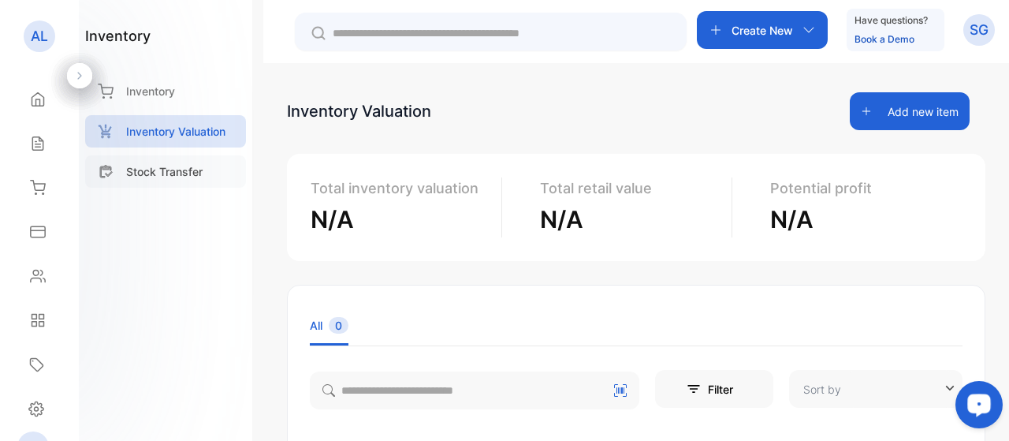
type input "**********"
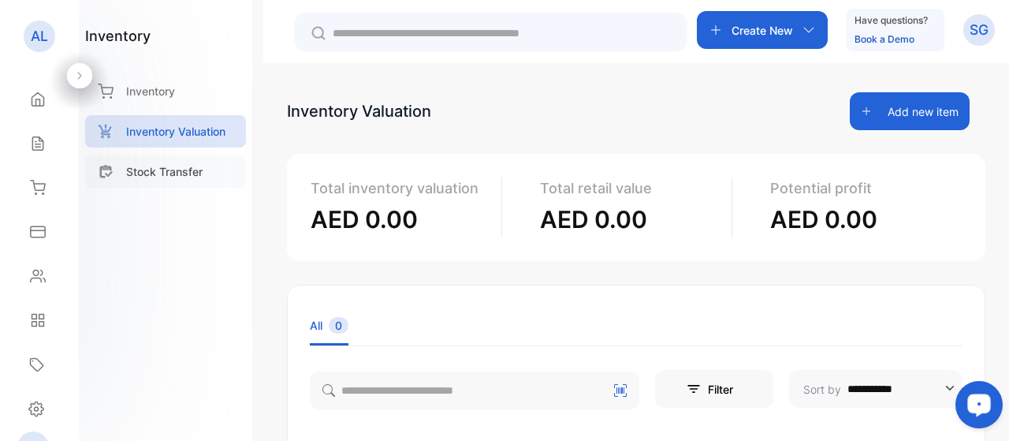
click at [175, 176] on p "Stock Transfer" at bounding box center [164, 171] width 76 height 17
